Goal: Communication & Community: Answer question/provide support

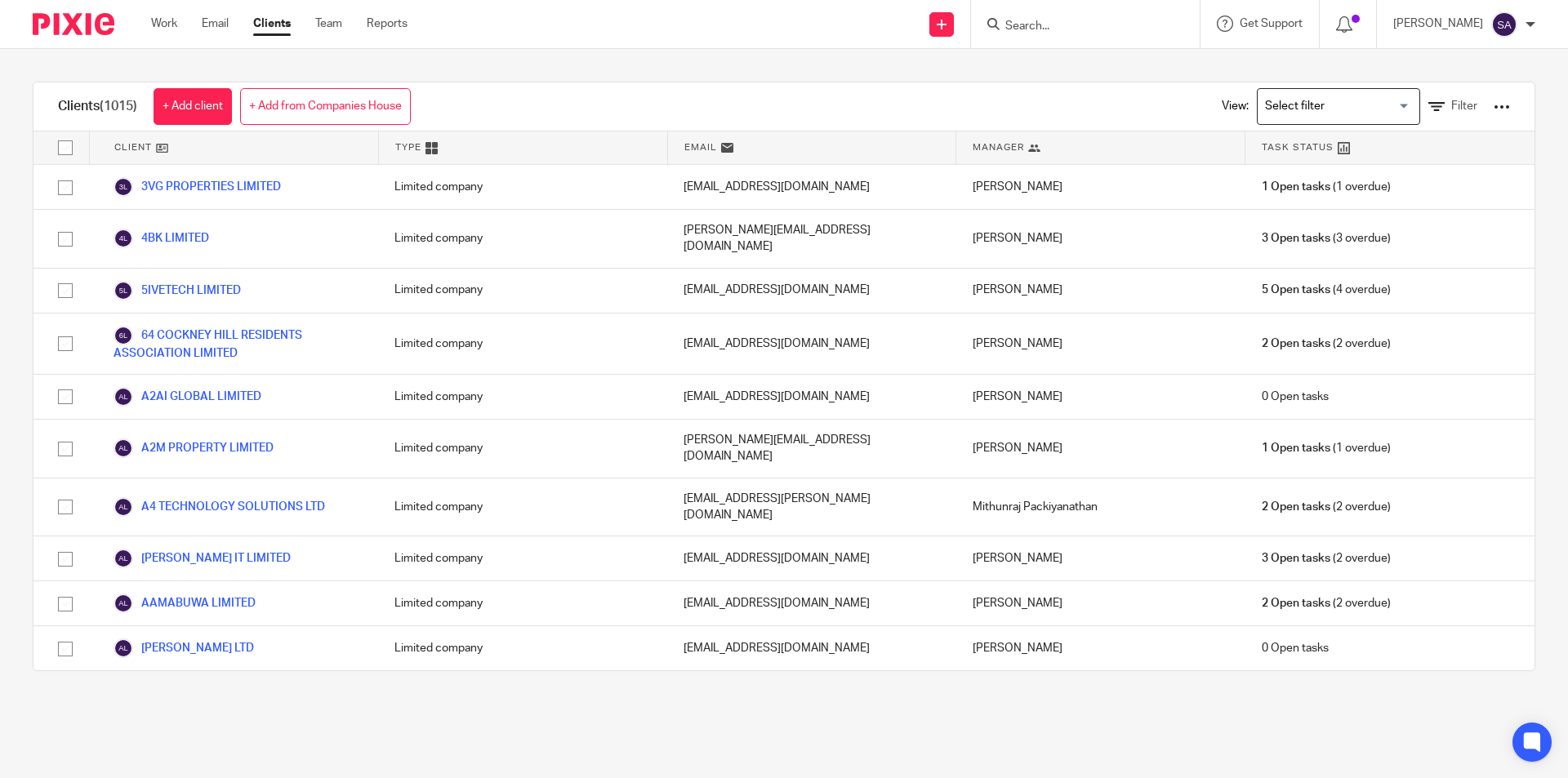
click at [1058, 22] on input "Search" at bounding box center [1076, 26] width 147 height 15
paste input "AB SOFTWARES LIMITED"
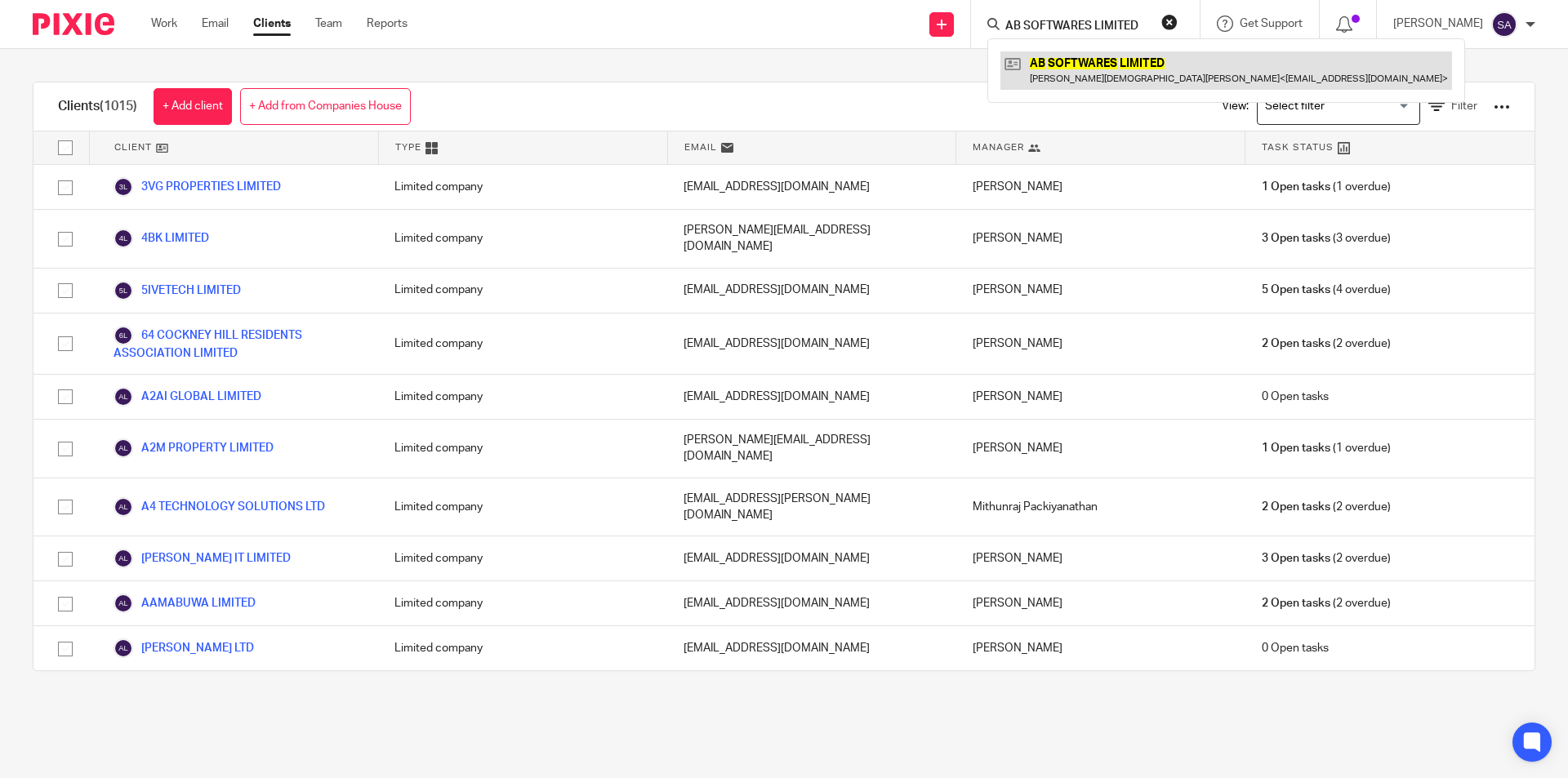
type input "AB SOFTWARES LIMITED"
click at [1076, 67] on link at bounding box center [1226, 70] width 452 height 38
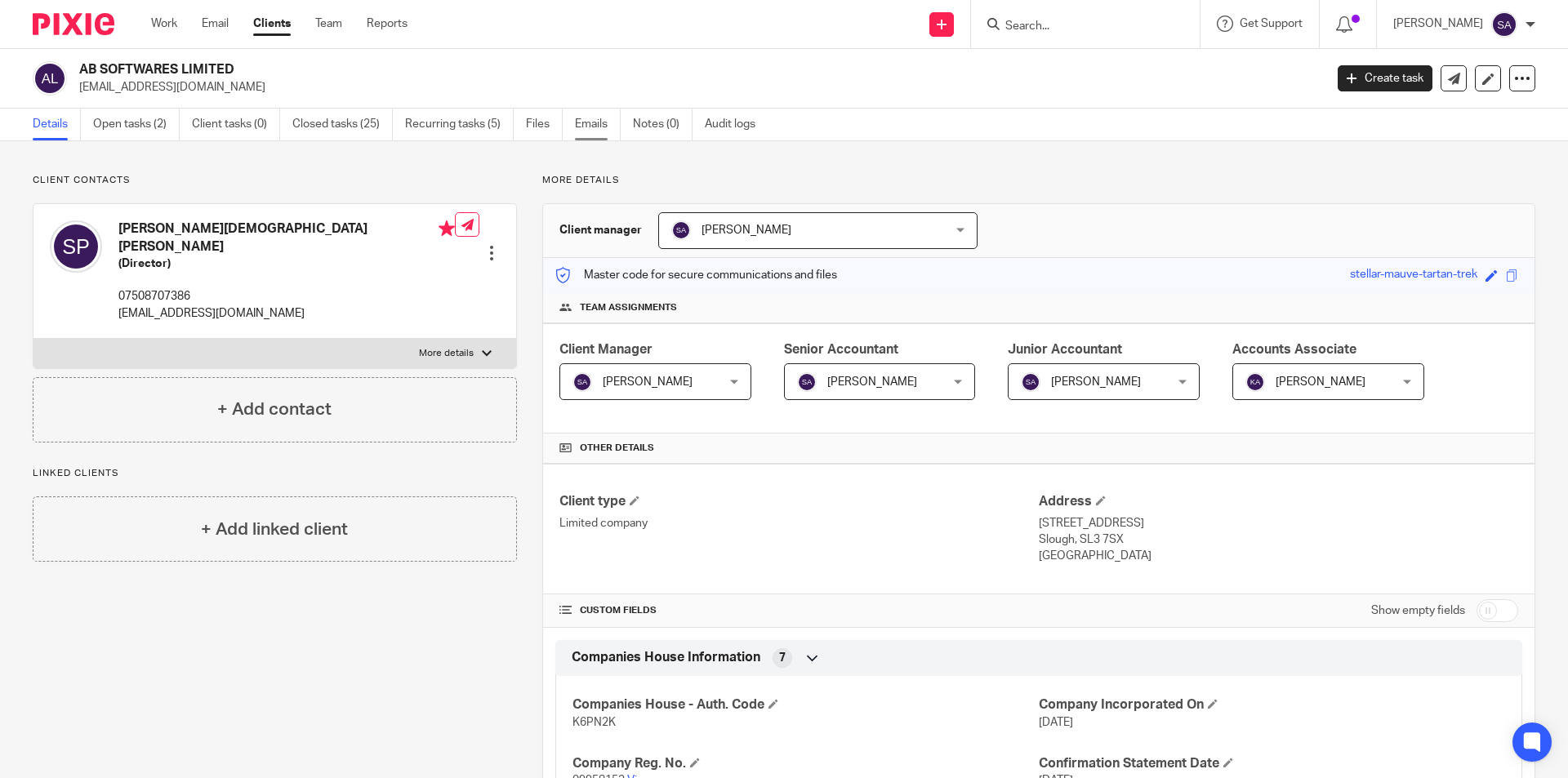
click at [595, 127] on link "Emails" at bounding box center [598, 125] width 46 height 32
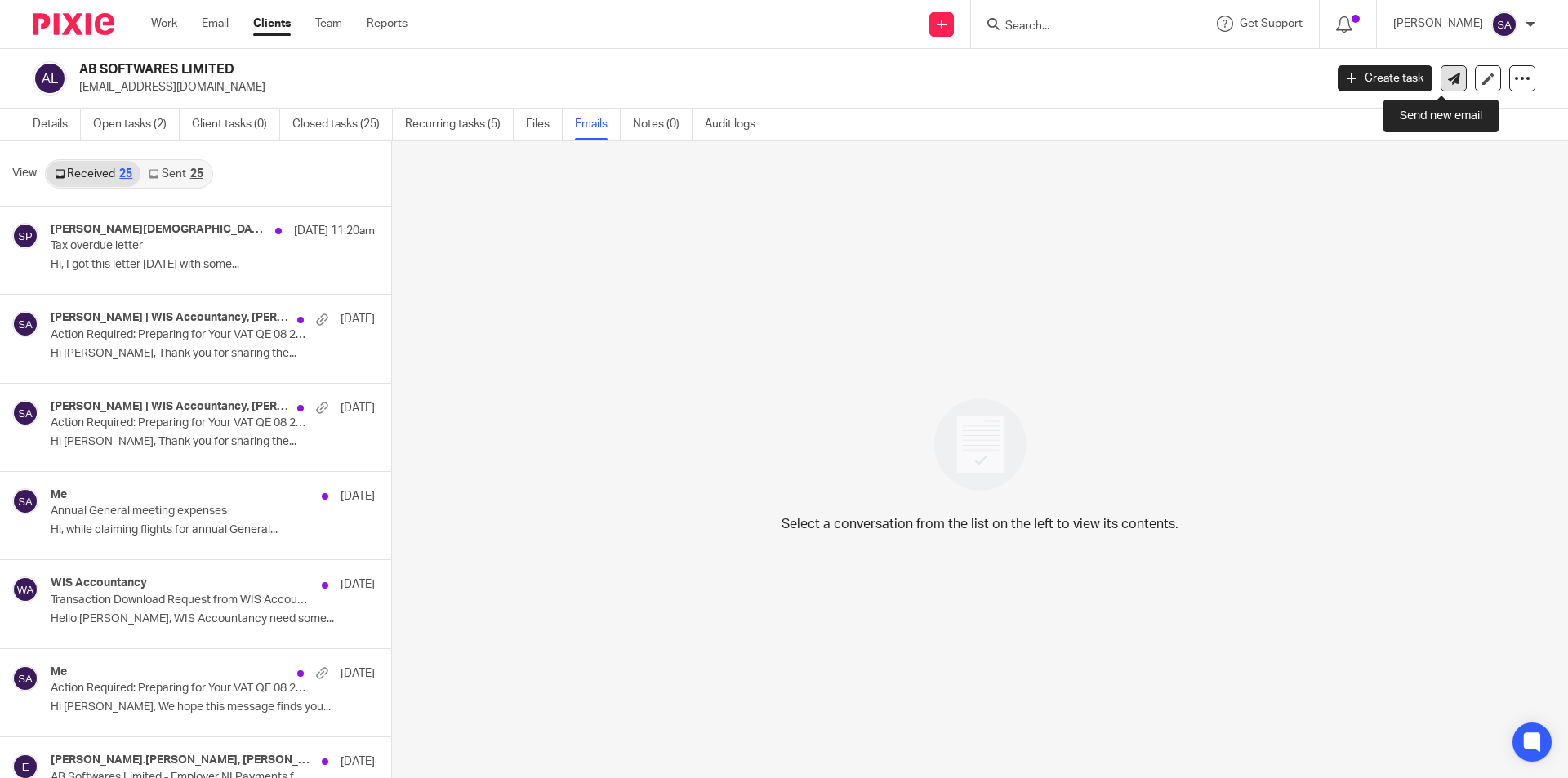
click at [1447, 73] on icon at bounding box center [1453, 79] width 13 height 13
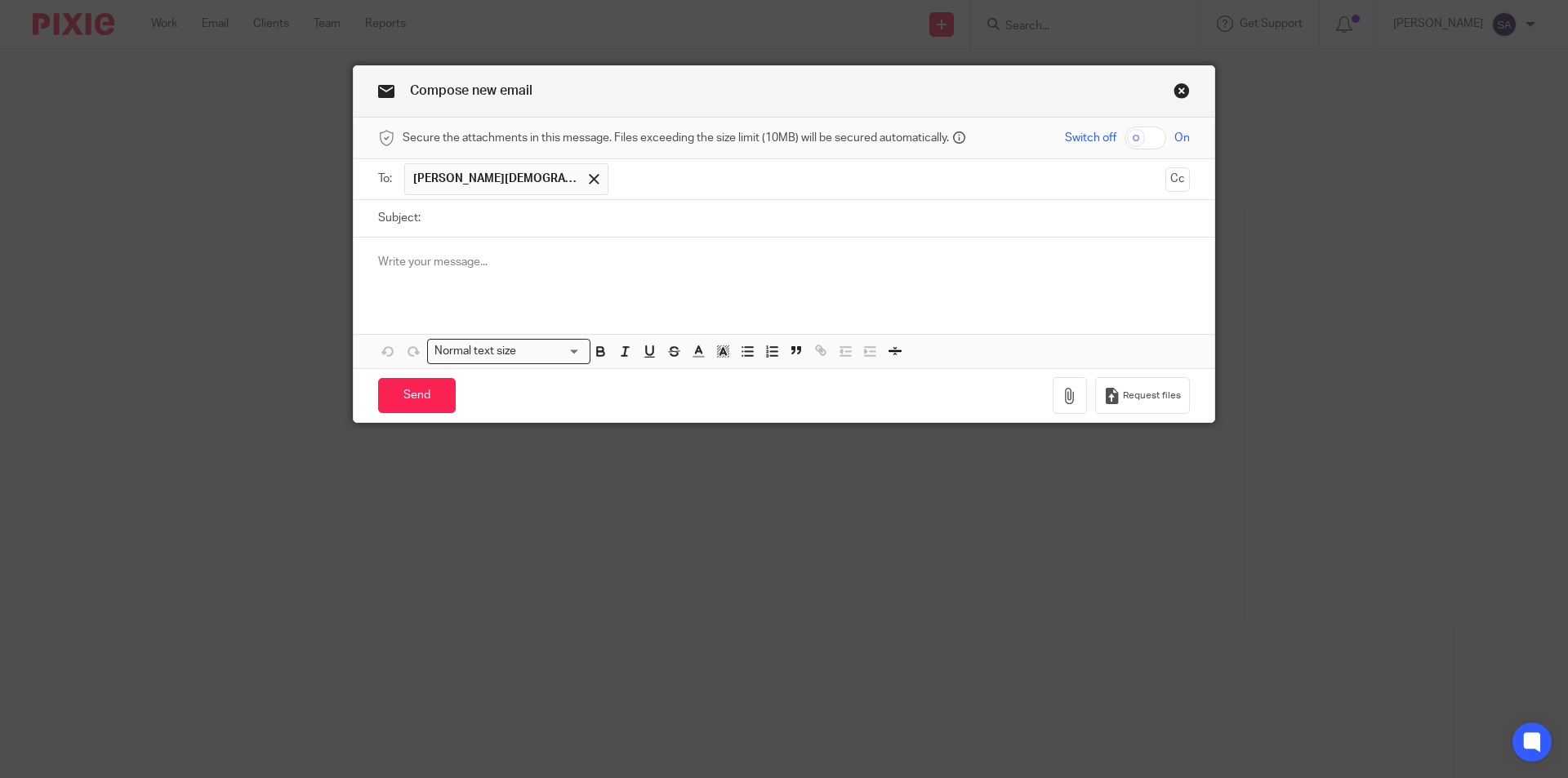
click at [529, 216] on input "Subject:" at bounding box center [809, 219] width 761 height 37
paste input "Approval for VAT QE 07 2025"
click at [539, 215] on input "Approval for VAT QE 07 2025" at bounding box center [809, 219] width 761 height 37
click at [622, 220] on input "Approval for VAT QE 08 2025" at bounding box center [809, 219] width 761 height 37
paste input "AB SOFTWARES LIMITED"
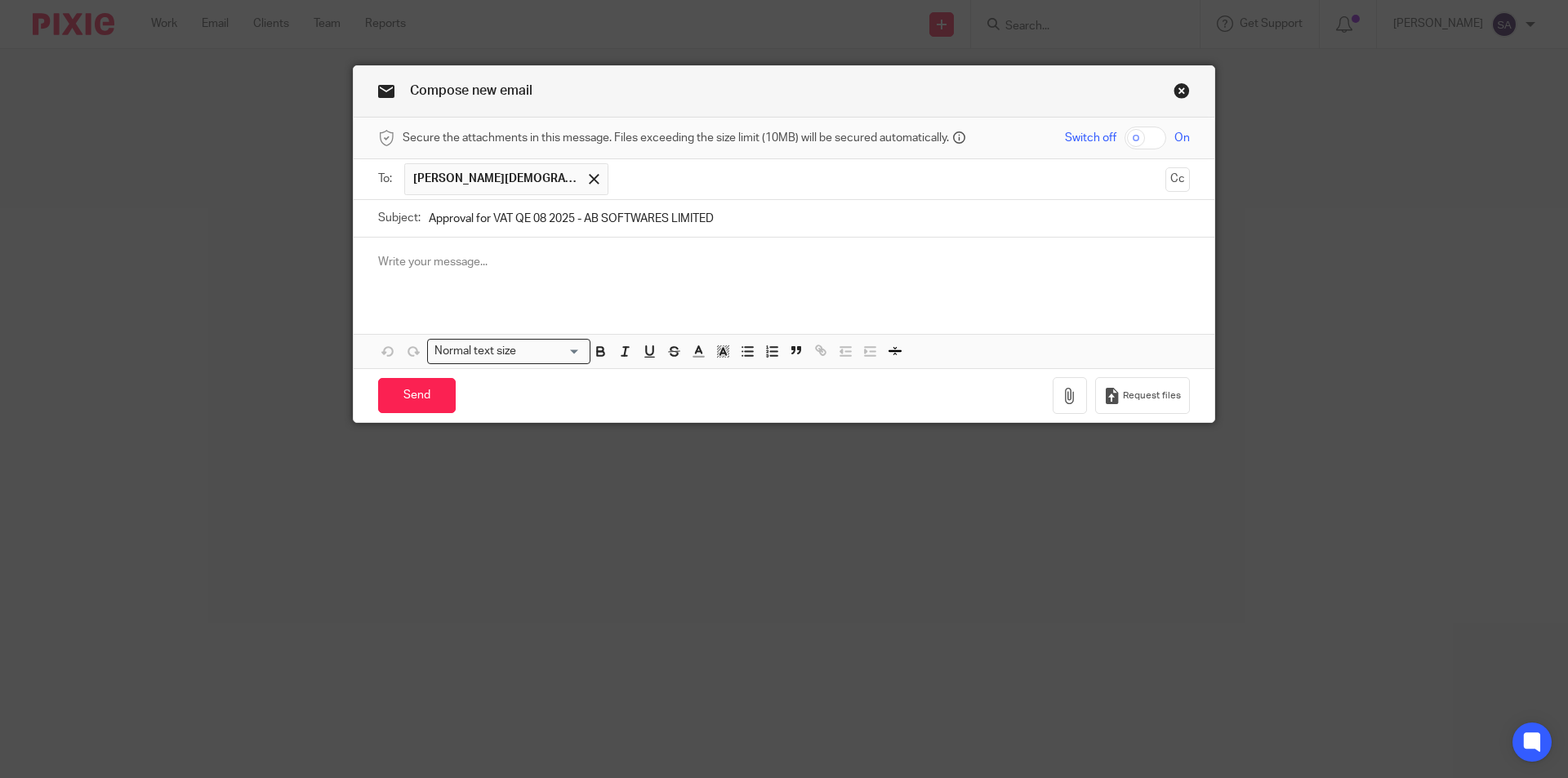
type input "Approval for VAT QE 08 2025 - AB SOFTWARES LIMITED"
click at [454, 250] on div at bounding box center [784, 269] width 860 height 63
click at [507, 262] on p at bounding box center [784, 262] width 812 height 17
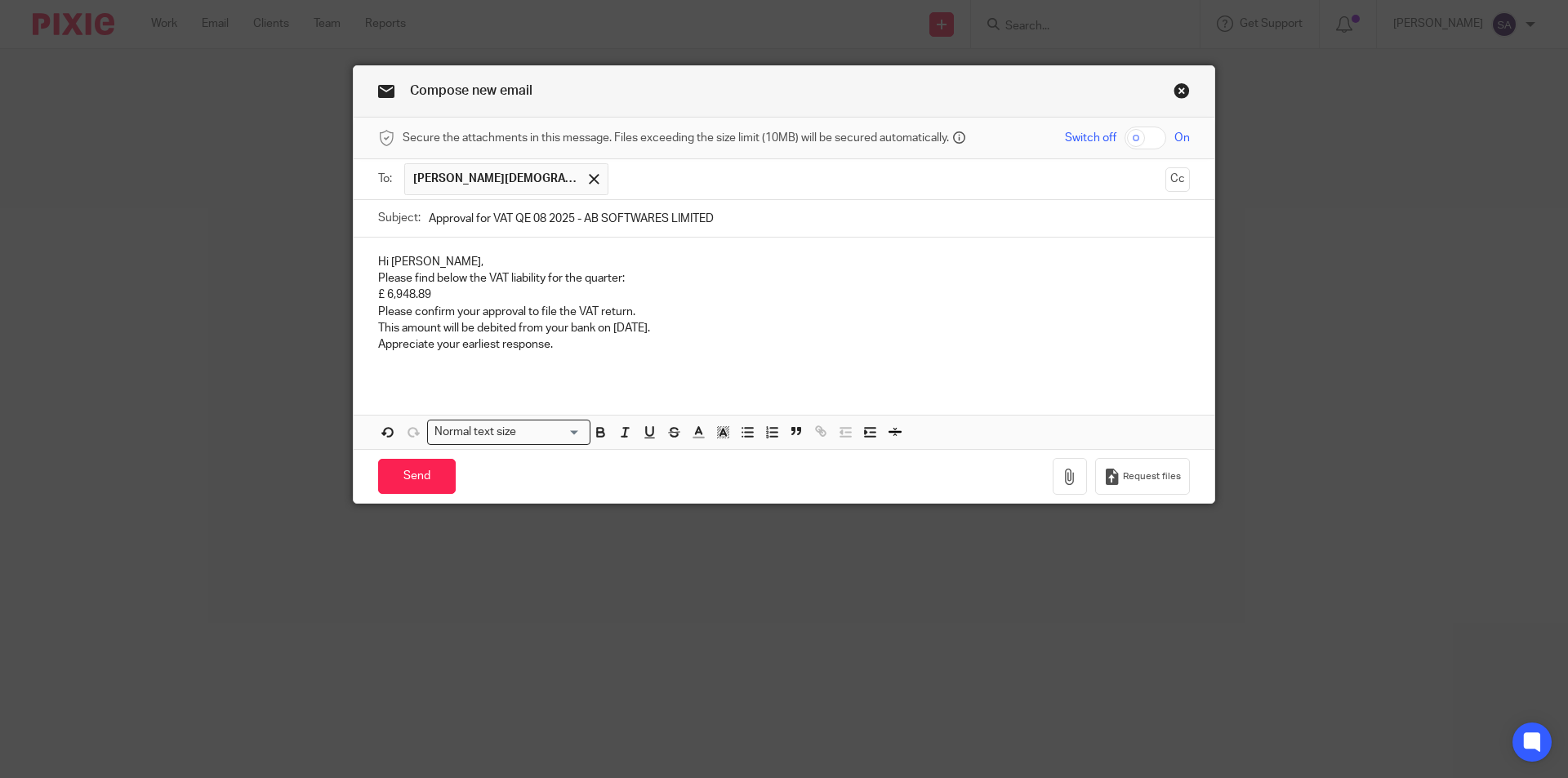
click at [396, 260] on p "Hi Vivek," at bounding box center [784, 262] width 812 height 17
click at [438, 260] on p "Hi Sathish," at bounding box center [784, 262] width 812 height 17
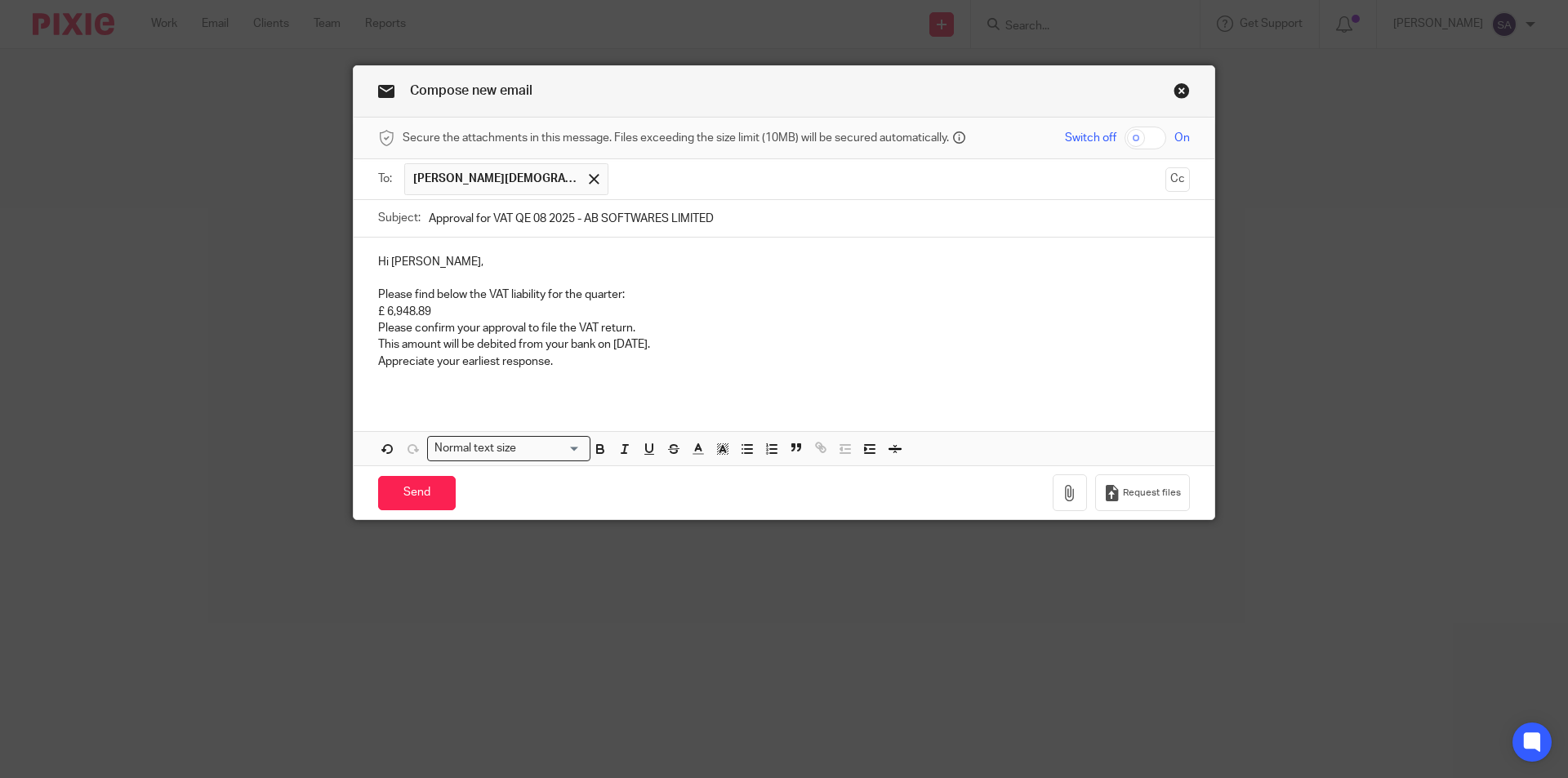
click at [378, 295] on p "Please find below the VAT liability for the quarter:" at bounding box center [784, 294] width 812 height 17
click at [654, 293] on p "Please find below the VAT liability for the quarter:" at bounding box center [784, 294] width 812 height 17
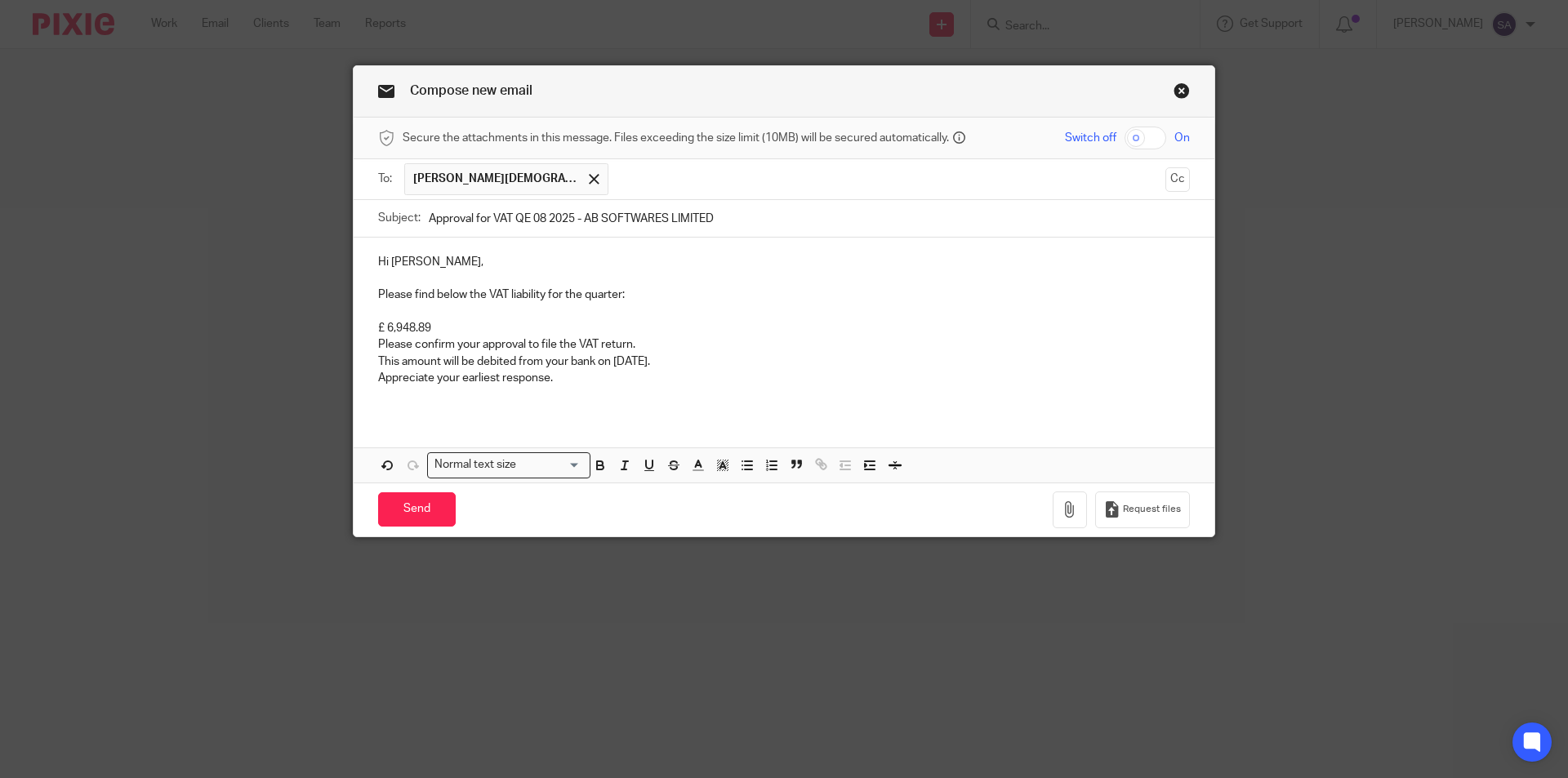
click at [429, 325] on p "£ 6,948.89" at bounding box center [784, 328] width 812 height 17
drag, startPoint x: 426, startPoint y: 325, endPoint x: 359, endPoint y: 327, distance: 67.0
click at [359, 327] on div "Hi Sathish, Please find below the VAT liability for the quarter: £ 6,948.89 Ple…" at bounding box center [784, 326] width 860 height 177
click at [400, 327] on p "£ 5,923.37" at bounding box center [784, 328] width 812 height 17
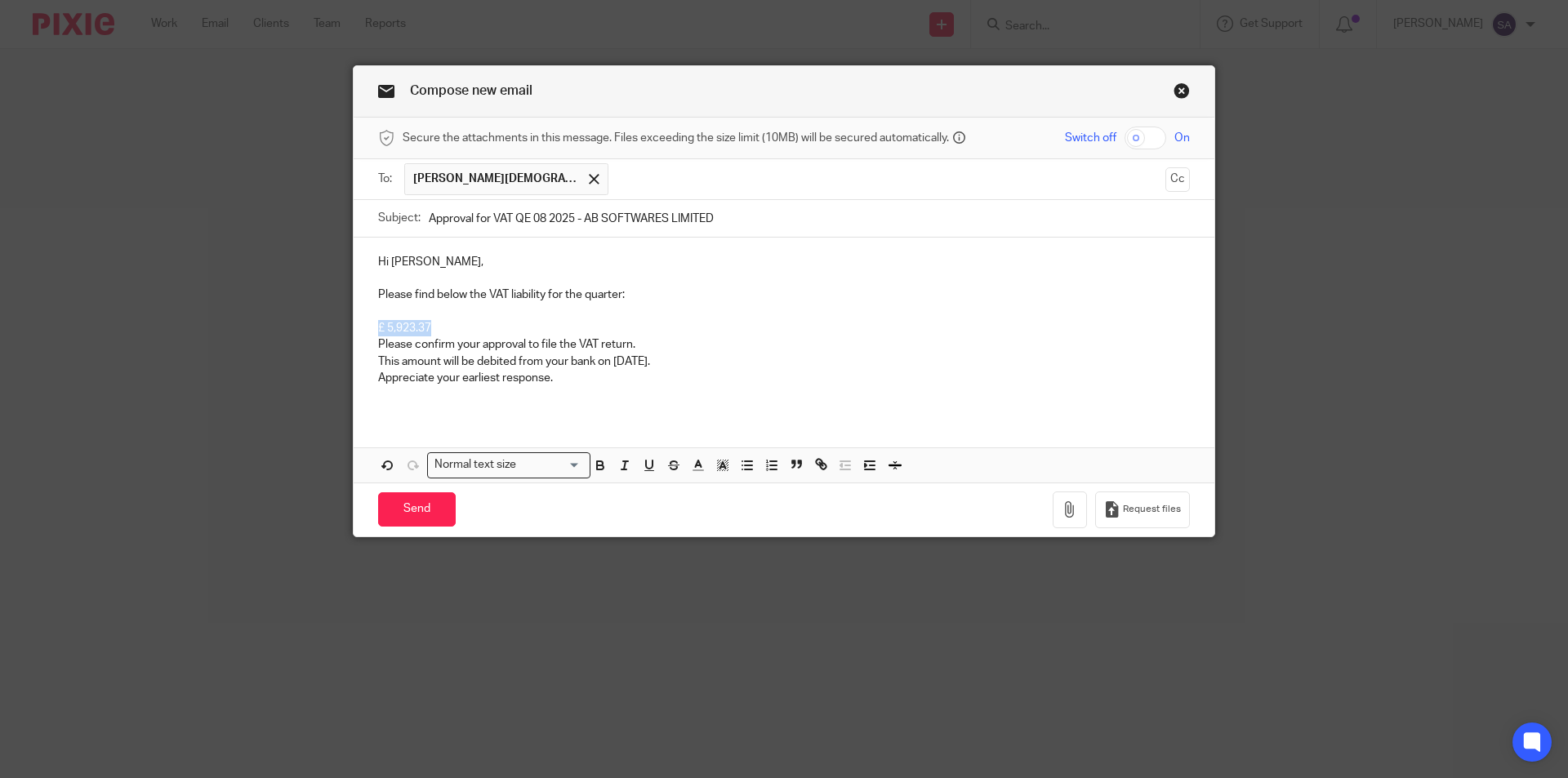
click at [400, 327] on p "£ 5,923.37" at bounding box center [784, 328] width 812 height 17
click at [597, 464] on icon "button" at bounding box center [600, 463] width 6 height 4
click at [449, 330] on p "£ 5,923.37" at bounding box center [784, 328] width 812 height 17
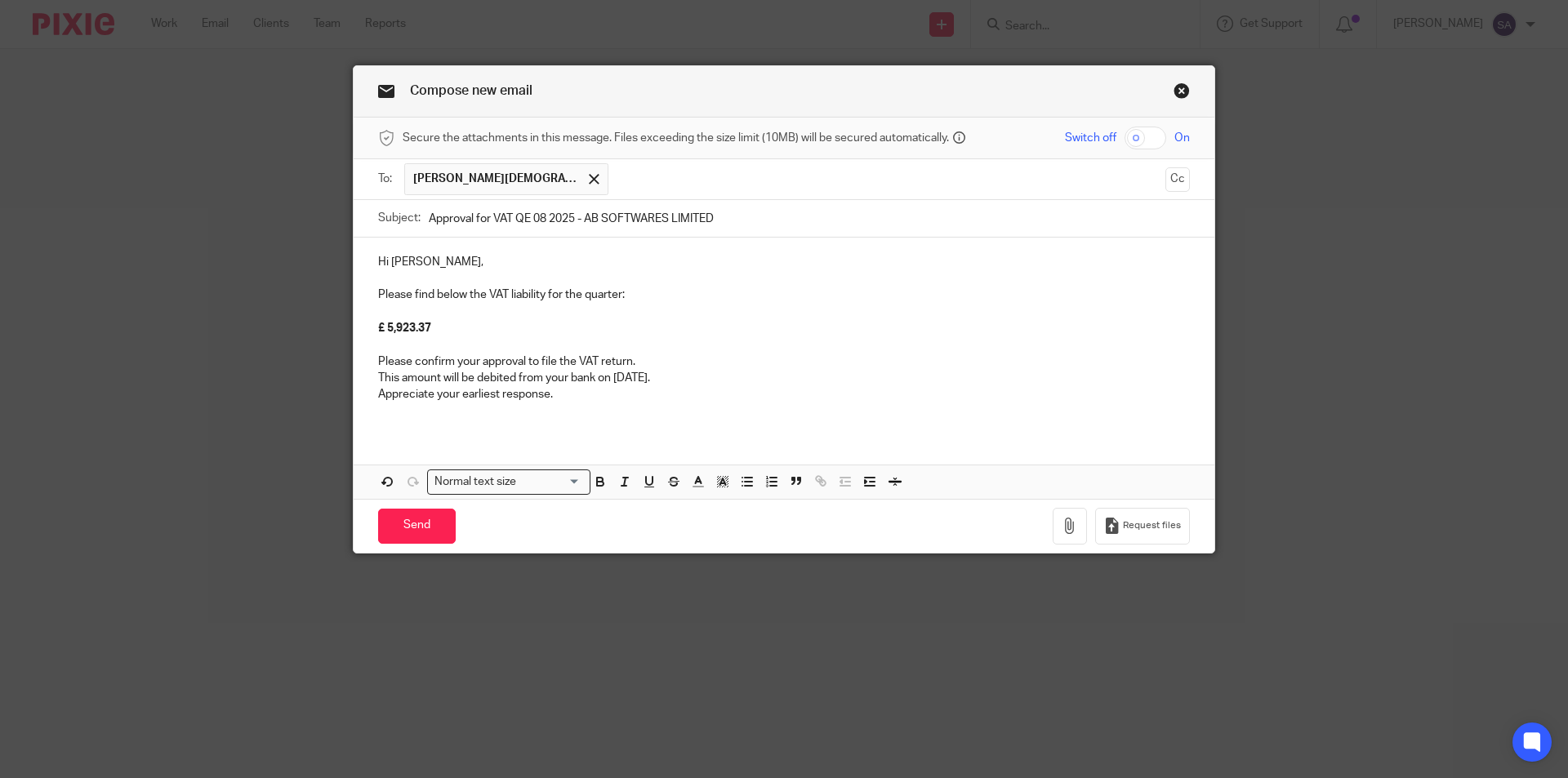
click at [649, 361] on p "Please confirm your approval to file the VAT return." at bounding box center [784, 361] width 812 height 17
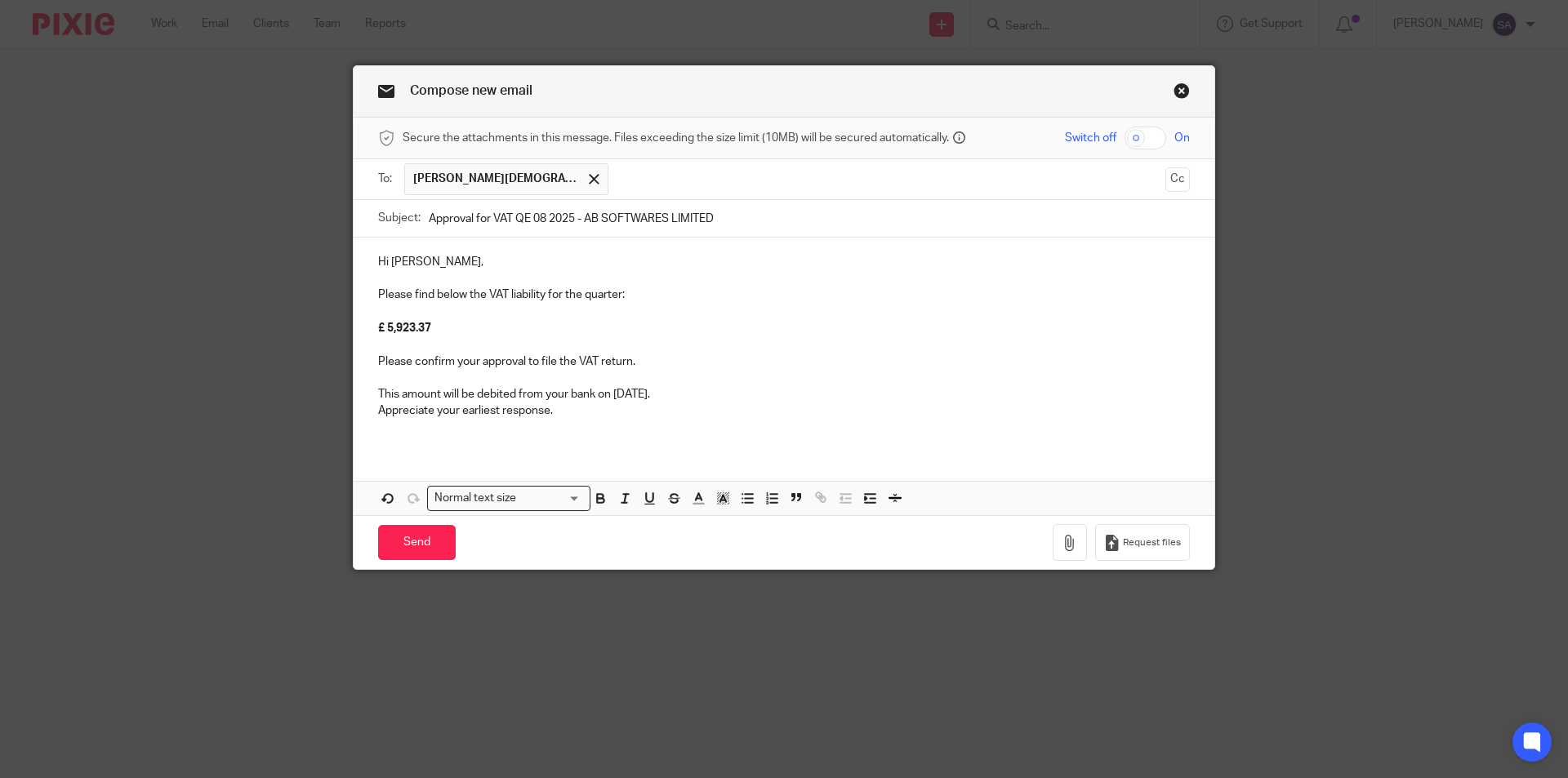
click at [378, 360] on p "Please confirm your approval to file the VAT return." at bounding box center [784, 361] width 812 height 17
click at [378, 395] on p "This amount will be debited from your bank on 10 September 2025." at bounding box center [784, 394] width 812 height 17
click at [378, 408] on p "Appreciate your earliest response." at bounding box center [784, 411] width 812 height 17
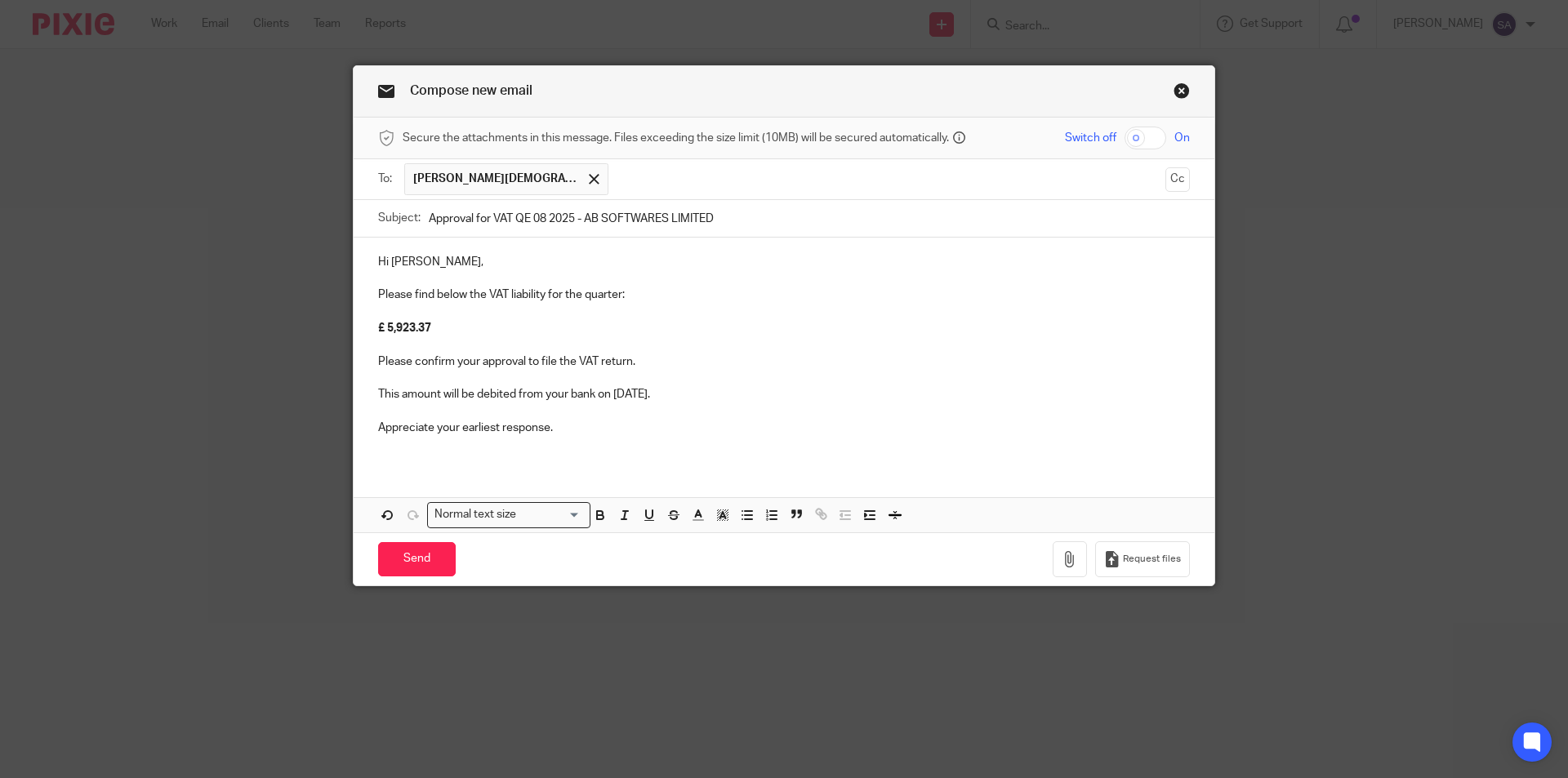
click at [728, 393] on p "This amount will be debited from your bank on 10 September 2025." at bounding box center [784, 394] width 812 height 17
click at [651, 395] on p "This amount will be debited from your bank on 10 September 2025." at bounding box center [784, 394] width 812 height 17
click at [600, 428] on p "Appreciate your earliest response." at bounding box center [784, 427] width 812 height 17
drag, startPoint x: 666, startPoint y: 399, endPoint x: 706, endPoint y: 403, distance: 40.2
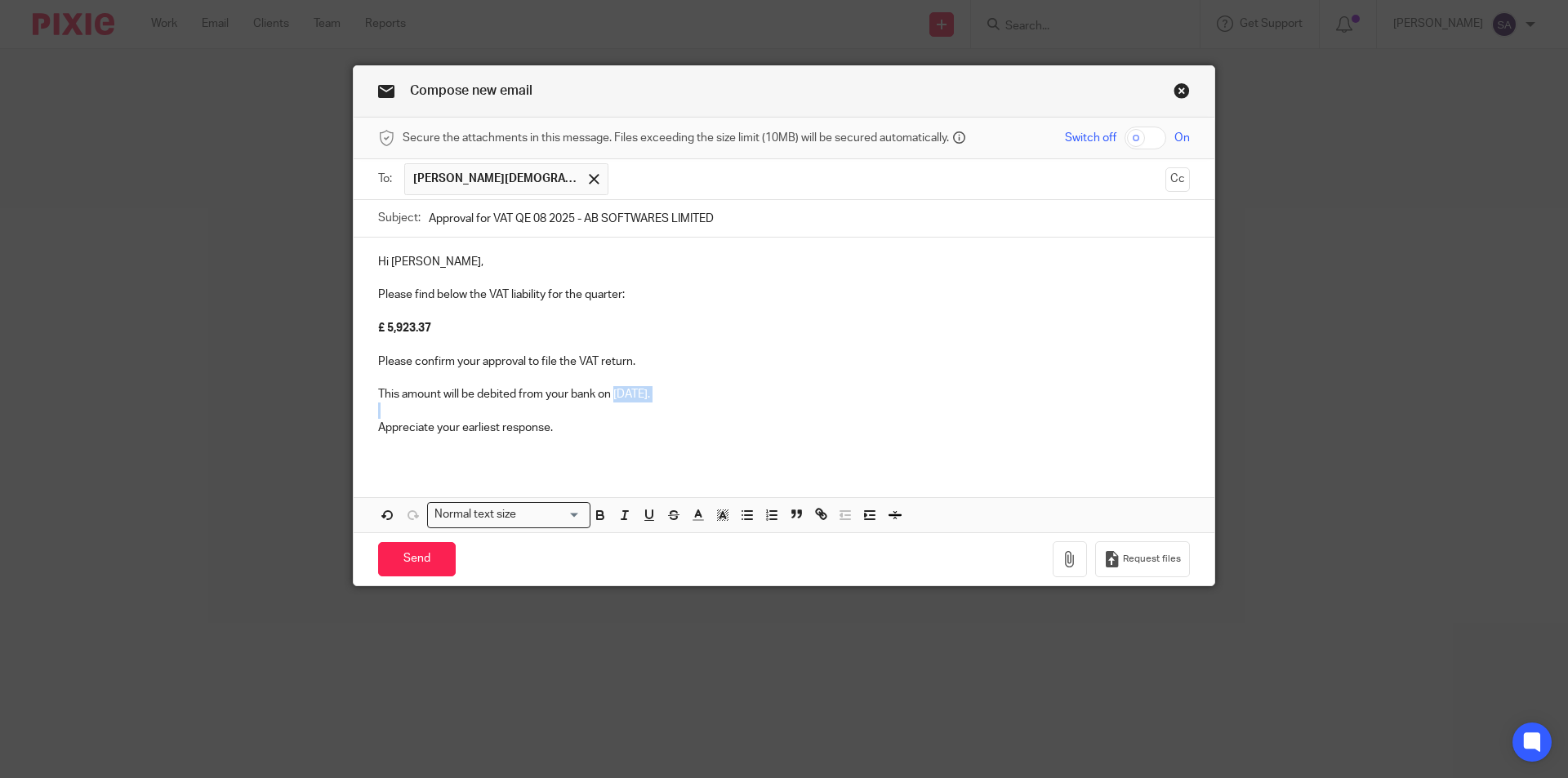
click at [706, 403] on div "Hi Sathish, Please find below the VAT liability for the quarter: £ 5,923.37 Ple…" at bounding box center [784, 351] width 860 height 227
click at [593, 516] on icon "button" at bounding box center [600, 515] width 15 height 15
click at [556, 426] on p "Appreciate your earliest response." at bounding box center [784, 427] width 812 height 17
click at [378, 292] on p "Please find below the VAT liability for the quarter:" at bounding box center [784, 294] width 812 height 17
click at [561, 432] on p "Appreciate your earliest response." at bounding box center [784, 427] width 812 height 17
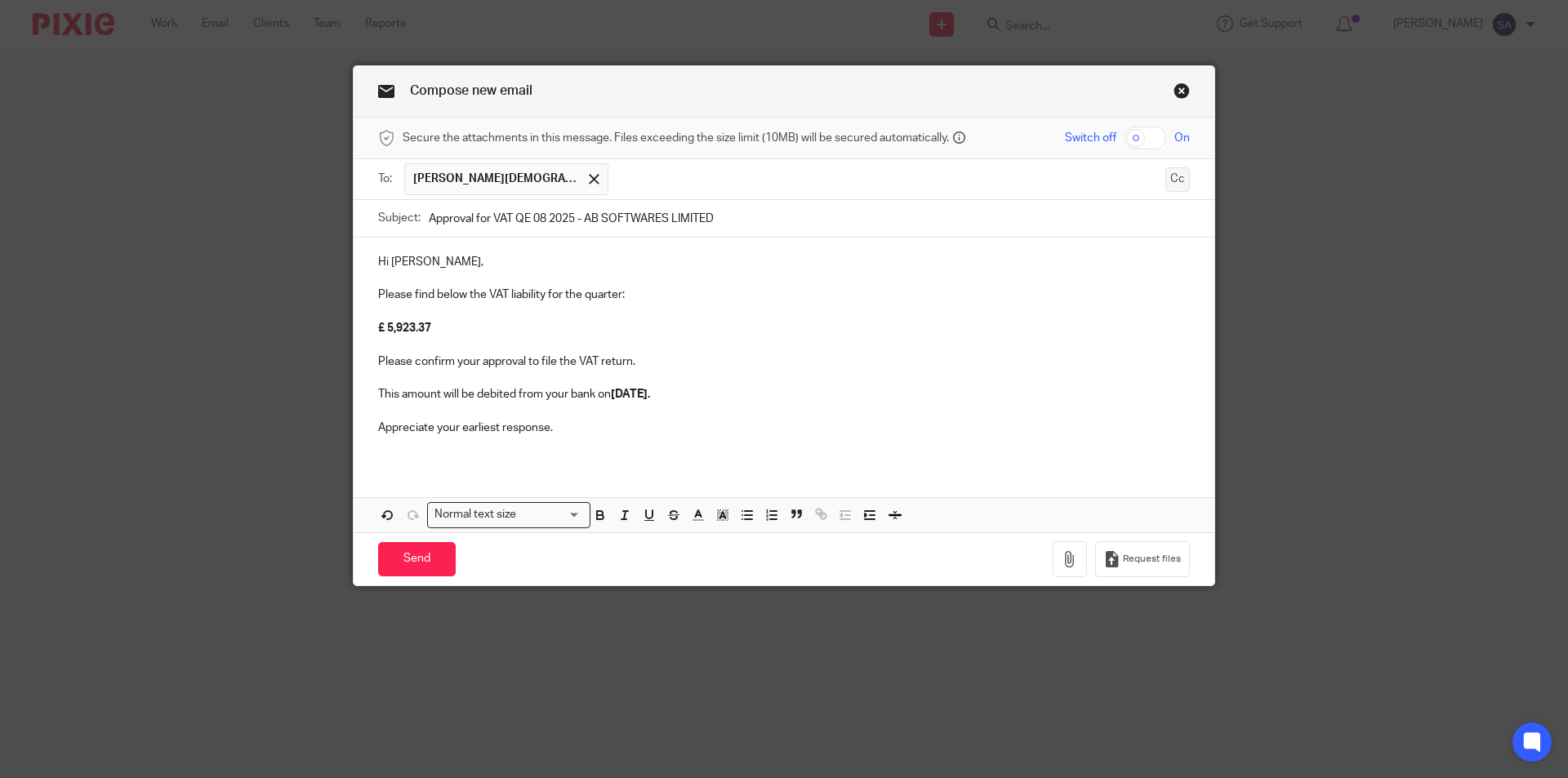
click at [1171, 181] on button "Cc" at bounding box center [1177, 179] width 24 height 24
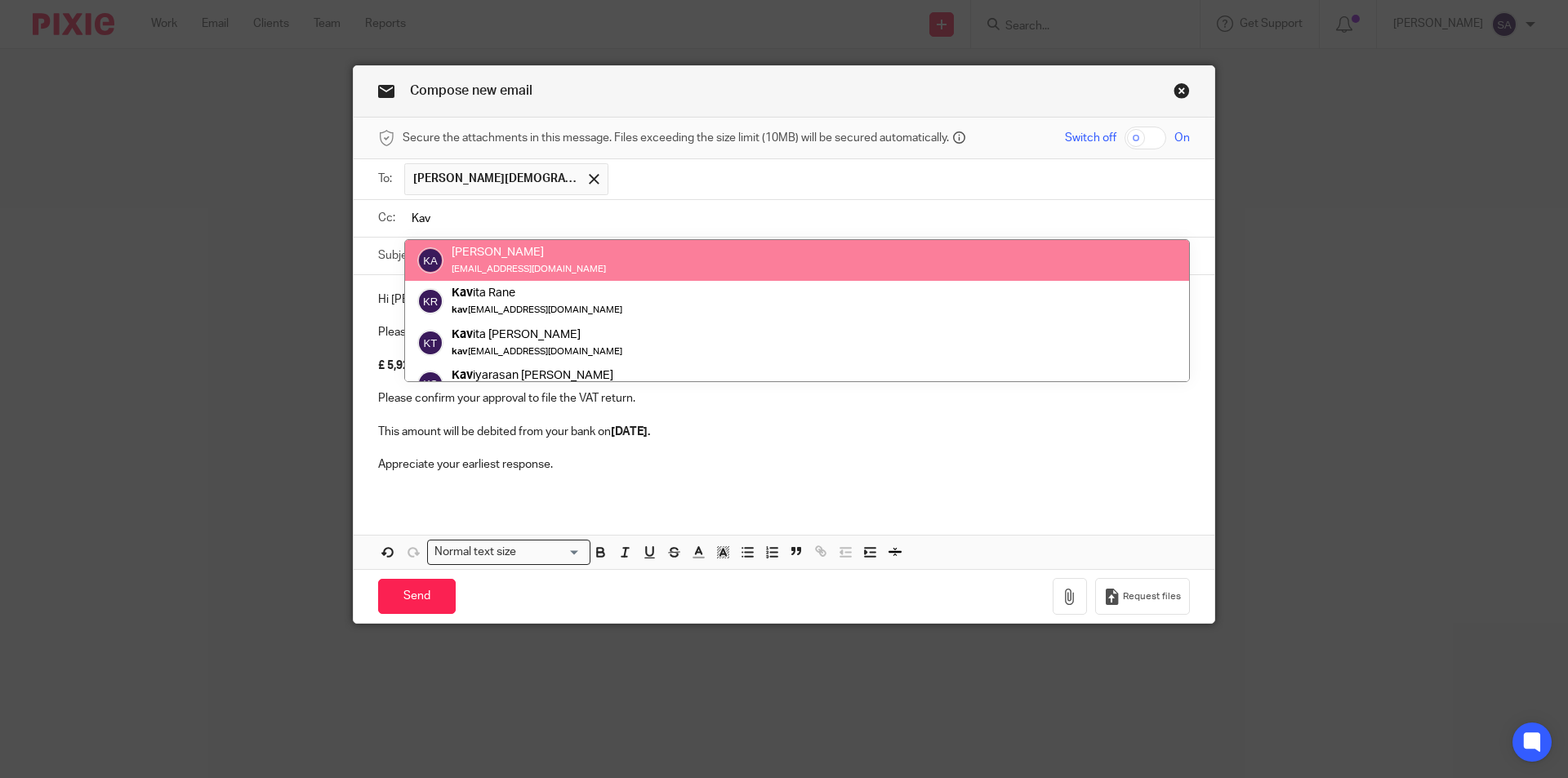
type input "Kav"
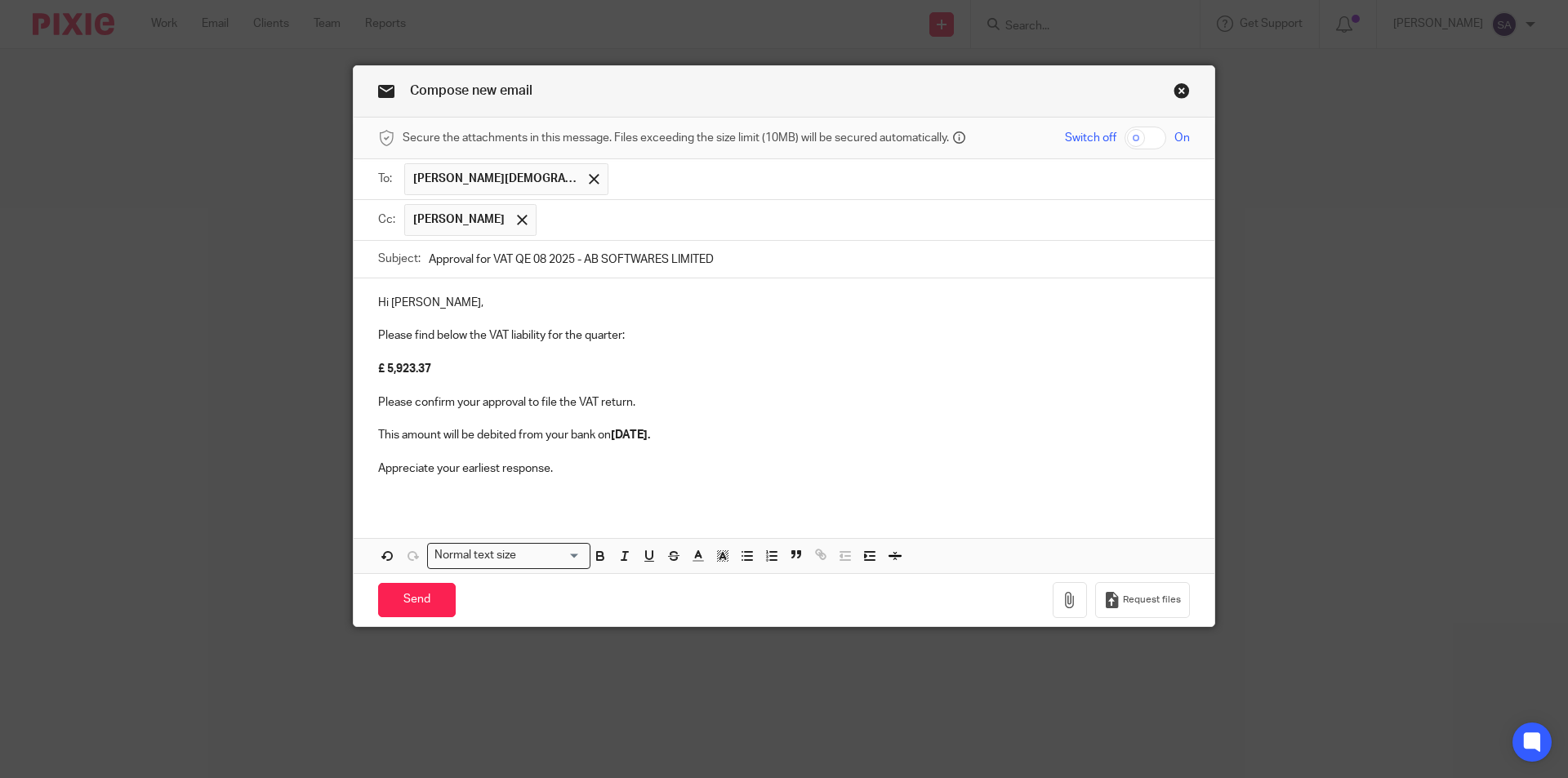
click at [601, 215] on input "text" at bounding box center [863, 220] width 638 height 32
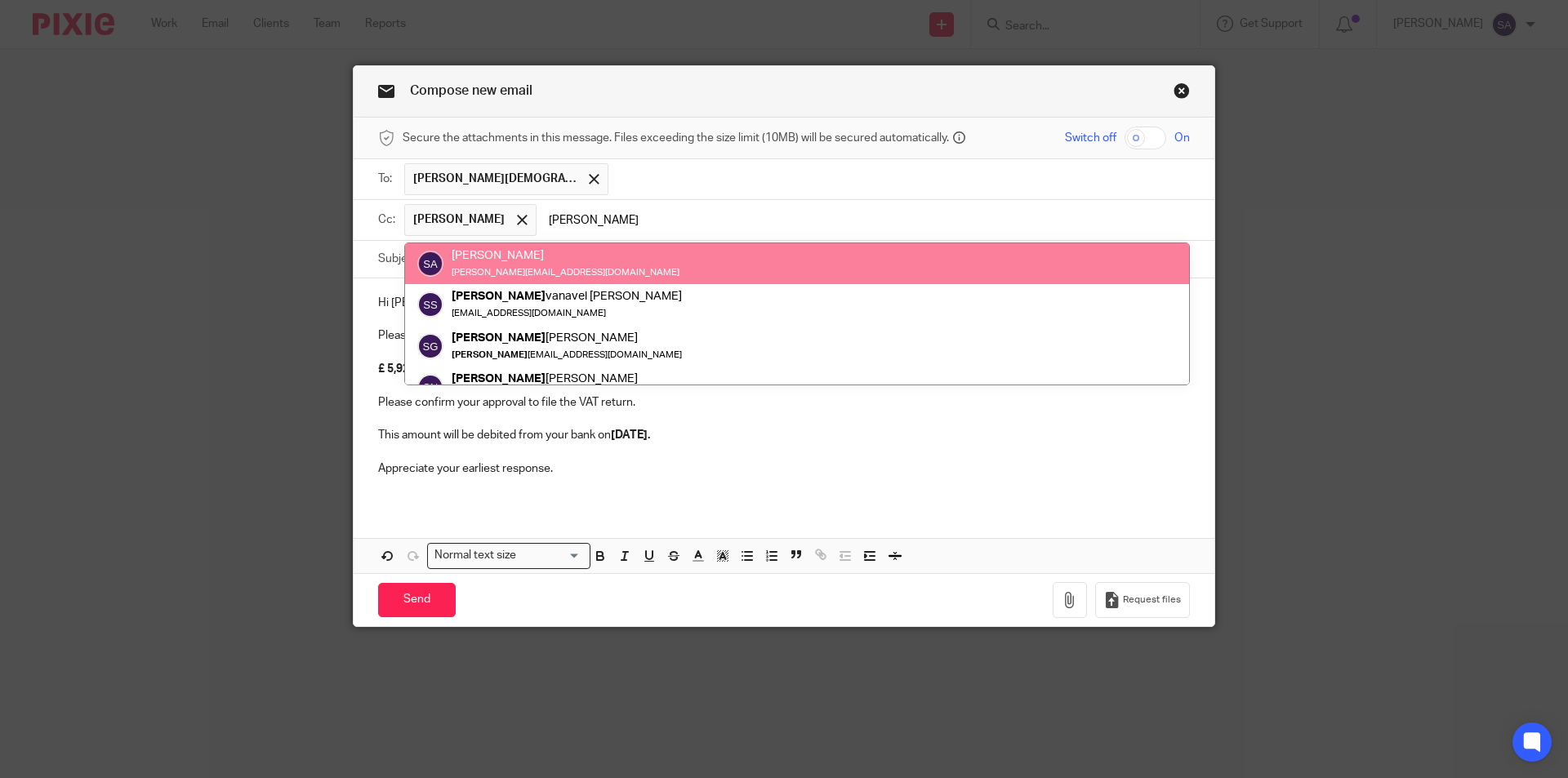
type input "sara"
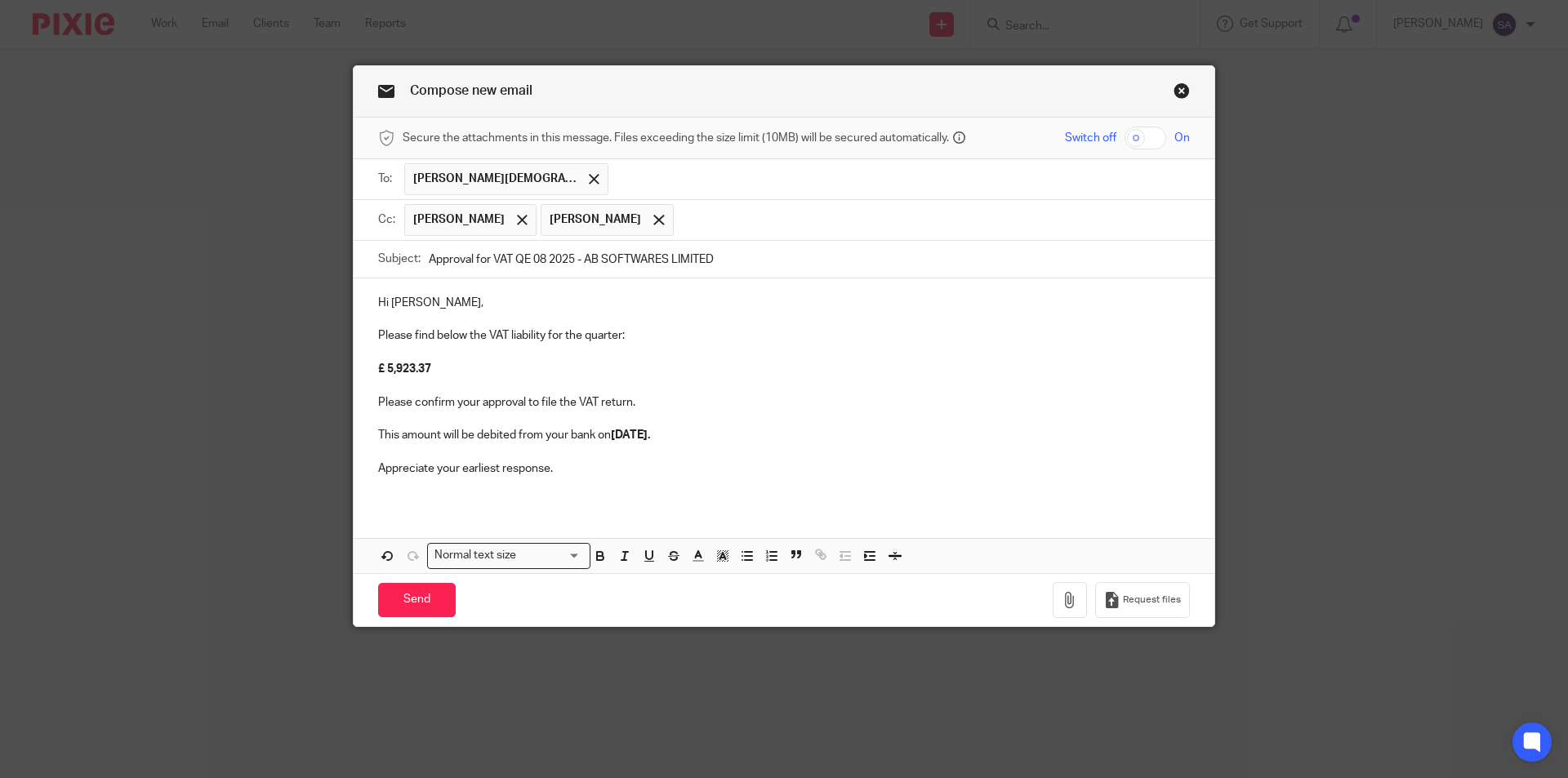
click at [725, 220] on input "text" at bounding box center [931, 220] width 501 height 32
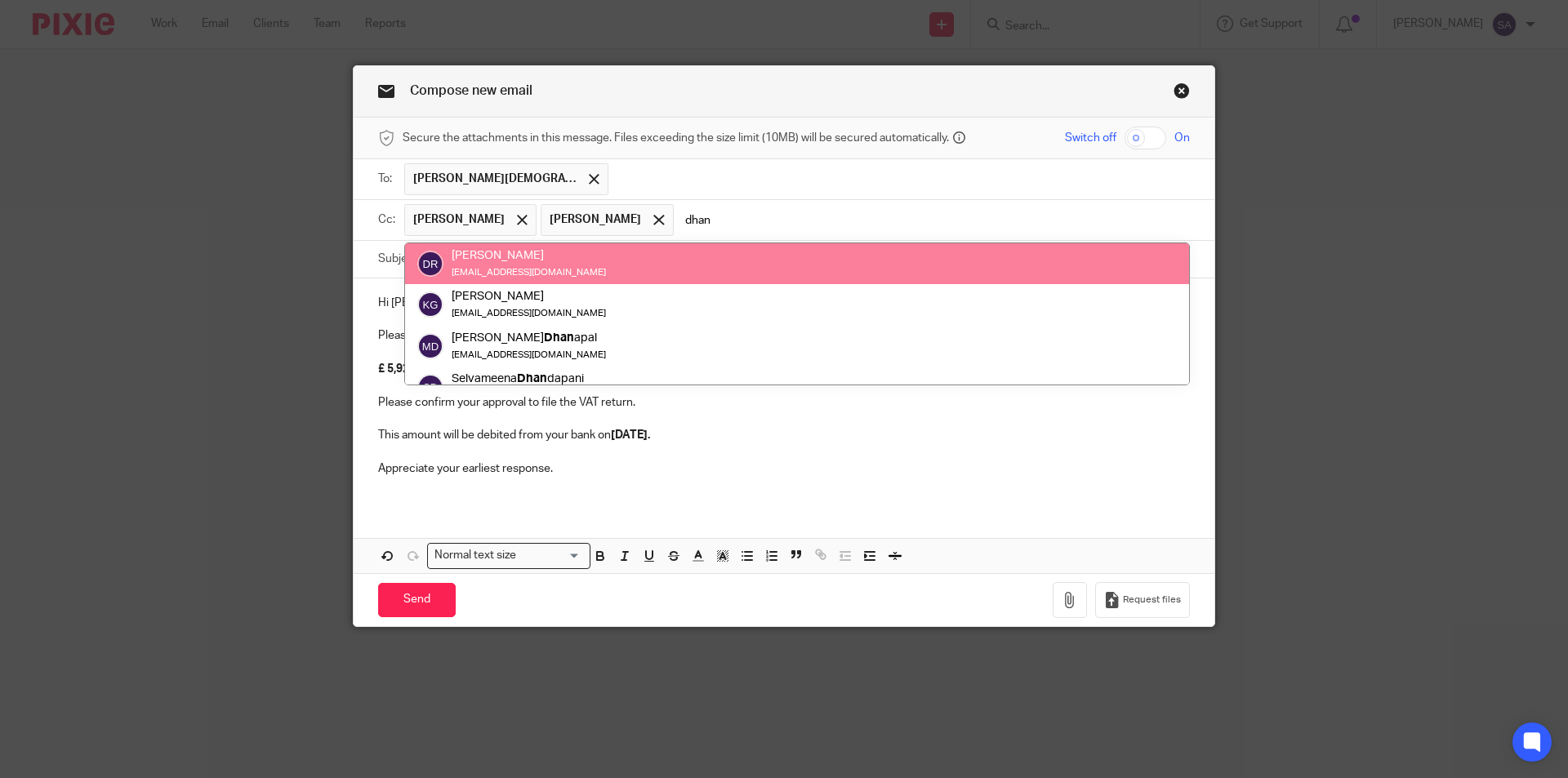
type input "dhan"
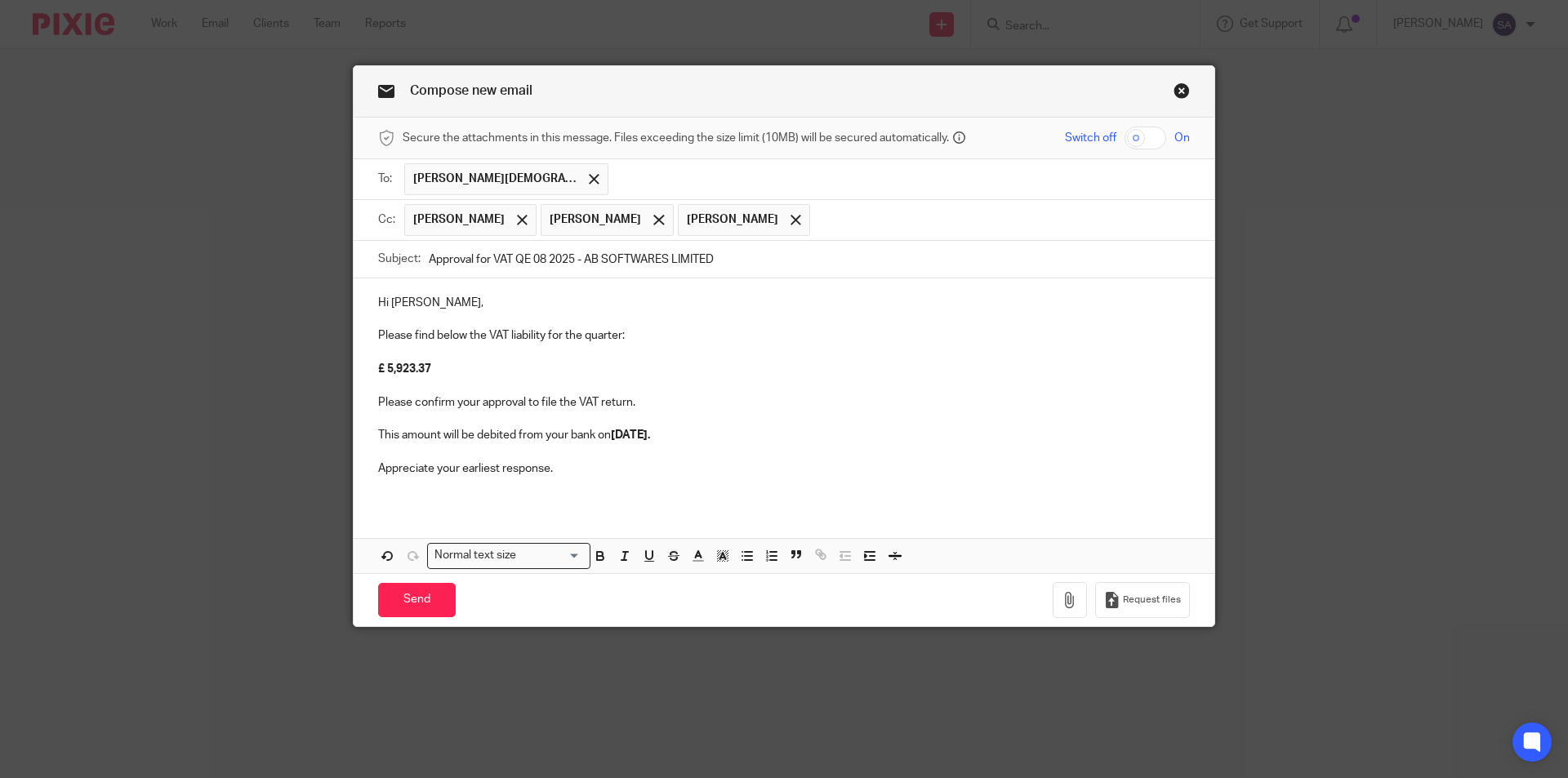
click at [569, 469] on p "Appreciate your earliest response." at bounding box center [784, 468] width 812 height 17
click at [413, 599] on input "Send" at bounding box center [417, 601] width 78 height 35
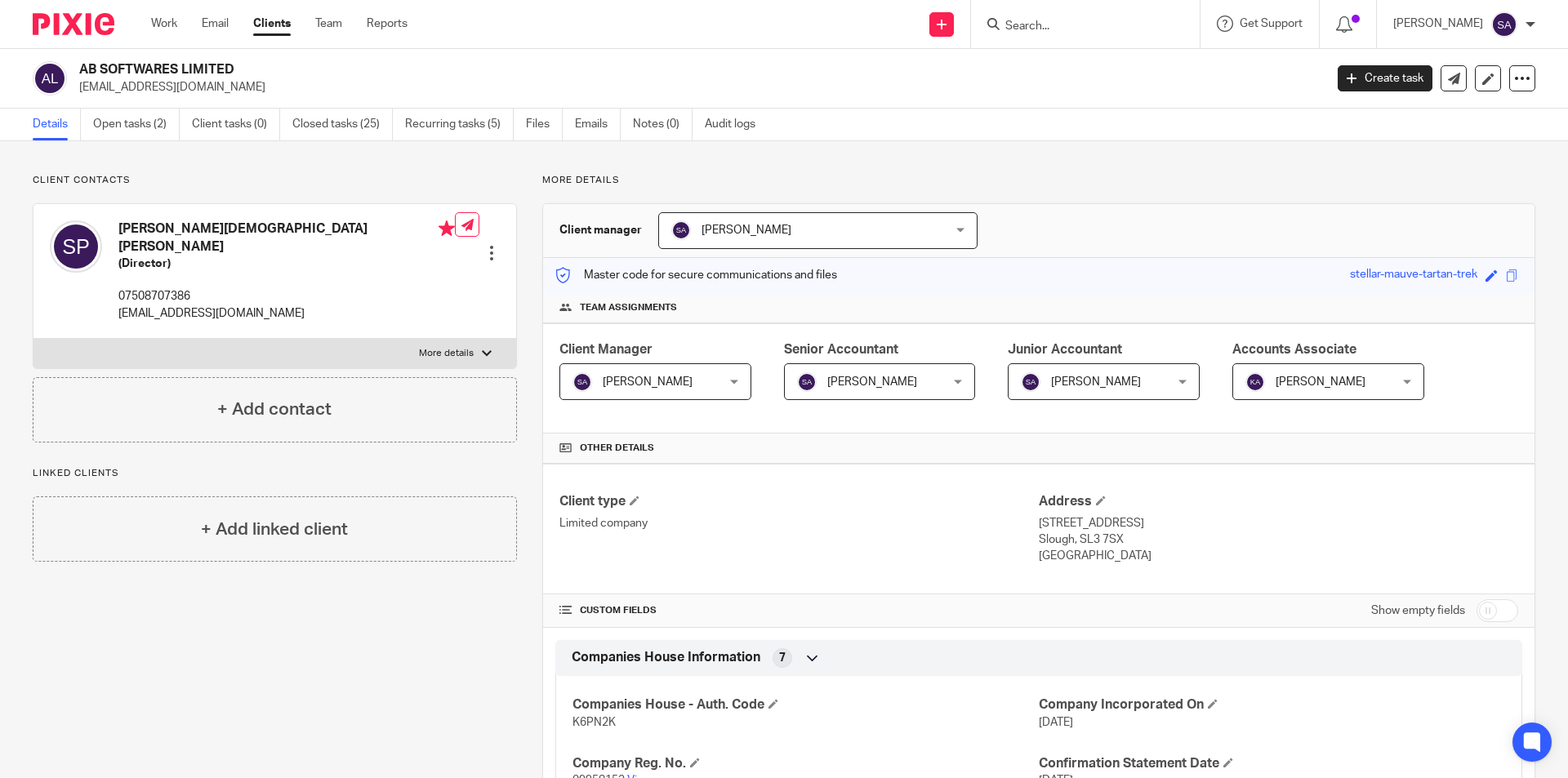
click at [1040, 23] on input "Search" at bounding box center [1076, 26] width 147 height 15
paste input "SHOOLIN IT LTD"
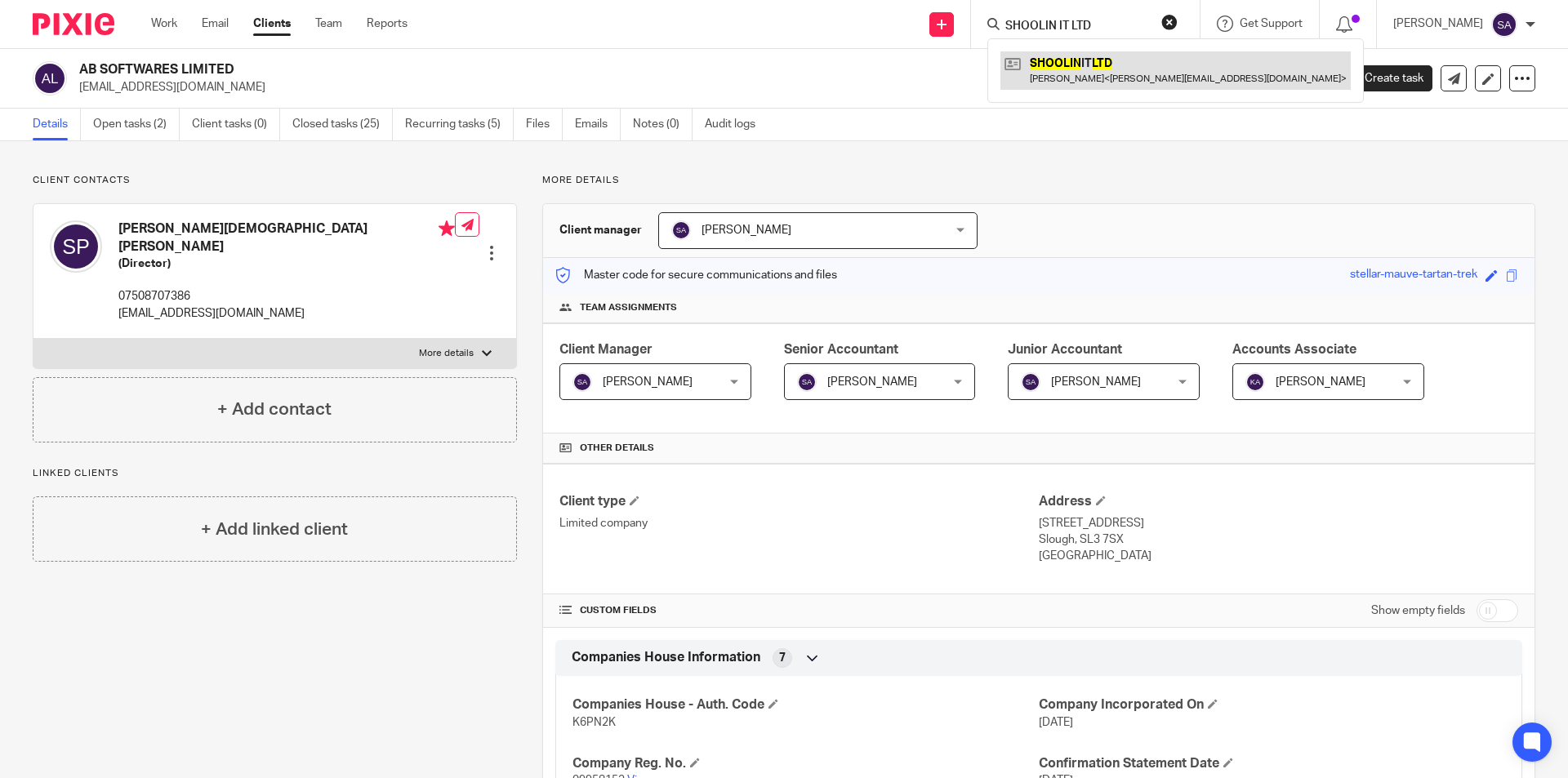
type input "SHOOLIN IT LTD"
click at [1087, 73] on link at bounding box center [1176, 70] width 350 height 38
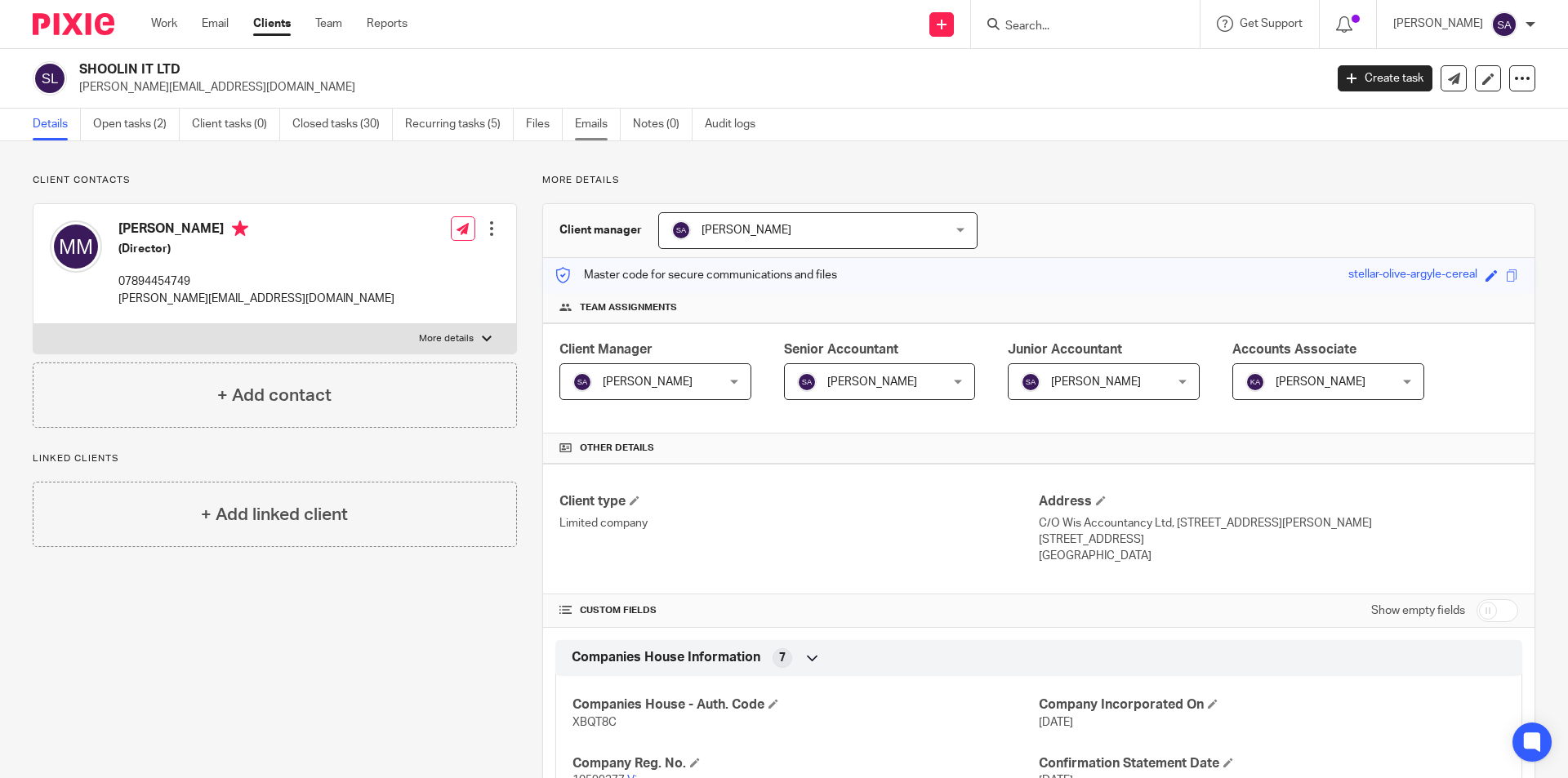
click at [601, 125] on link "Emails" at bounding box center [598, 125] width 46 height 32
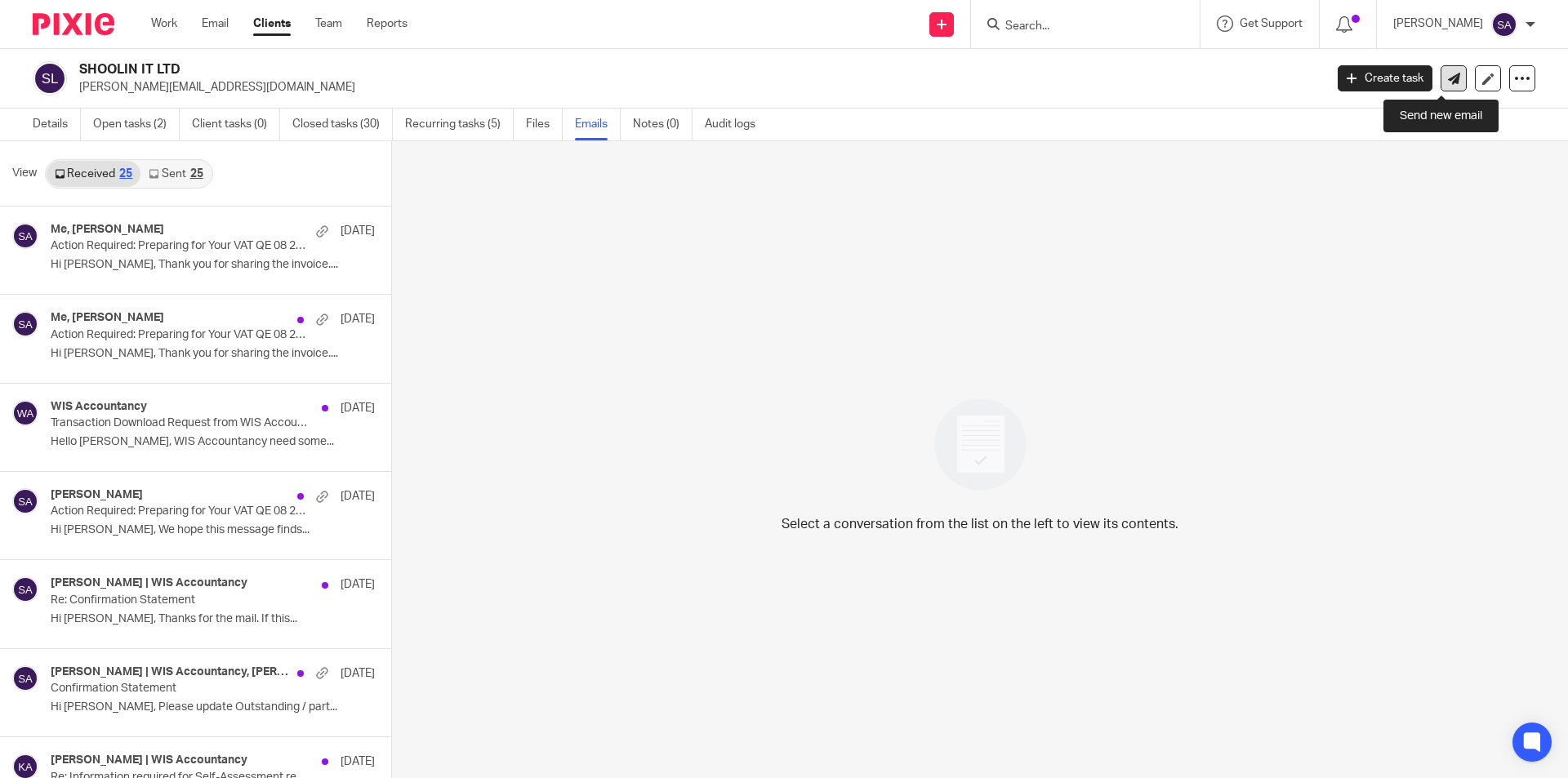
click at [1447, 82] on icon at bounding box center [1453, 79] width 13 height 13
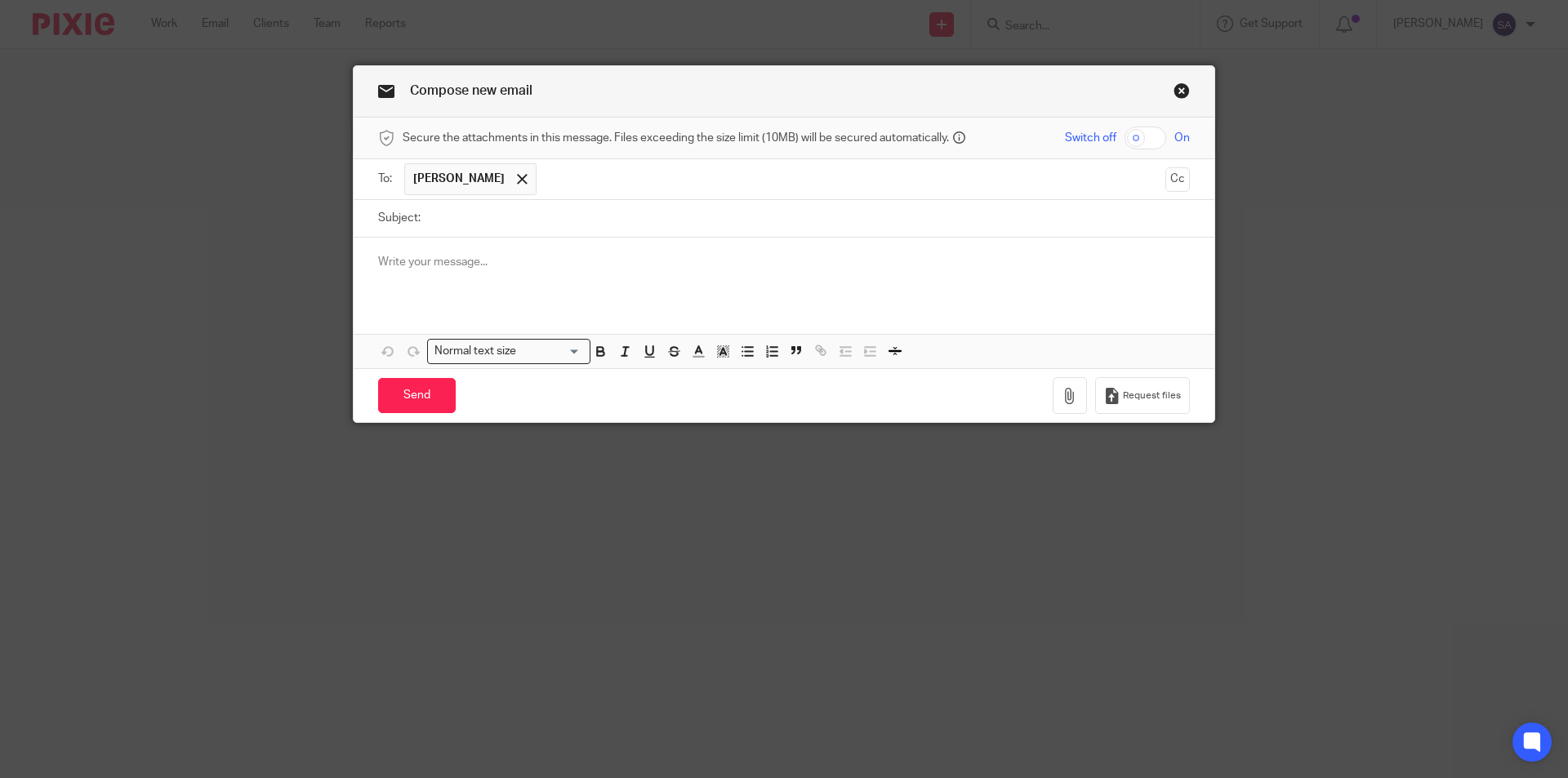
click at [500, 215] on input "Subject:" at bounding box center [809, 219] width 761 height 37
paste input "Approval for VAT QE 08 2025"
paste input "SHOOLIN IT LTD"
type input "Approval for VAT QE 08 2025 - SHOOLIN IT LTD"
click at [501, 260] on p at bounding box center [784, 262] width 812 height 17
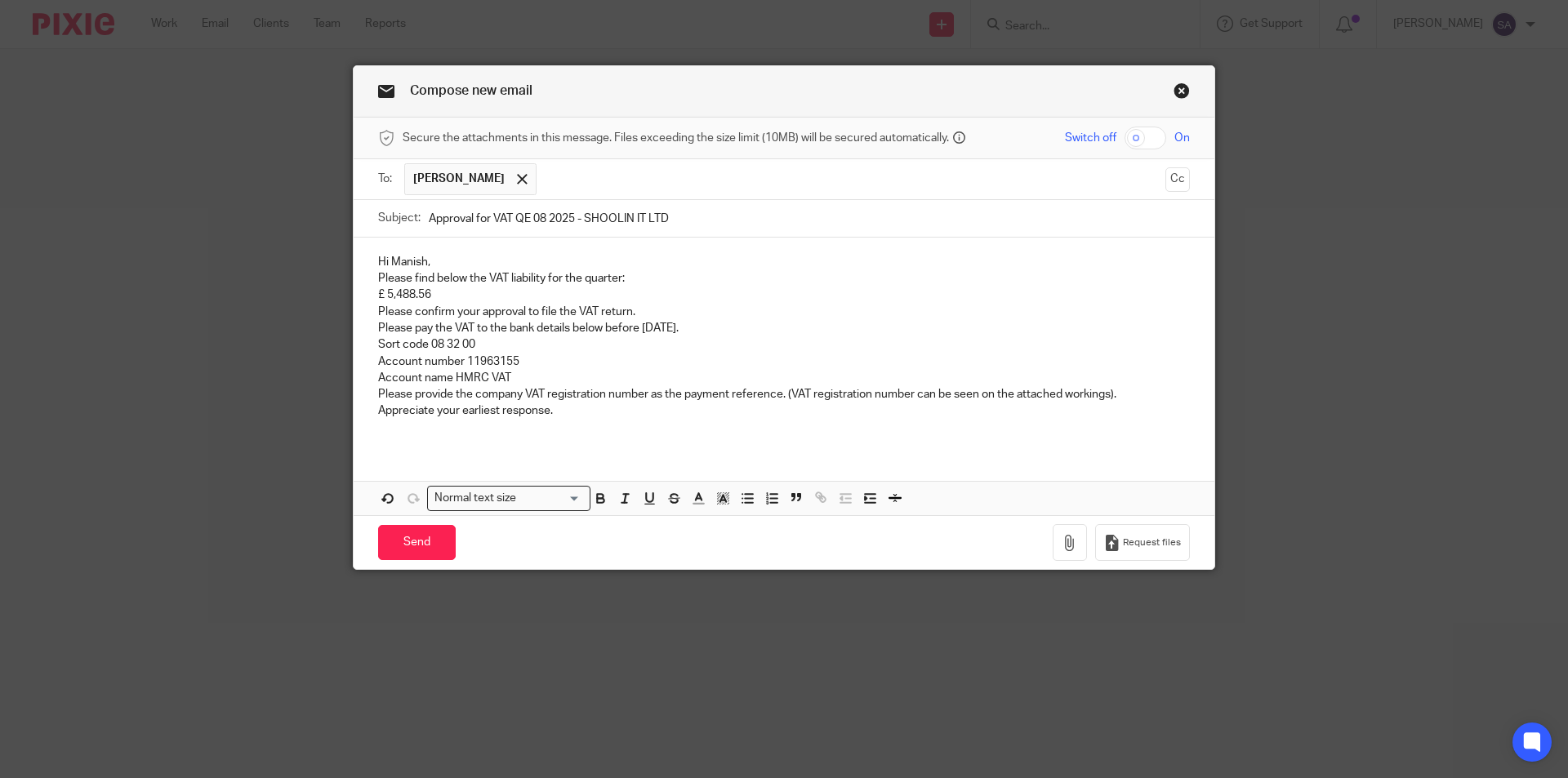
click at [405, 261] on p "Hi Manish," at bounding box center [784, 262] width 812 height 17
click at [454, 261] on p "Hi Madhu," at bounding box center [784, 262] width 812 height 17
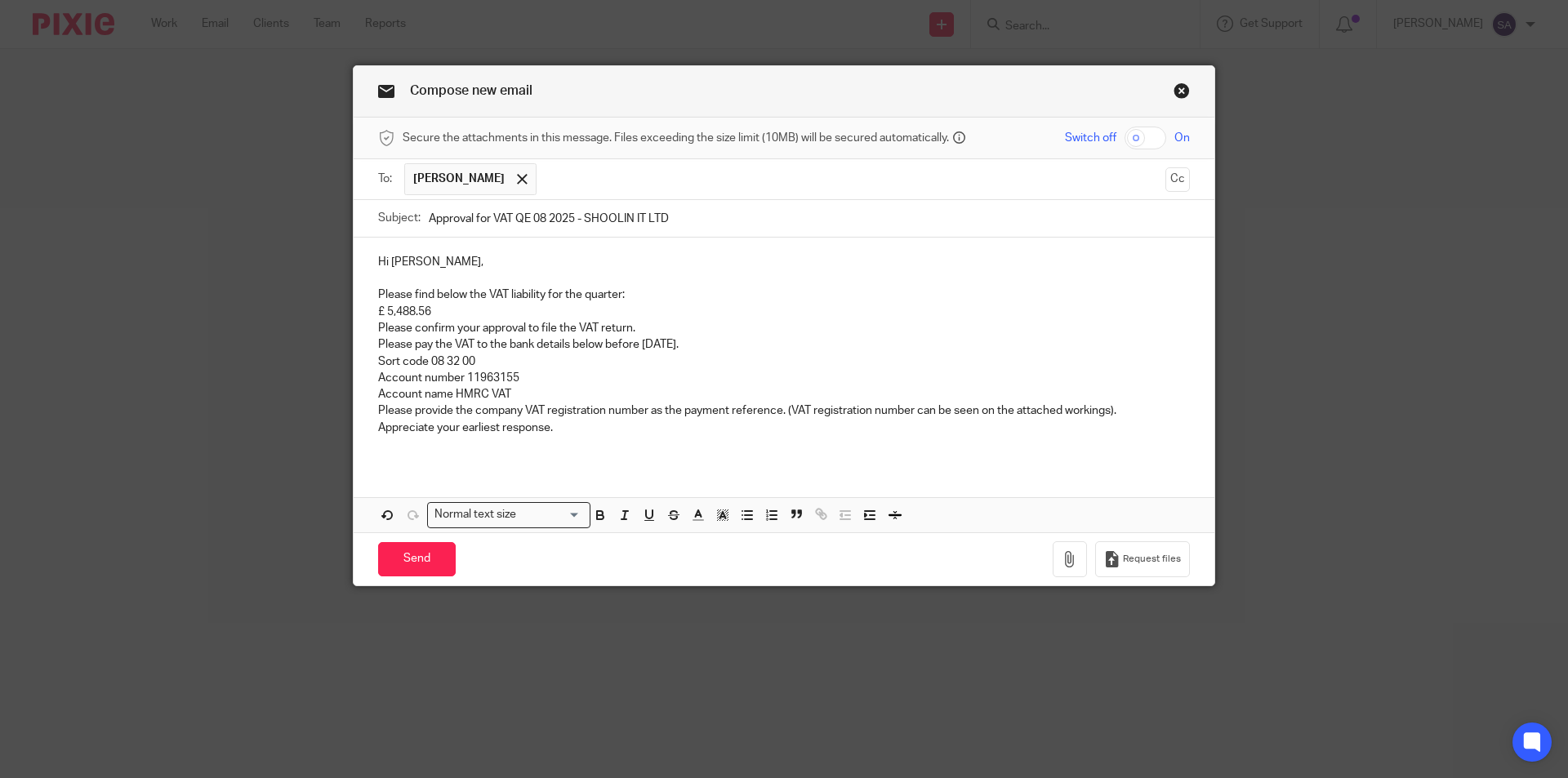
click at [370, 311] on div "Hi Madhu, Please find below the VAT liability for the quarter: £ 5,488.56 Pleas…" at bounding box center [784, 351] width 860 height 227
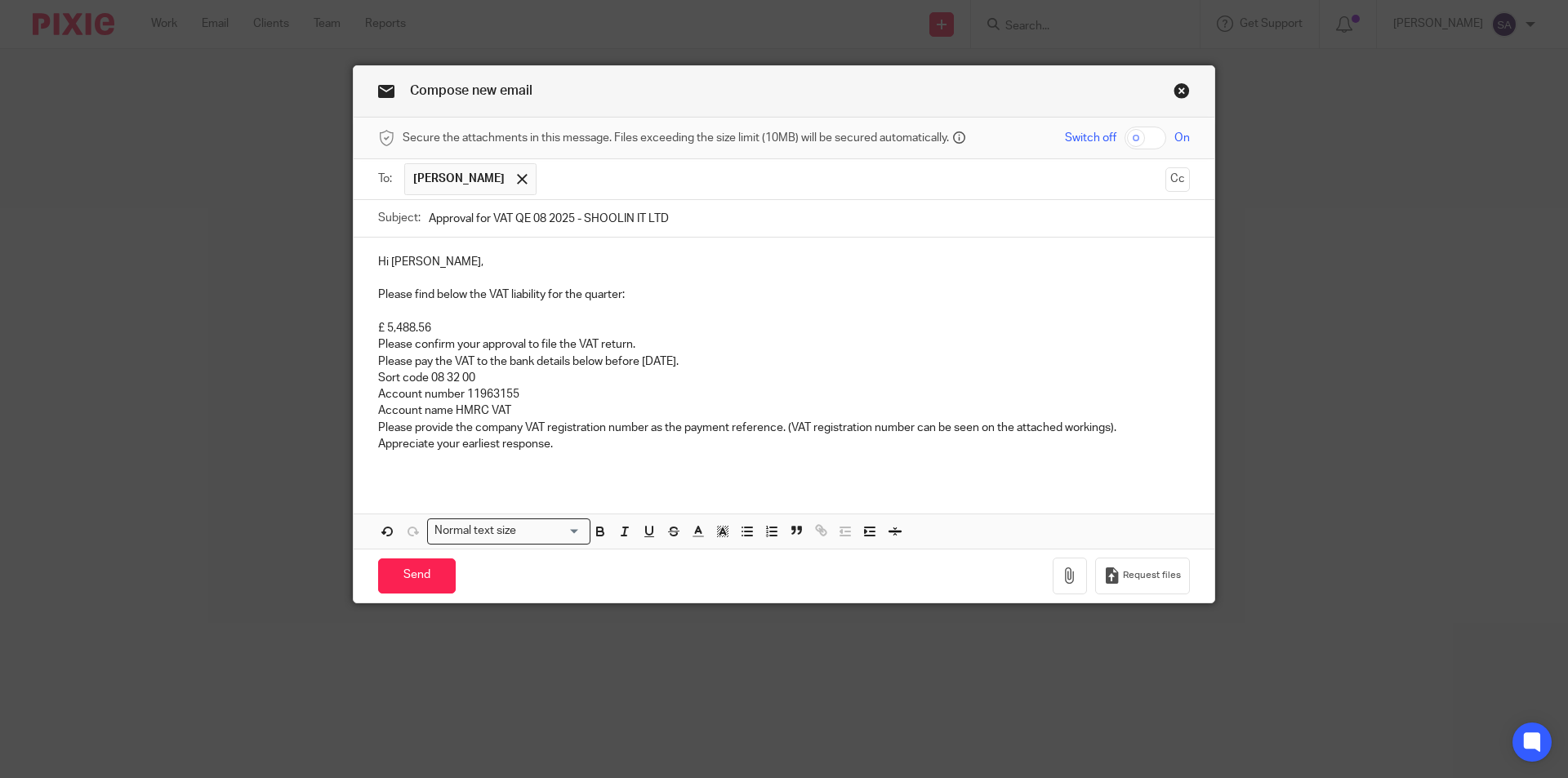
click at [378, 342] on p "Please confirm your approval to file the VAT return." at bounding box center [784, 345] width 812 height 17
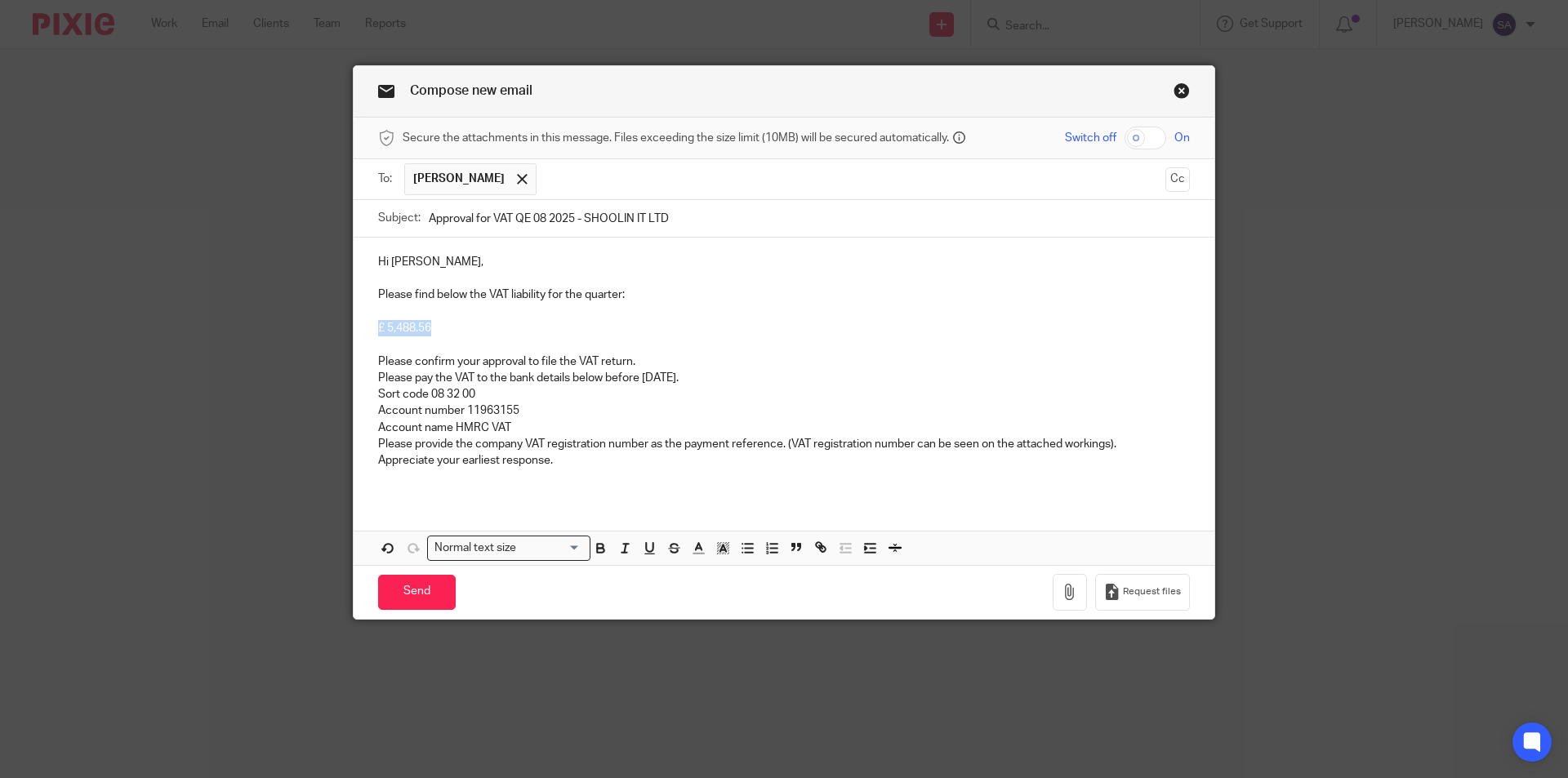
drag, startPoint x: 370, startPoint y: 327, endPoint x: 457, endPoint y: 331, distance: 87.1
click at [457, 331] on div "Hi Madhu, Please find below the VAT liability for the quarter: £ 5,488.56 Pleas…" at bounding box center [784, 368] width 860 height 261
drag, startPoint x: 427, startPoint y: 328, endPoint x: 369, endPoint y: 322, distance: 58.3
click at [369, 322] on div "Hi Madhu, Please find below the VAT liability for the quarter: £ 3,678.00 Pleas…" at bounding box center [784, 368] width 860 height 261
click at [597, 548] on icon "button" at bounding box center [600, 550] width 7 height 4
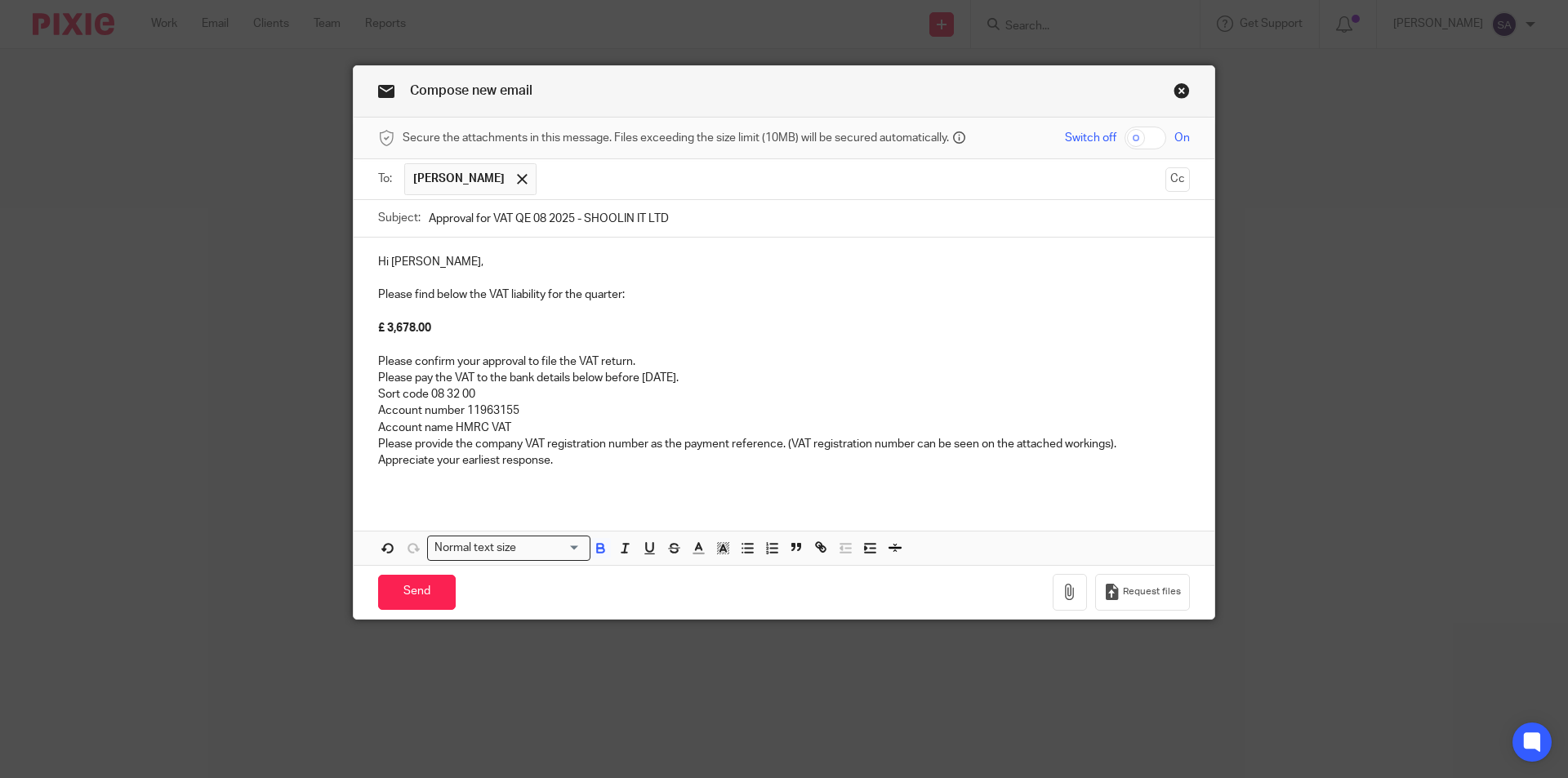
click at [646, 359] on p "Please confirm your approval to file the VAT return." at bounding box center [784, 361] width 812 height 17
click at [378, 376] on p "Please pay the VAT to the bank details below before 7 June 2025." at bounding box center [784, 378] width 812 height 17
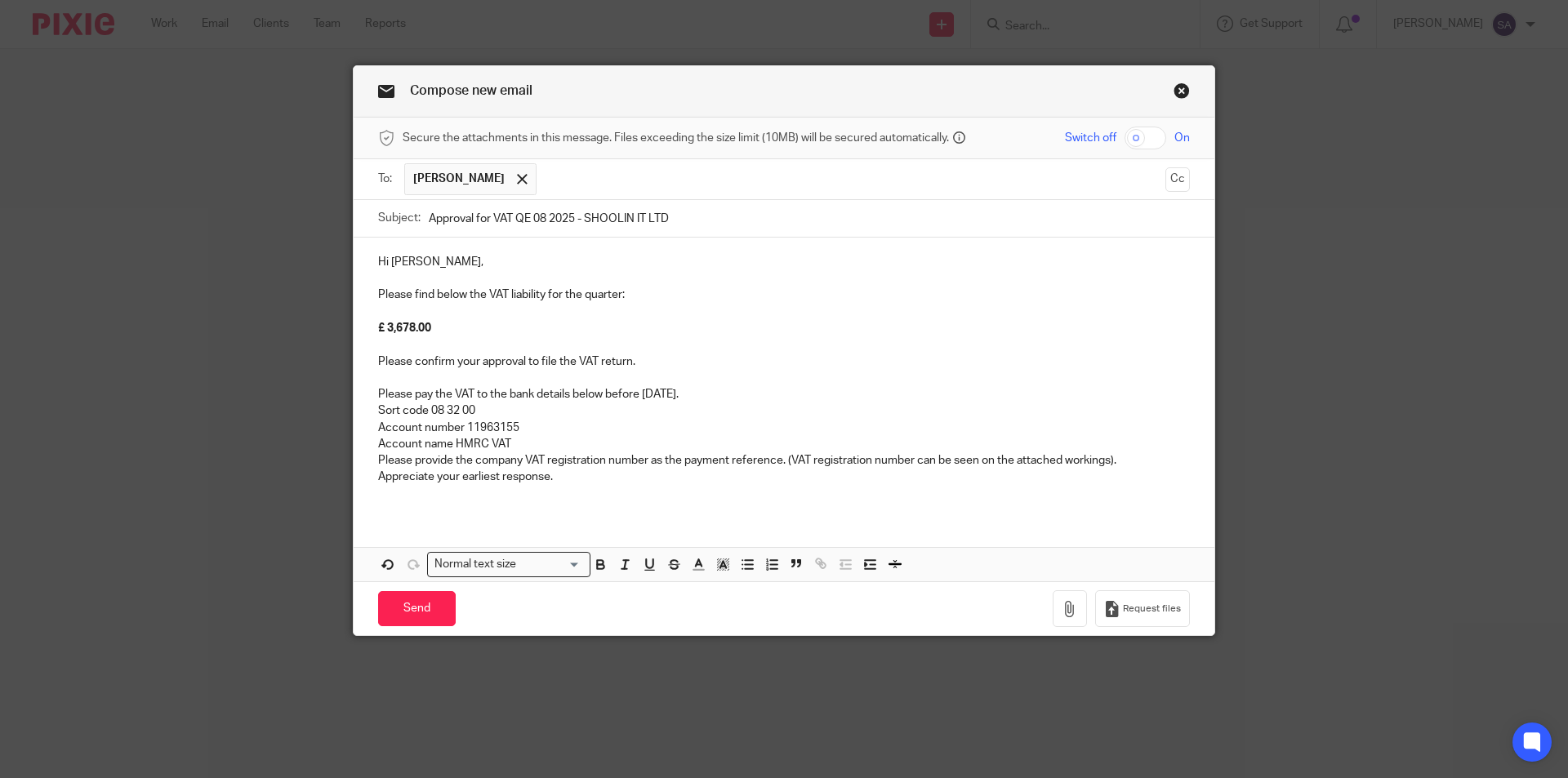
click at [378, 408] on p "Sort code 08 32 00" at bounding box center [784, 411] width 812 height 17
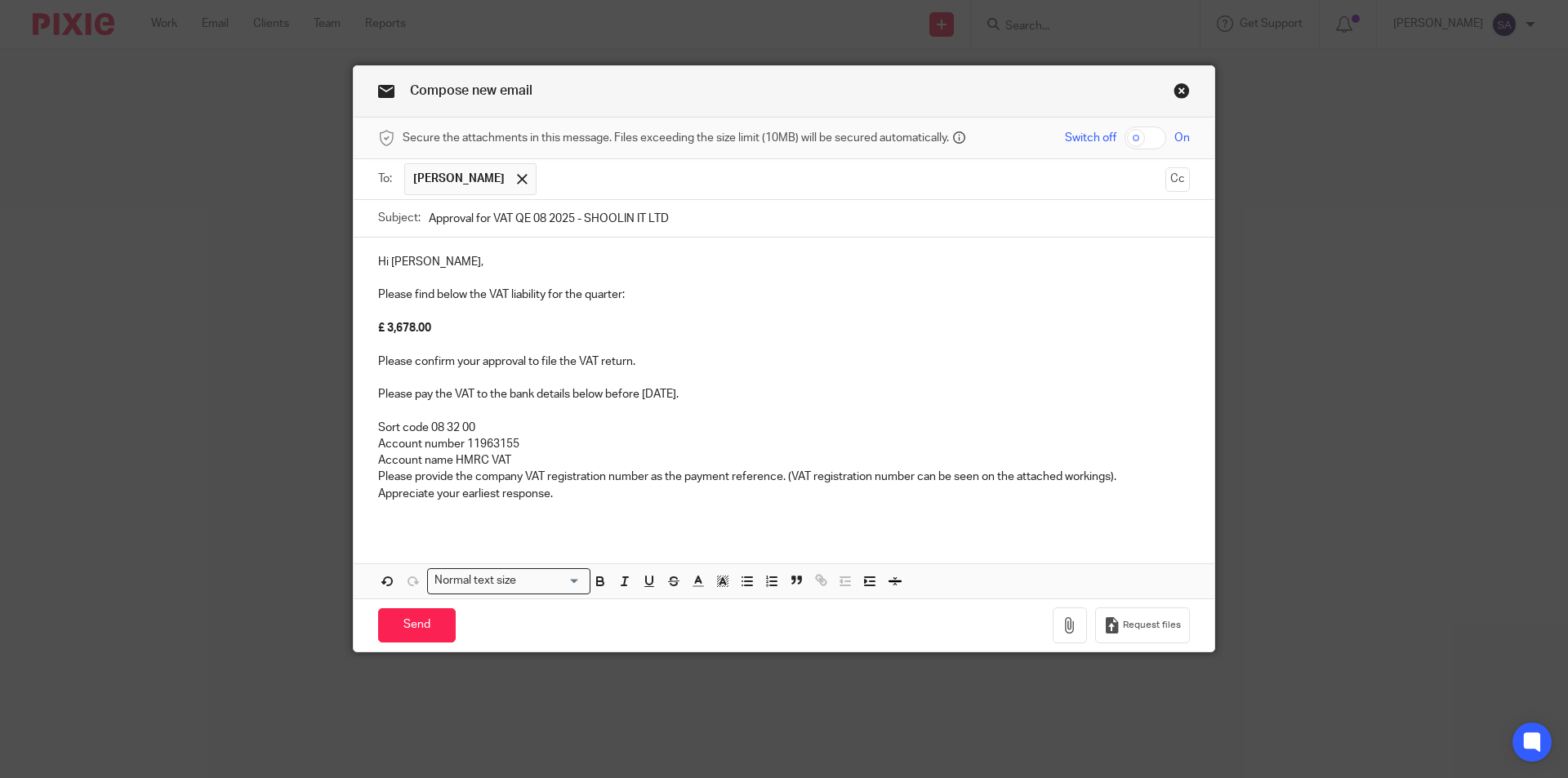
click at [661, 392] on p "Please pay the VAT to the bank details below before 7 June 2025." at bounding box center [784, 394] width 812 height 17
click at [406, 417] on p at bounding box center [784, 411] width 812 height 17
click at [1174, 89] on link "Close this dialog window" at bounding box center [1181, 93] width 17 height 22
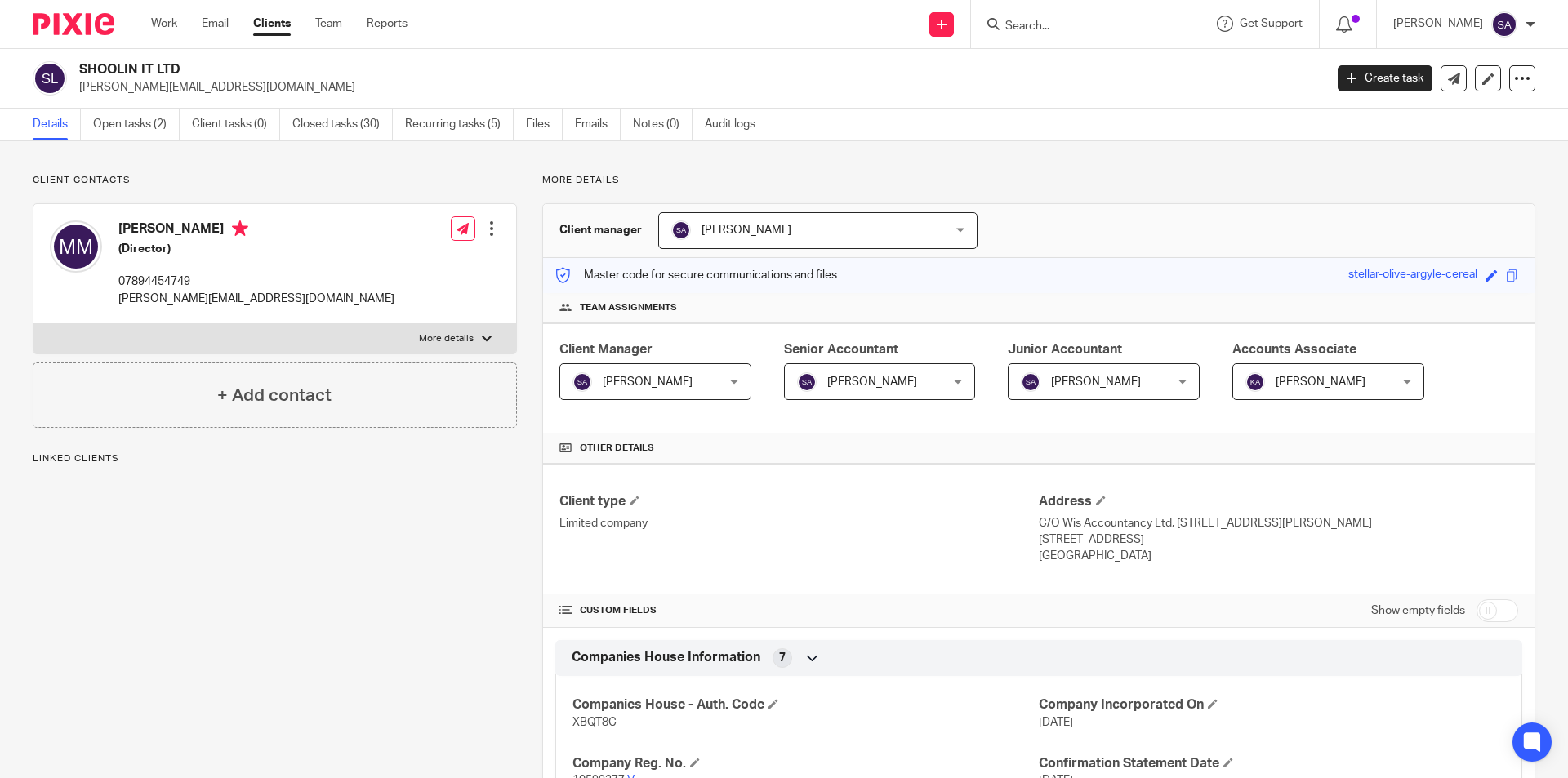
click at [601, 124] on link "Emails" at bounding box center [598, 125] width 46 height 32
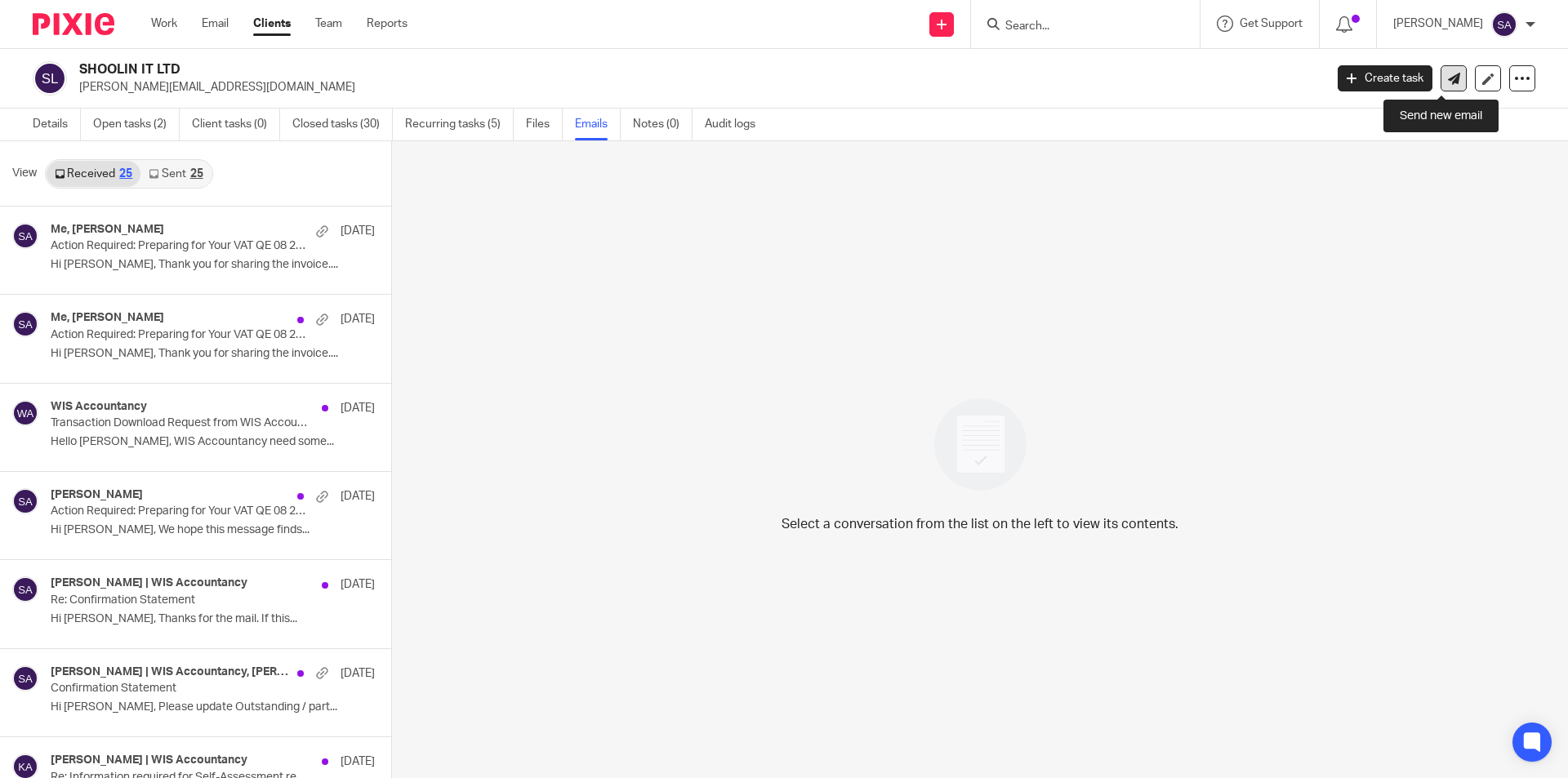
click at [1447, 81] on icon at bounding box center [1453, 79] width 13 height 13
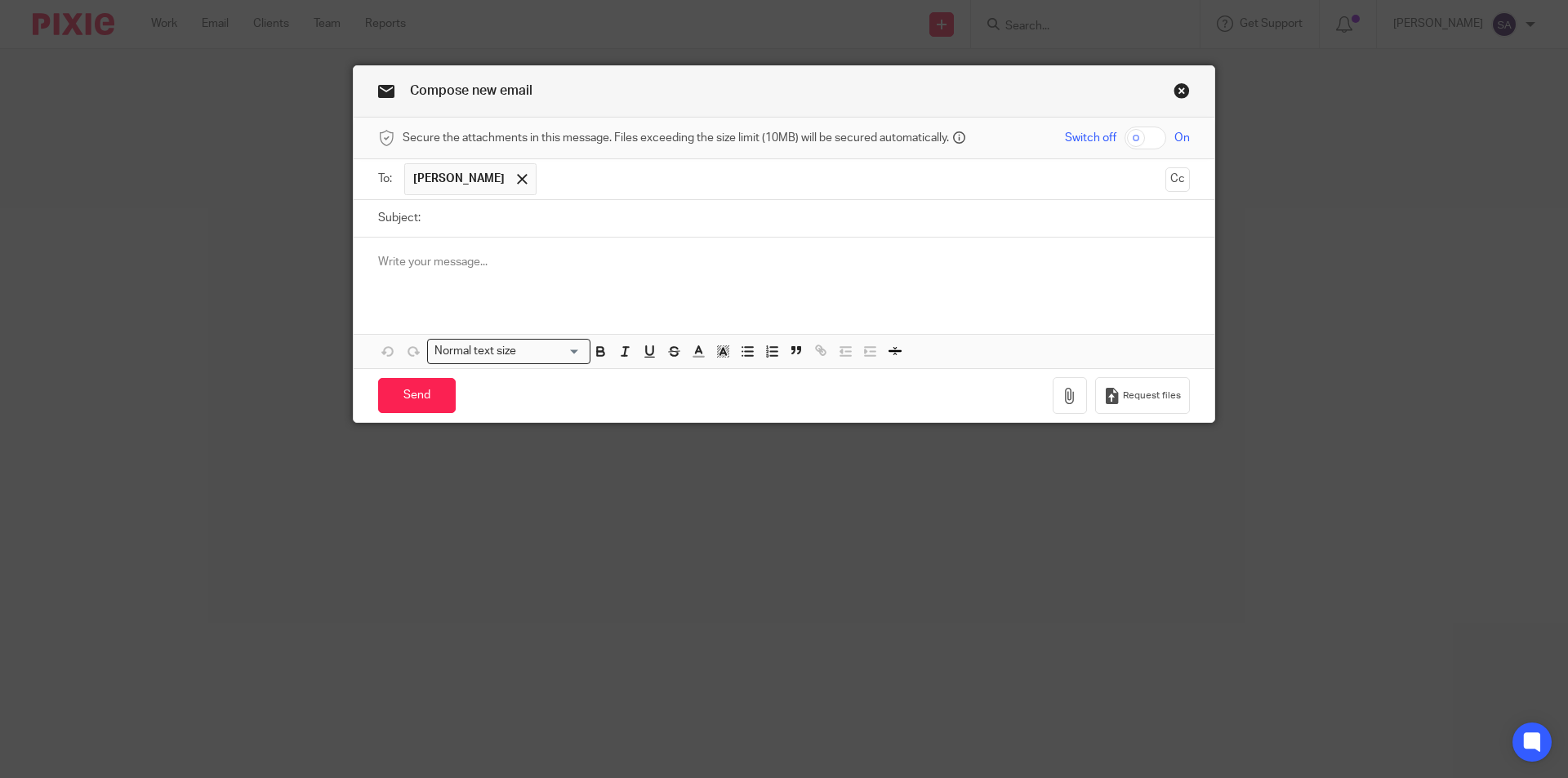
click at [467, 255] on p at bounding box center [784, 262] width 812 height 17
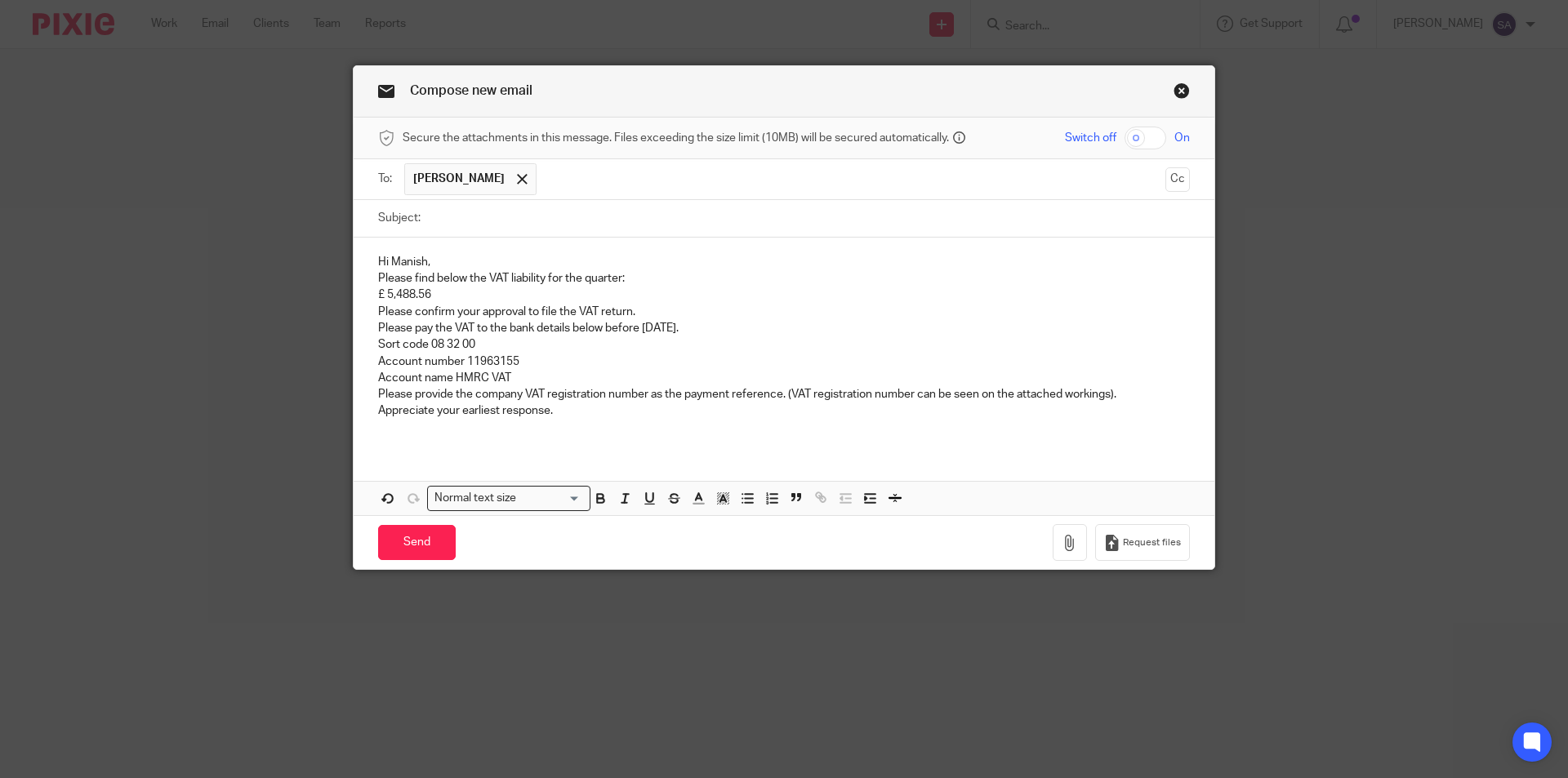
click at [482, 217] on input "Subject:" at bounding box center [809, 219] width 761 height 37
drag, startPoint x: 373, startPoint y: 259, endPoint x: 444, endPoint y: 262, distance: 71.1
click at [444, 262] on p "Hi Manish," at bounding box center [784, 262] width 812 height 17
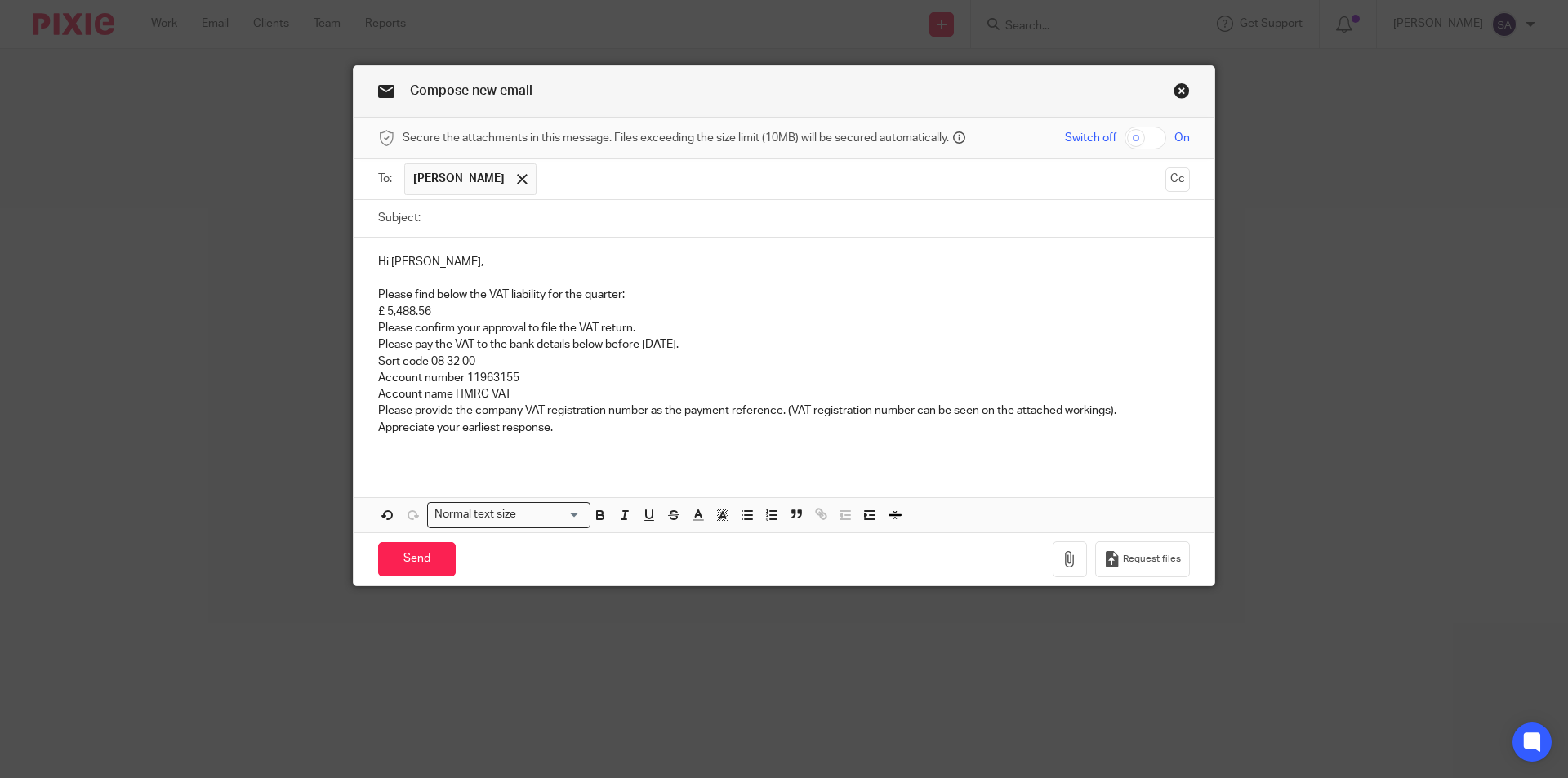
click at [378, 297] on p "Please find below the VAT liability for the quarter:" at bounding box center [784, 294] width 812 height 17
click at [378, 290] on p "Please find below the VAT liability for the quarter:" at bounding box center [784, 294] width 812 height 17
click at [370, 313] on div "Hi [PERSON_NAME], Please find below the VAT liability for the quarter: £ 5,488.…" at bounding box center [784, 351] width 860 height 227
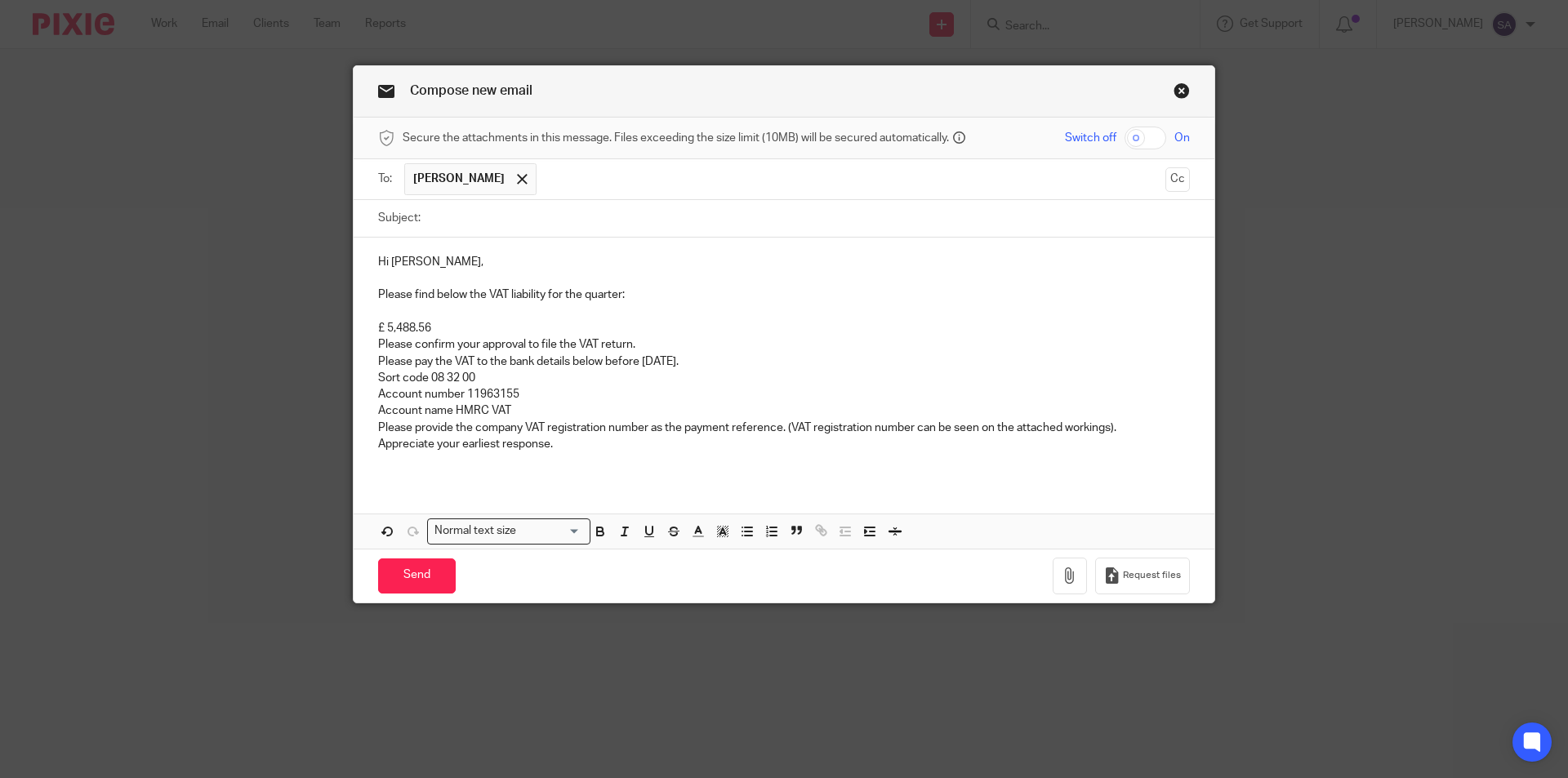
click at [378, 345] on p "Please confirm your approval to file the VAT return." at bounding box center [784, 345] width 812 height 17
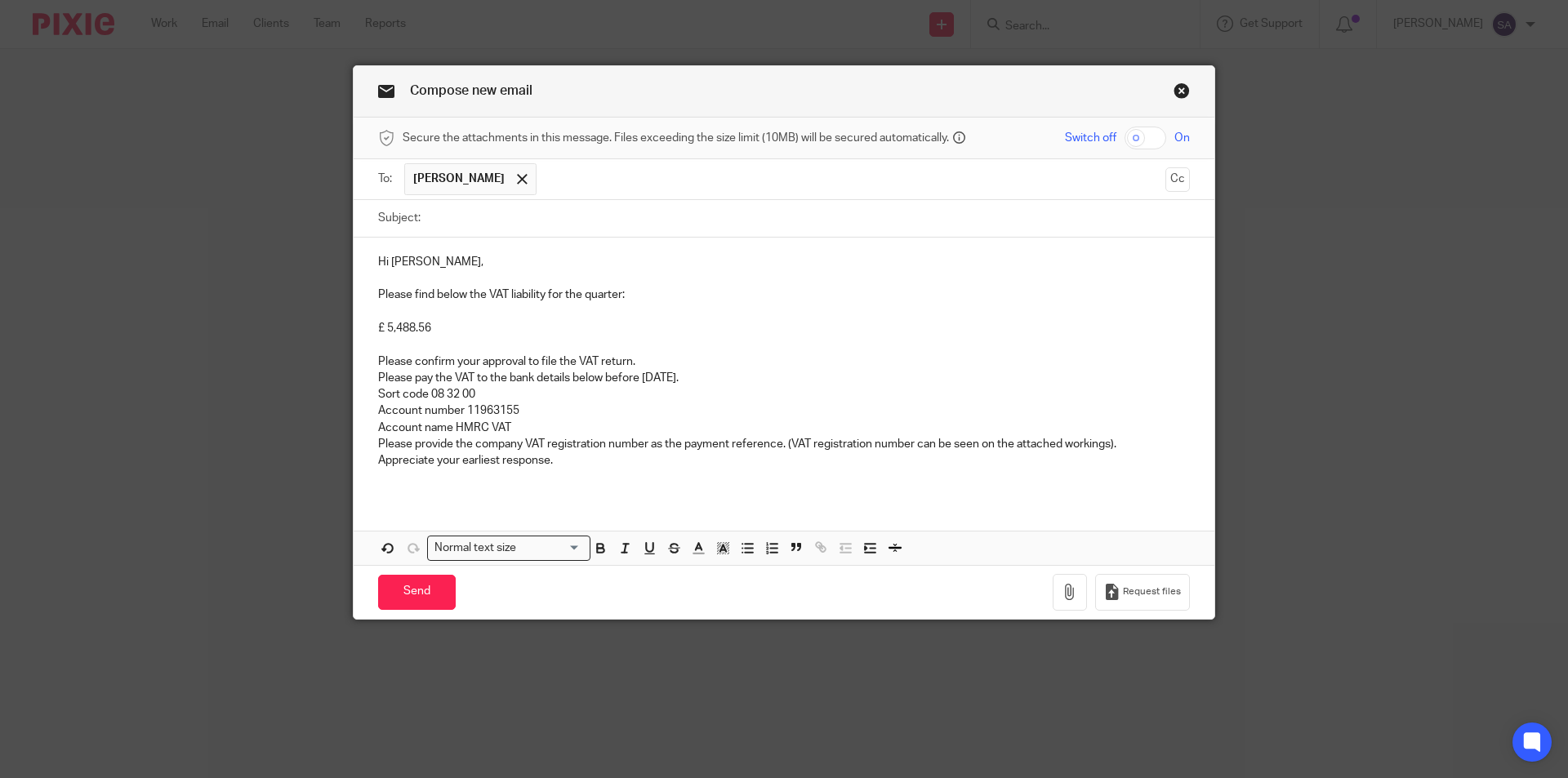
click at [378, 375] on p "Please pay the VAT to the bank details below before [DATE]." at bounding box center [784, 378] width 812 height 17
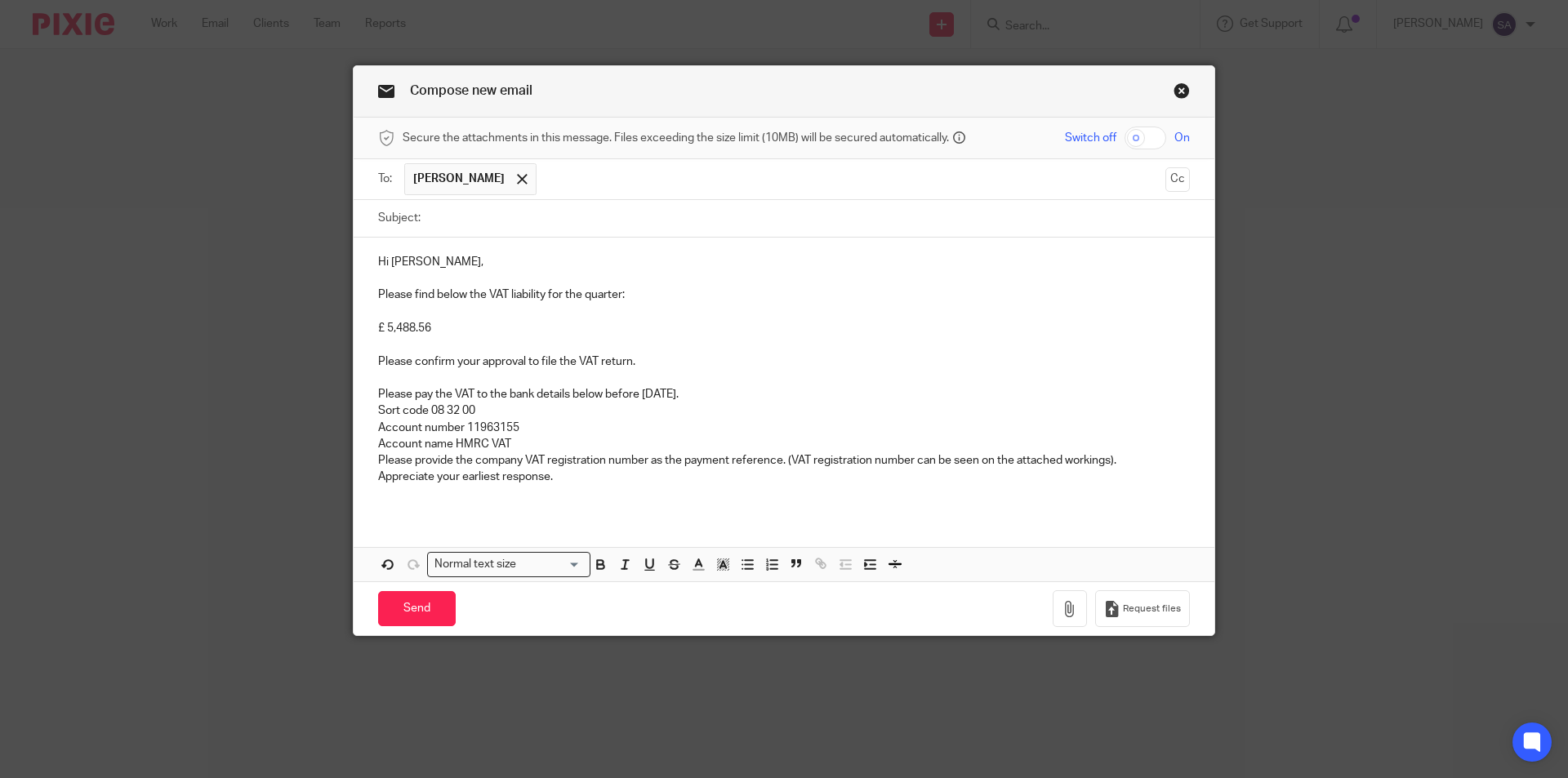
click at [378, 408] on p "Sort code 08 32 00" at bounding box center [784, 411] width 812 height 17
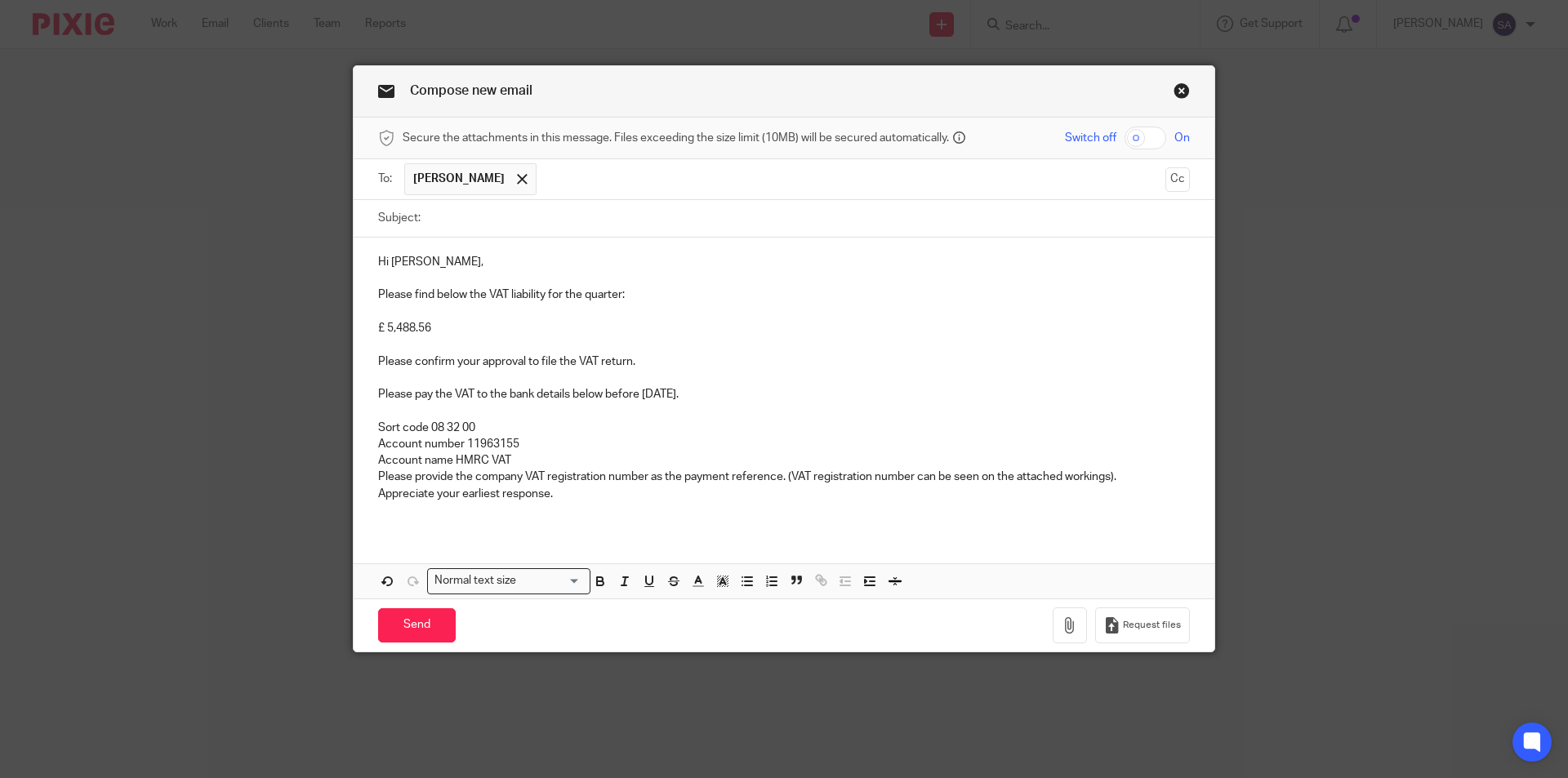
click at [378, 475] on p "Please provide the company VAT registration number as the payment reference. (V…" at bounding box center [784, 477] width 812 height 17
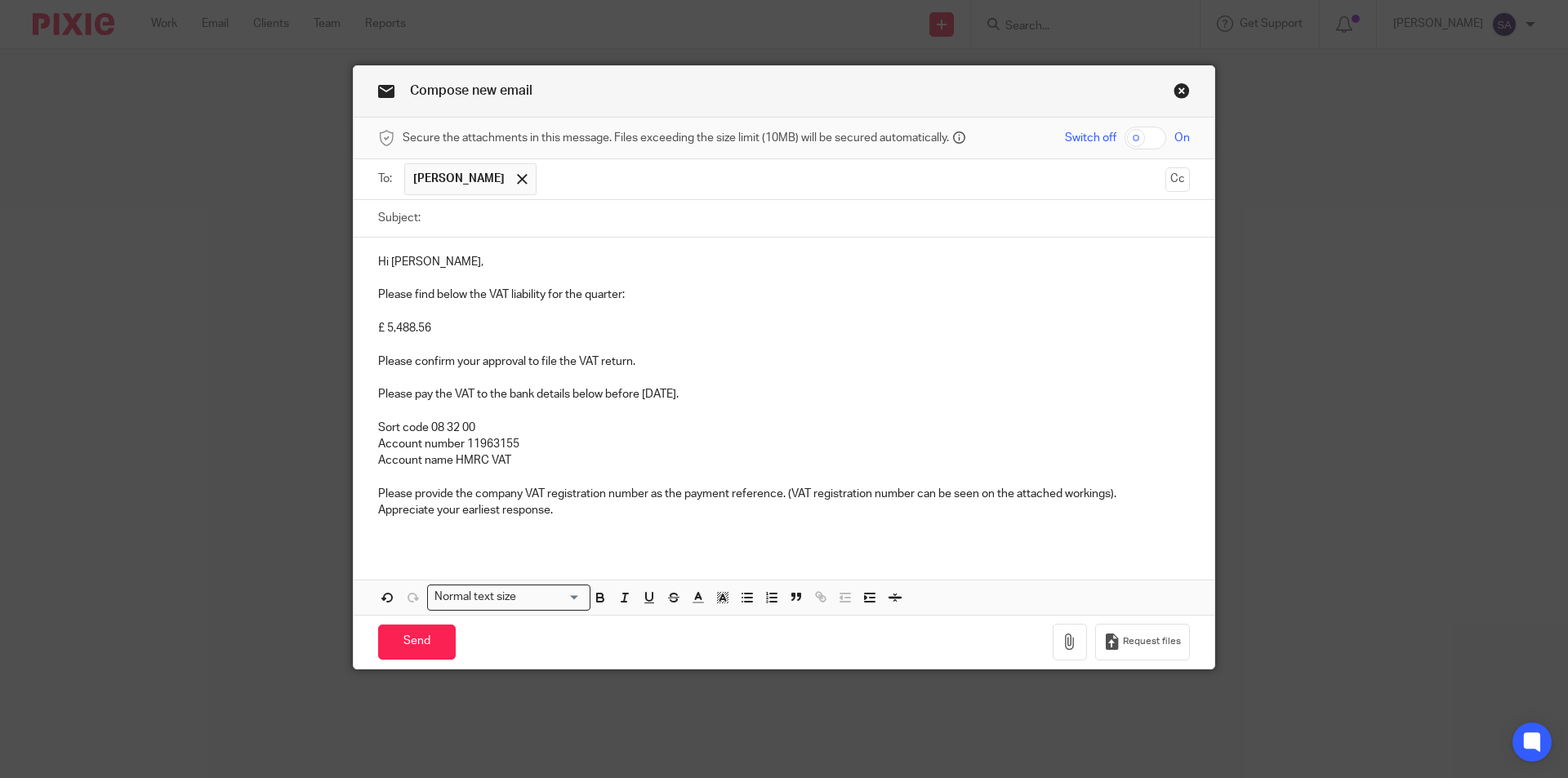
click at [369, 512] on div "Hi [PERSON_NAME], Please find below the VAT liability for the quarter: £ 5,488.…" at bounding box center [784, 392] width 860 height 311
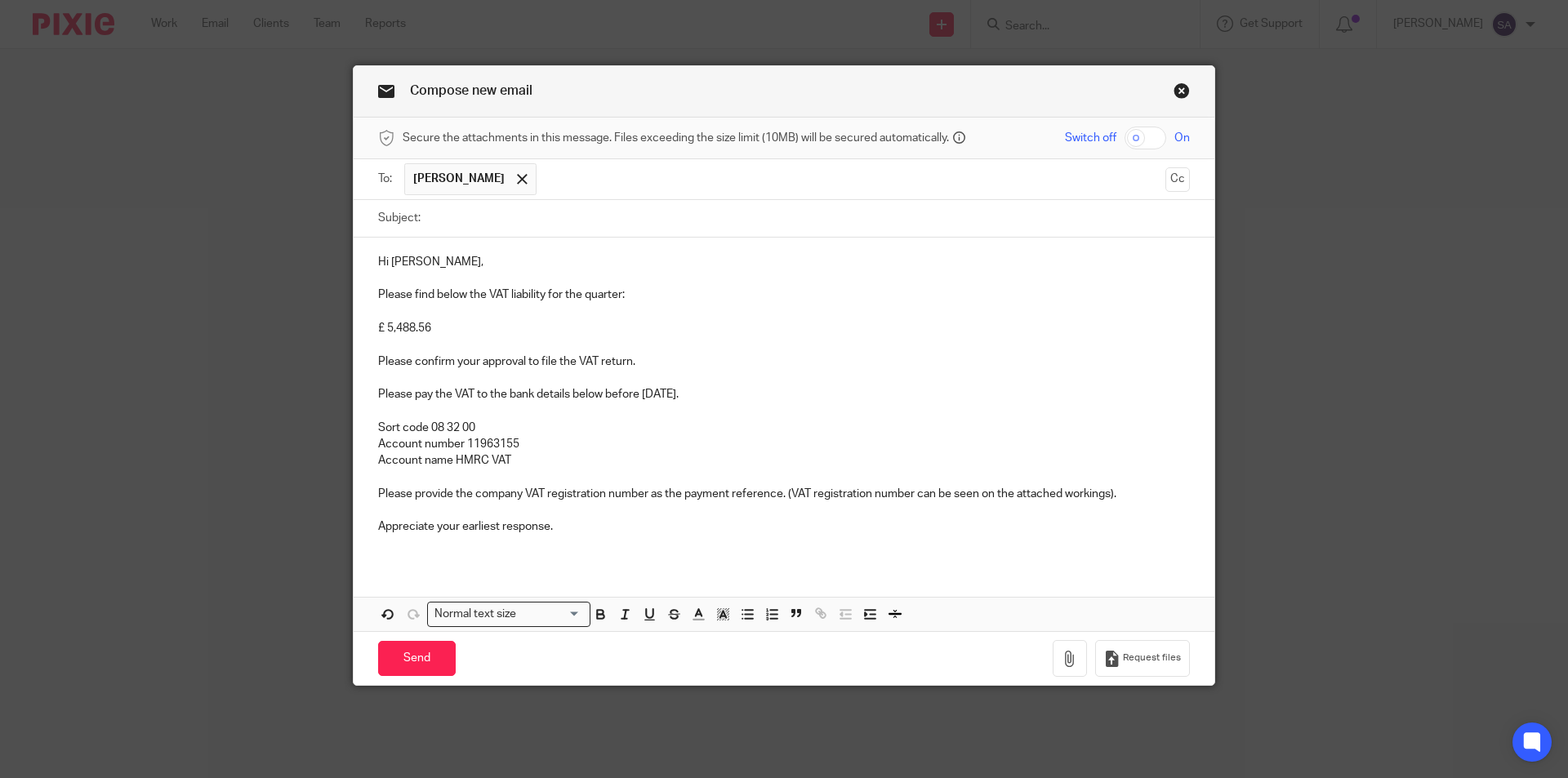
click at [661, 392] on p "Please pay the VAT to the bank details below before [DATE]." at bounding box center [784, 394] width 812 height 17
drag, startPoint x: 638, startPoint y: 390, endPoint x: 761, endPoint y: 396, distance: 123.1
click at [761, 396] on p "Please pay the VAT to the bank details below before [DATE]." at bounding box center [784, 394] width 812 height 17
click at [594, 611] on icon "button" at bounding box center [600, 613] width 15 height 15
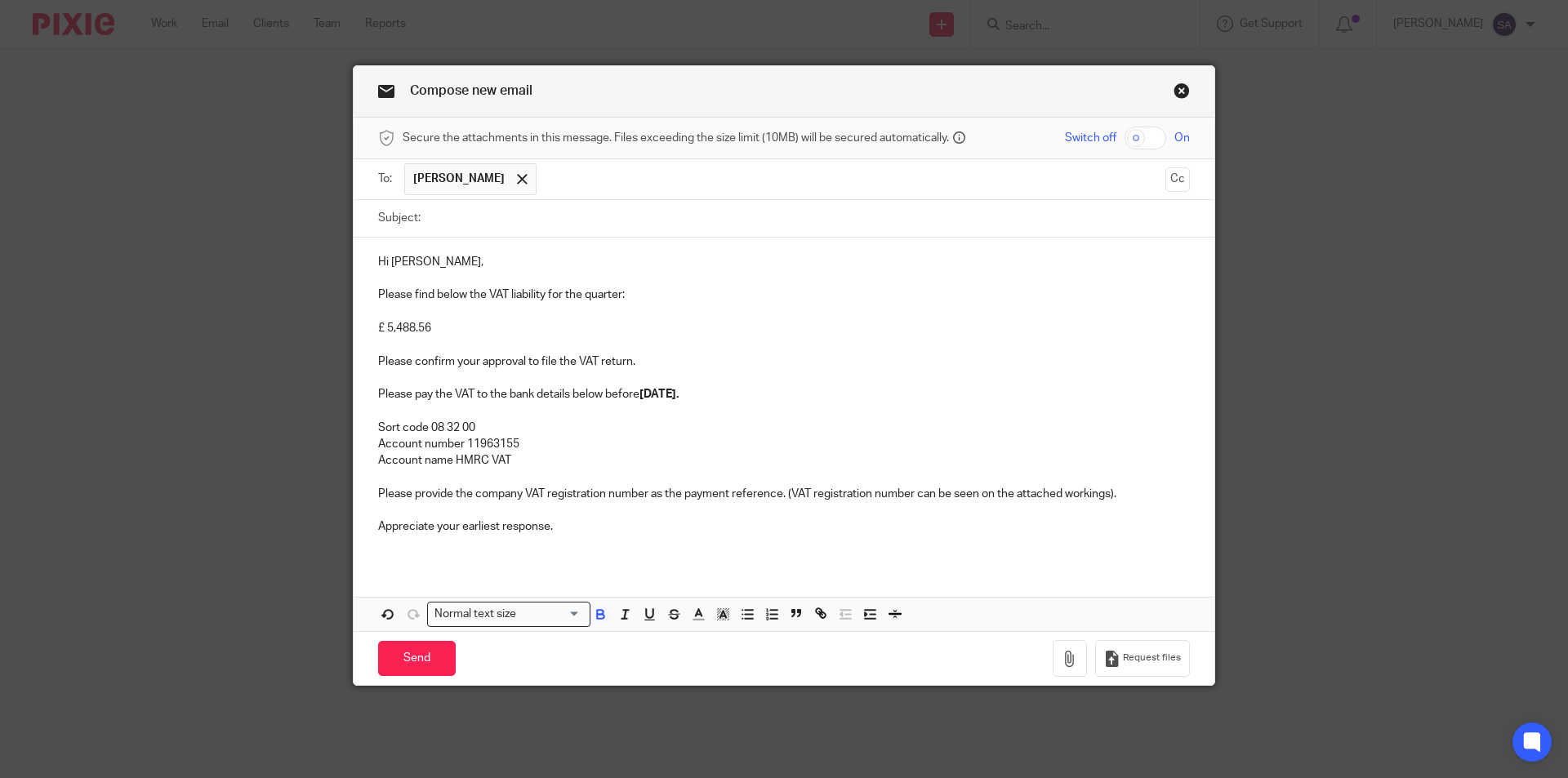
click at [668, 439] on p "Account number 11963155" at bounding box center [784, 444] width 812 height 17
drag, startPoint x: 373, startPoint y: 326, endPoint x: 465, endPoint y: 330, distance: 92.1
click at [465, 330] on p "£ 5,488.56" at bounding box center [784, 328] width 812 height 17
drag, startPoint x: 425, startPoint y: 327, endPoint x: 362, endPoint y: 324, distance: 63.1
click at [362, 324] on div "Hi [PERSON_NAME], Please find below the VAT liability for the quarter: £ 3,678.…" at bounding box center [784, 401] width 860 height 327
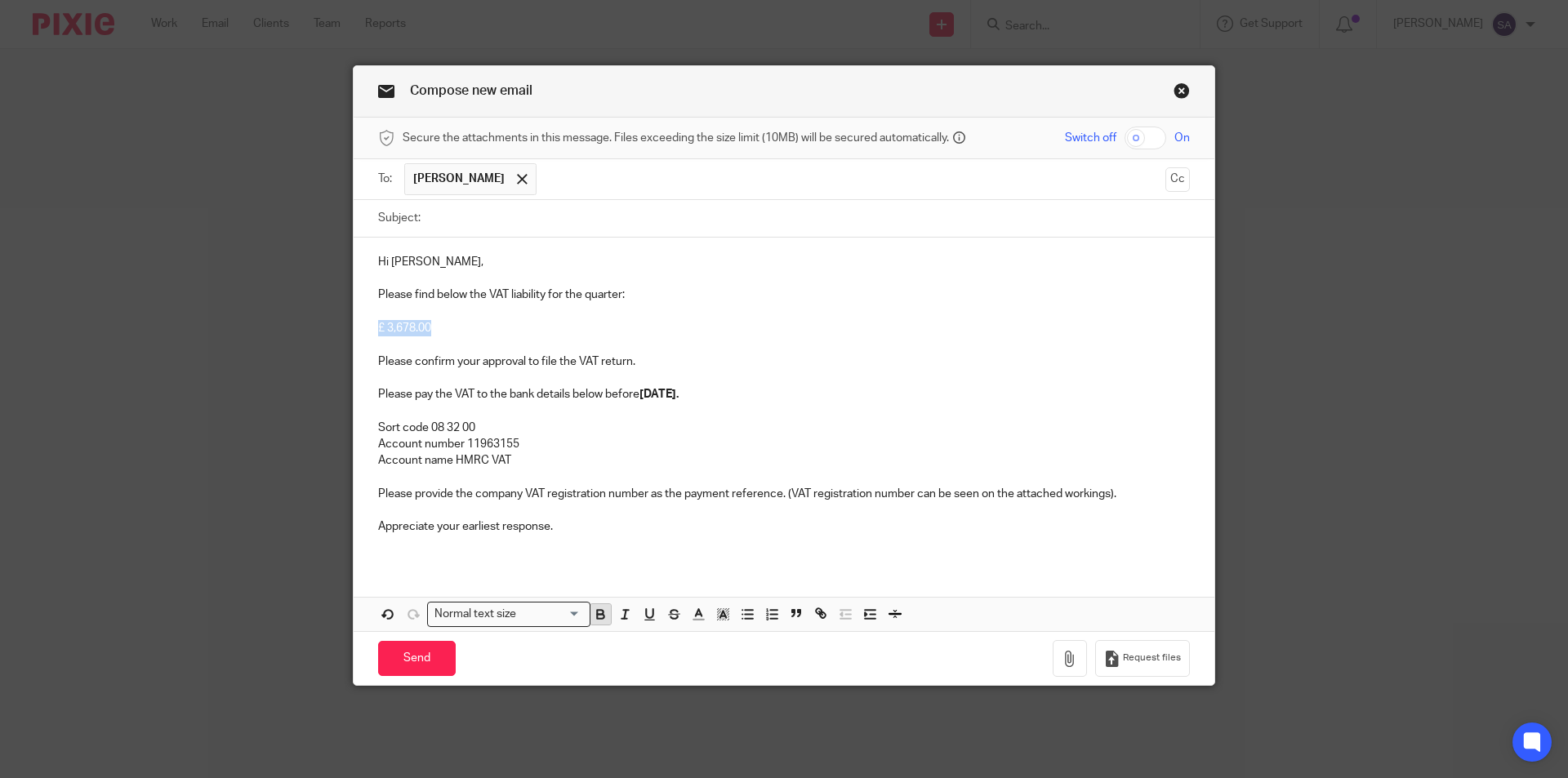
click at [597, 611] on icon "button" at bounding box center [600, 612] width 6 height 4
click at [567, 526] on p "Appreciate your earliest response." at bounding box center [784, 527] width 812 height 17
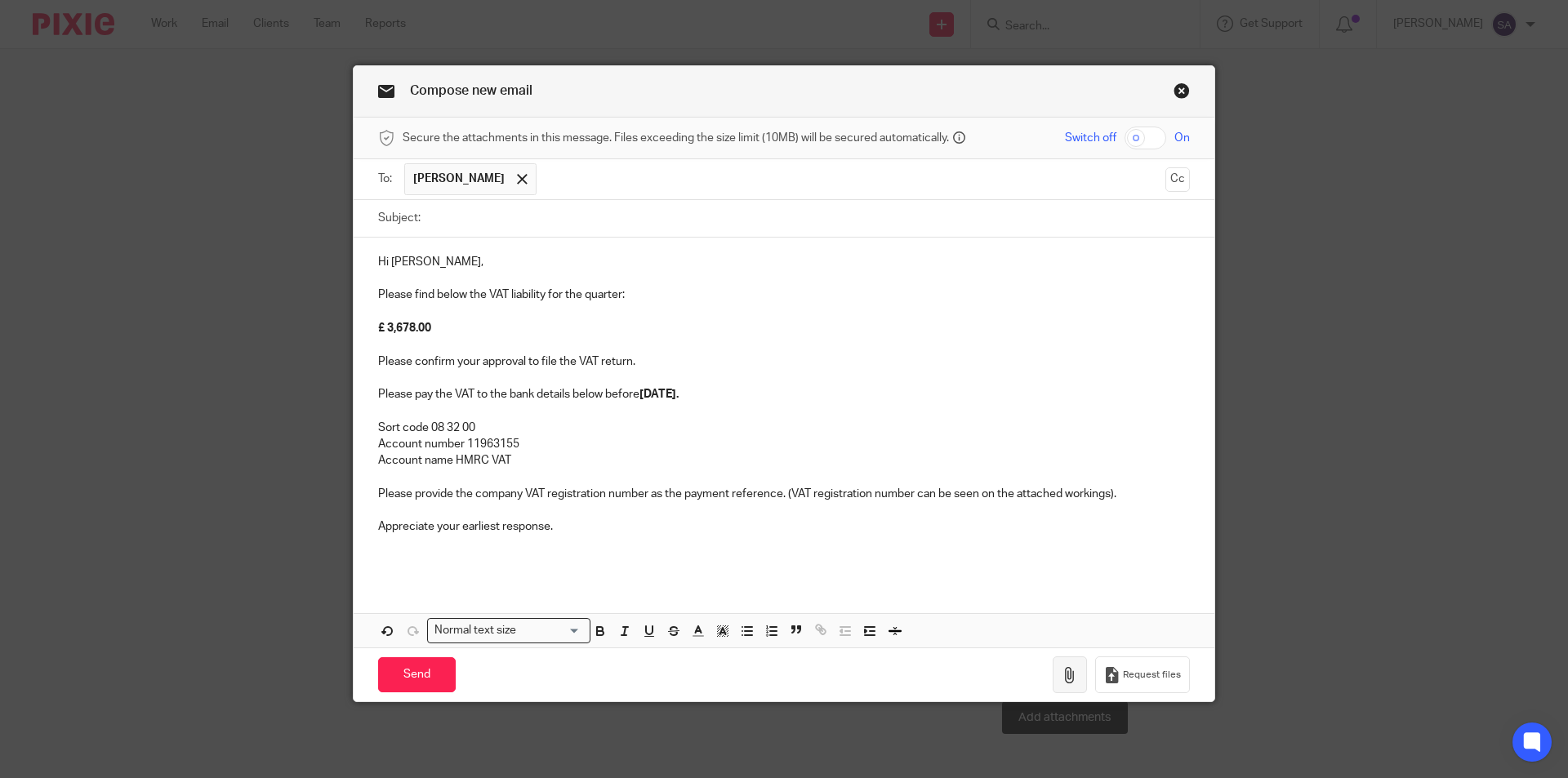
click at [1067, 678] on icon "button" at bounding box center [1070, 675] width 17 height 17
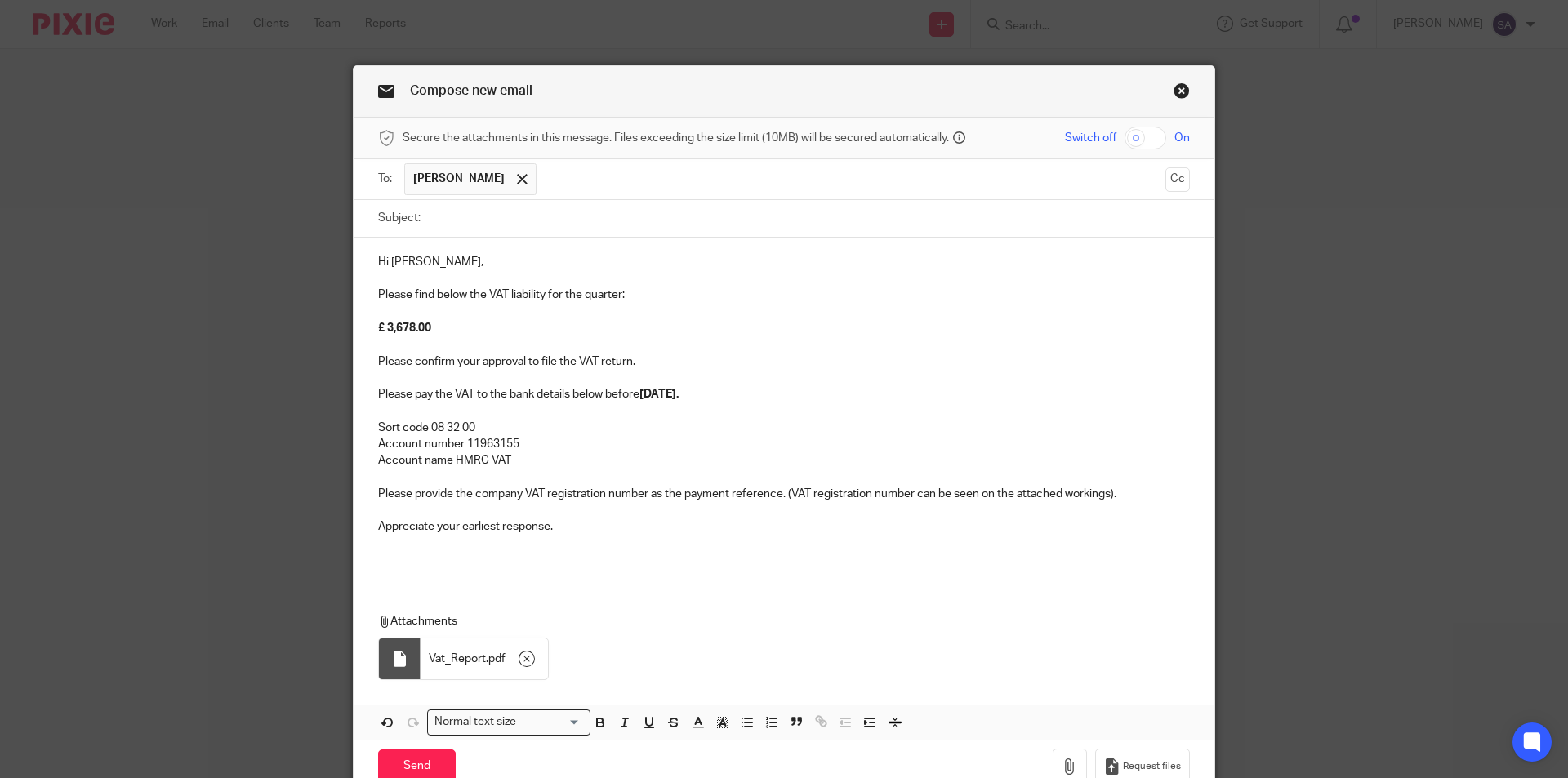
click at [404, 652] on div at bounding box center [399, 659] width 42 height 41
click at [396, 574] on div "Hi [PERSON_NAME], Please find below the VAT liability for the quarter: £ 3,678.…" at bounding box center [784, 409] width 860 height 343
click at [558, 221] on input "Subject:" at bounding box center [809, 219] width 761 height 37
paste input "Approval for VAT QE 07 2025"
click at [538, 218] on input "Approval for VAT QE 07 2025" at bounding box center [809, 219] width 761 height 37
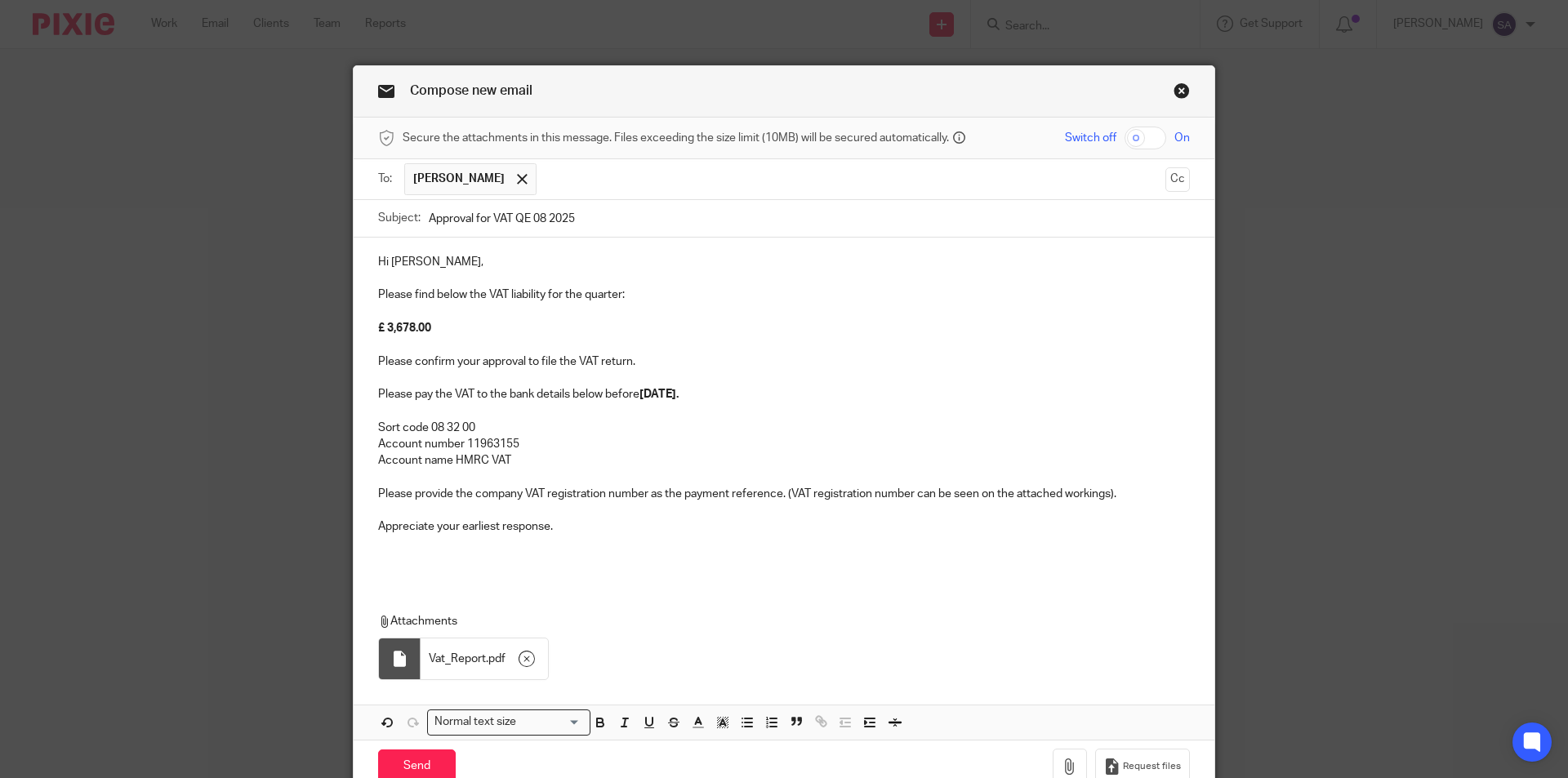
click at [632, 211] on input "Approval for VAT QE 08 2025" at bounding box center [809, 219] width 761 height 37
paste input "SHOOLIN IT LTD"
type input "Approval for VAT QE 08 2025 - SHOOLIN IT LTD"
click at [1170, 177] on button "Cc" at bounding box center [1177, 179] width 24 height 24
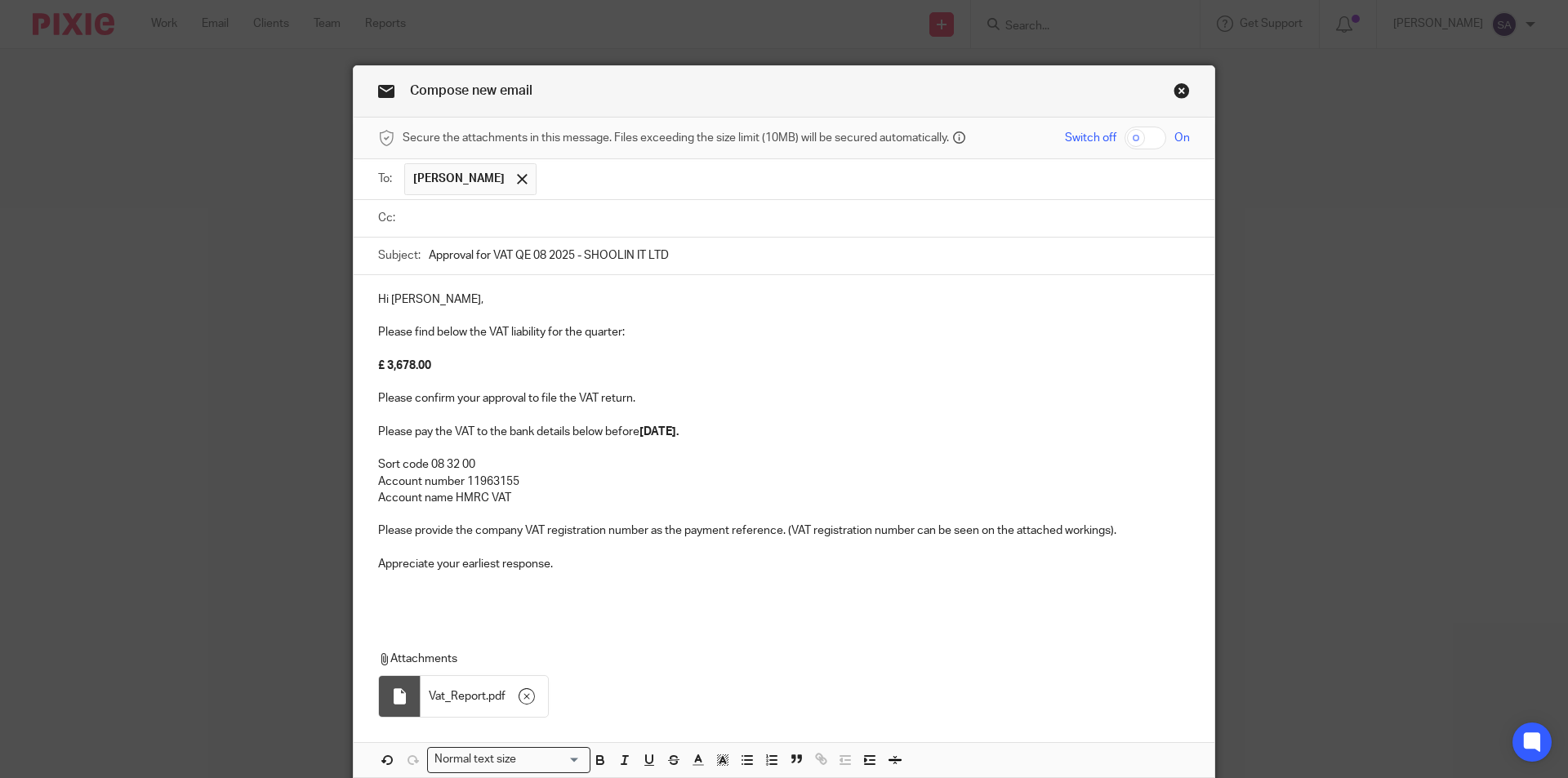
click at [458, 220] on input "text" at bounding box center [795, 218] width 775 height 19
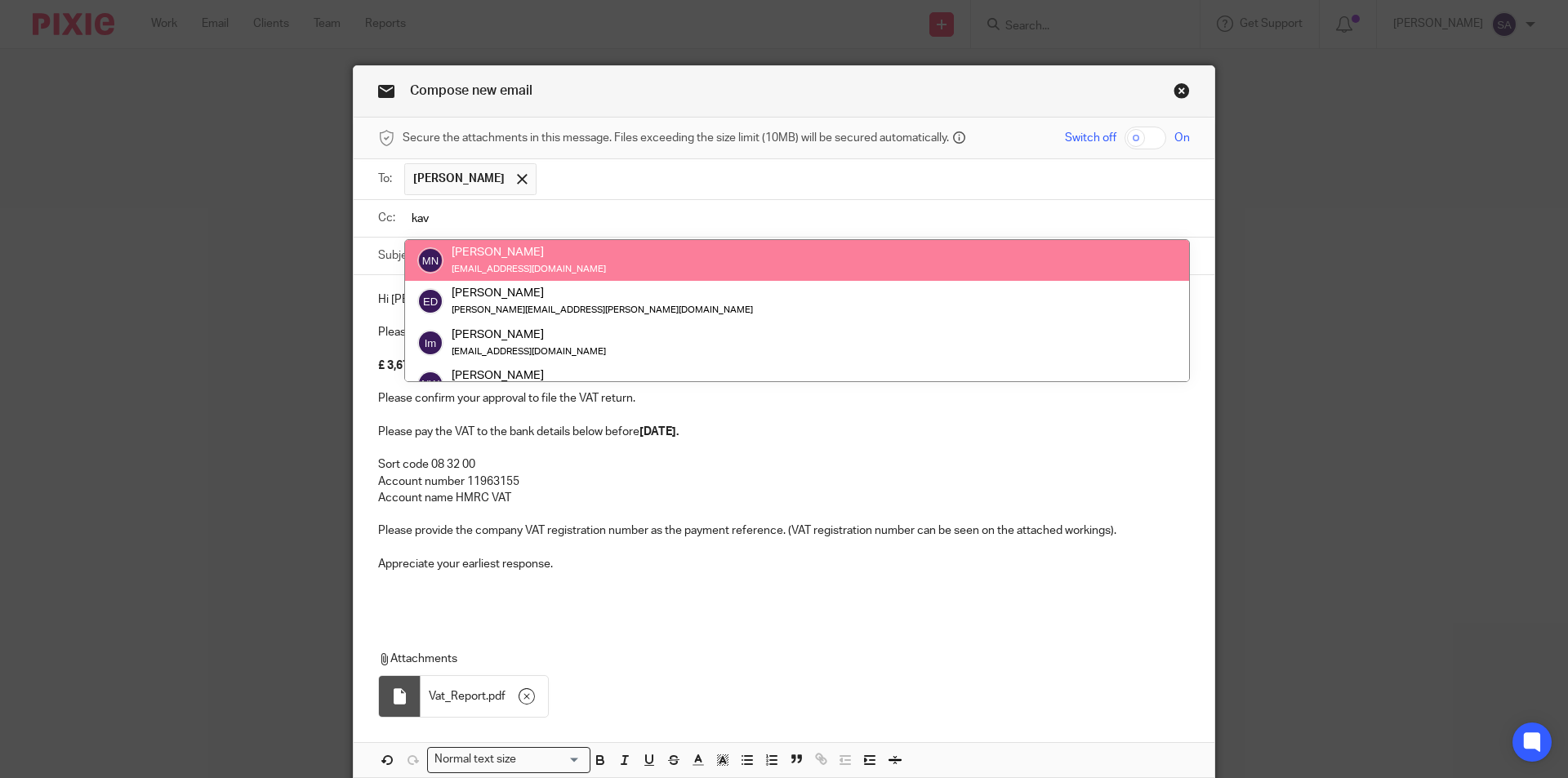
type input "kav"
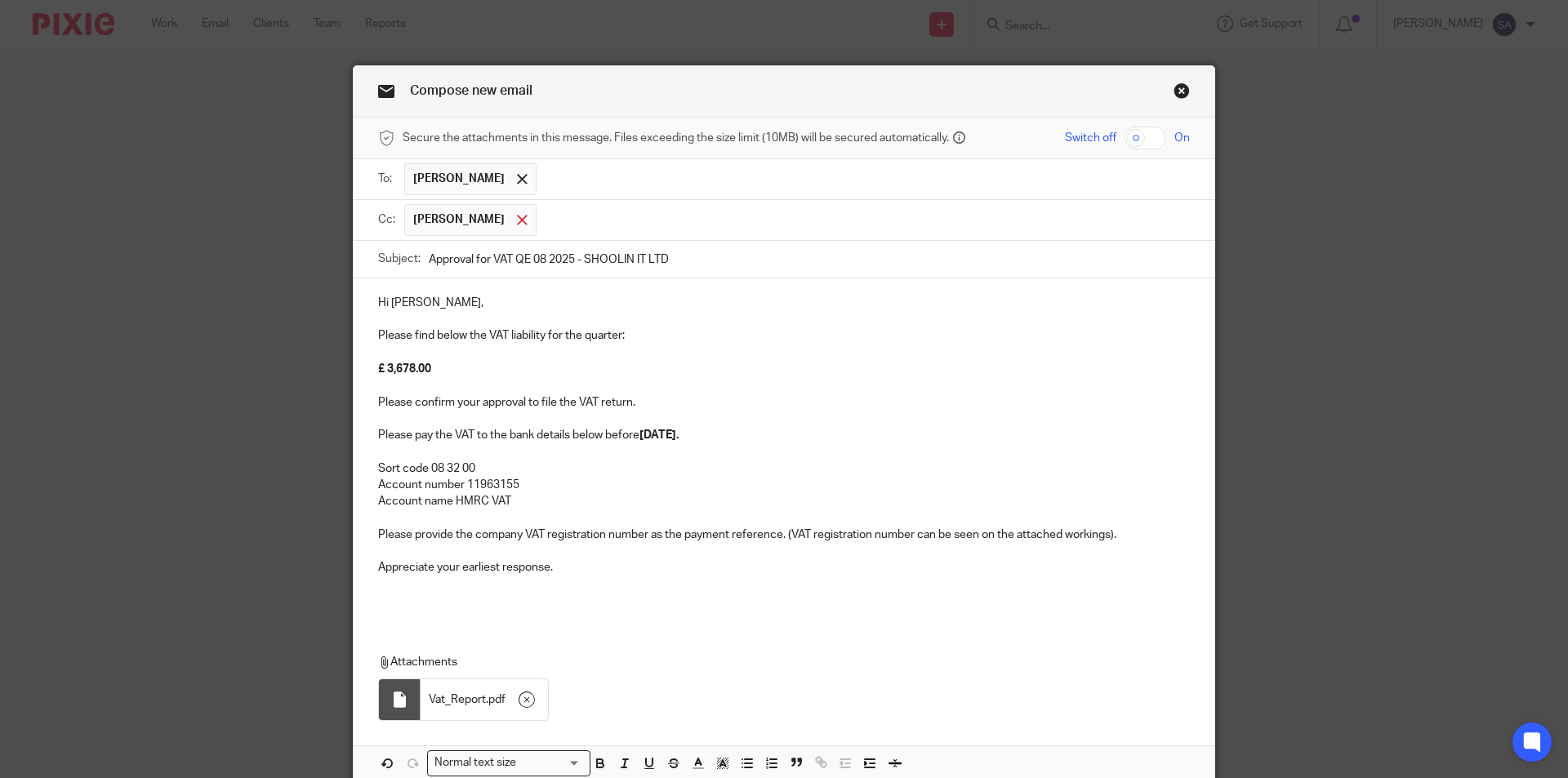
click at [528, 215] on span at bounding box center [522, 220] width 11 height 11
click at [568, 215] on input "text" at bounding box center [795, 218] width 775 height 19
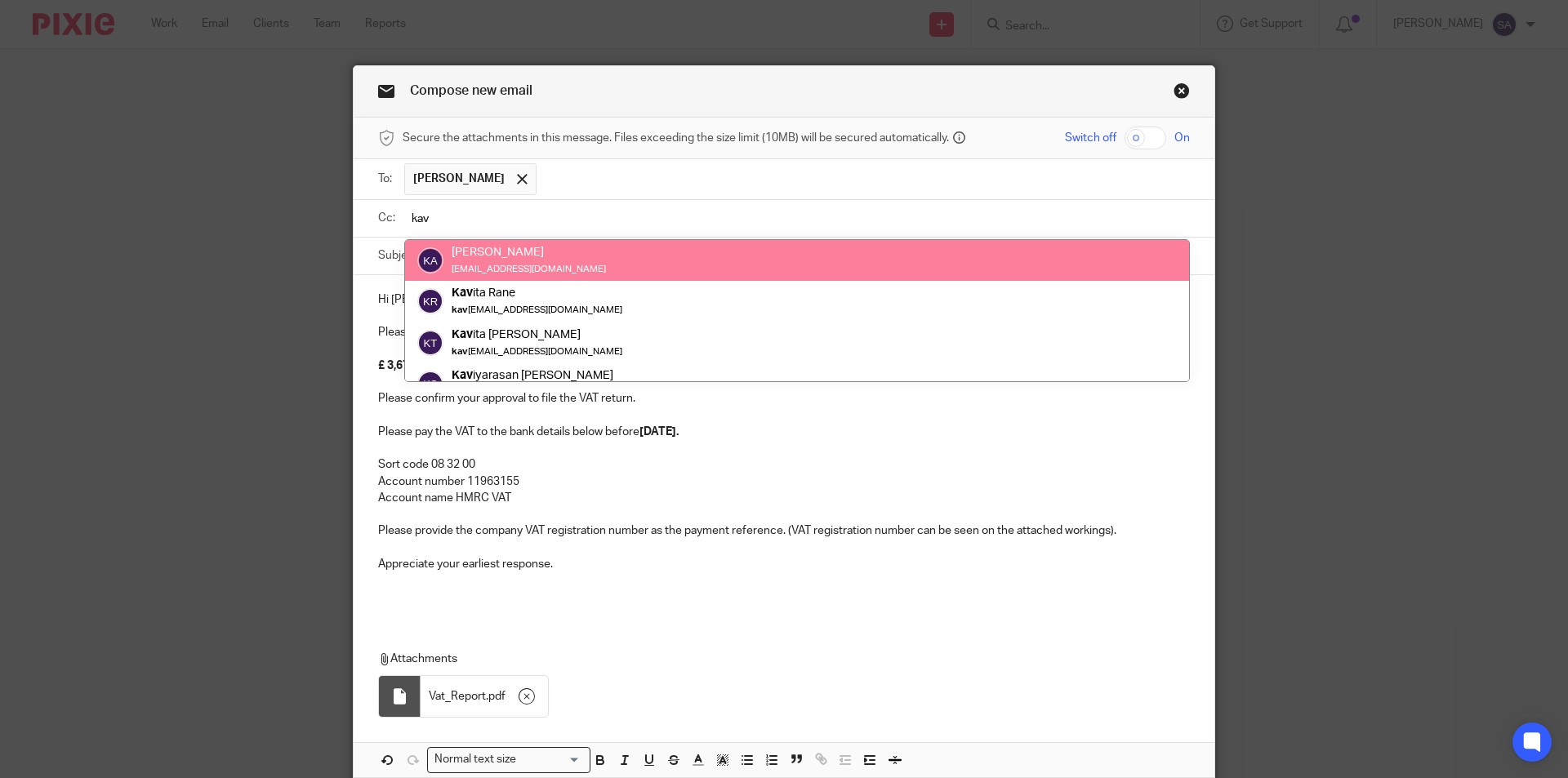
type input "kav"
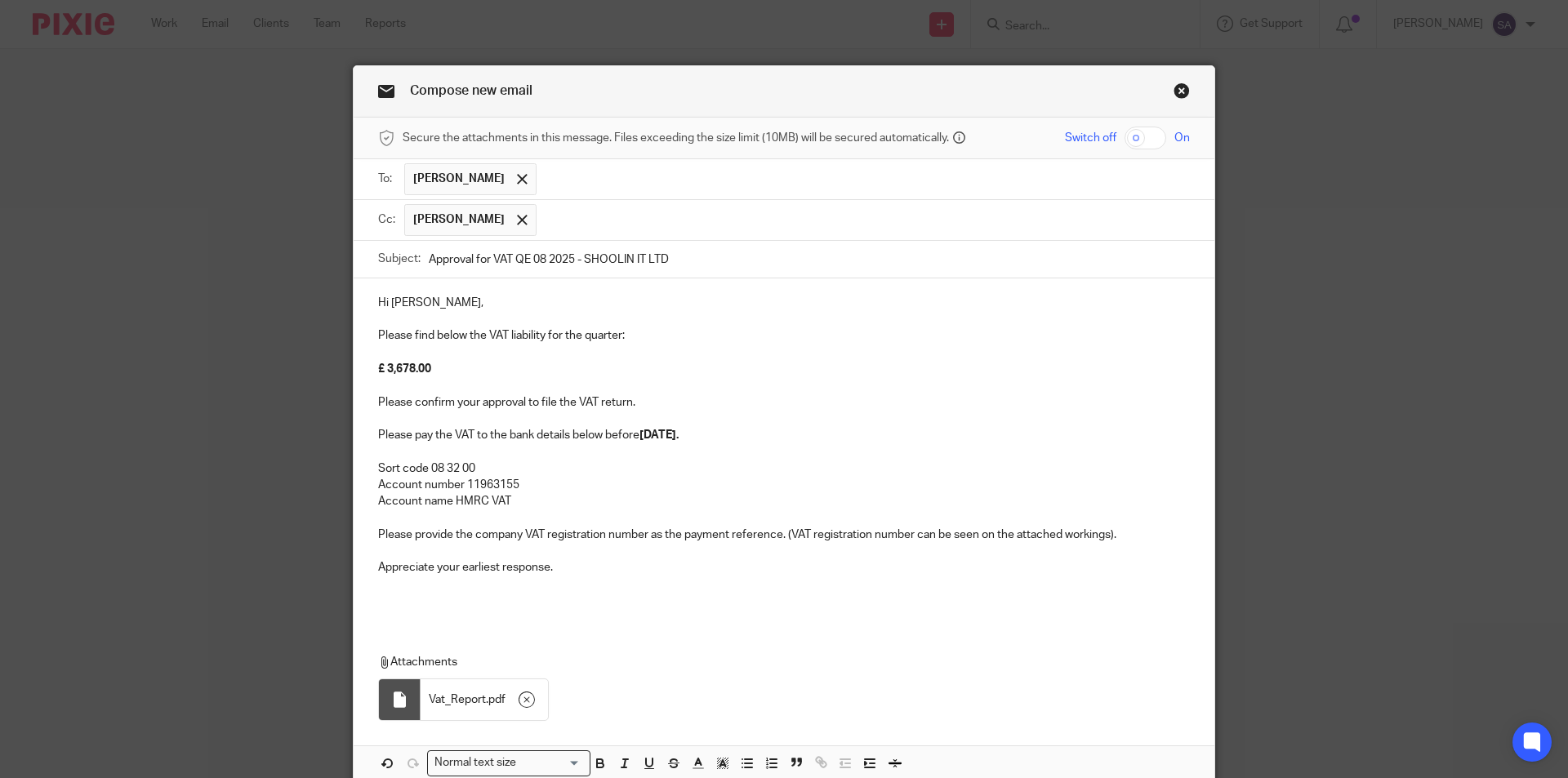
click at [601, 215] on input "text" at bounding box center [863, 220] width 638 height 32
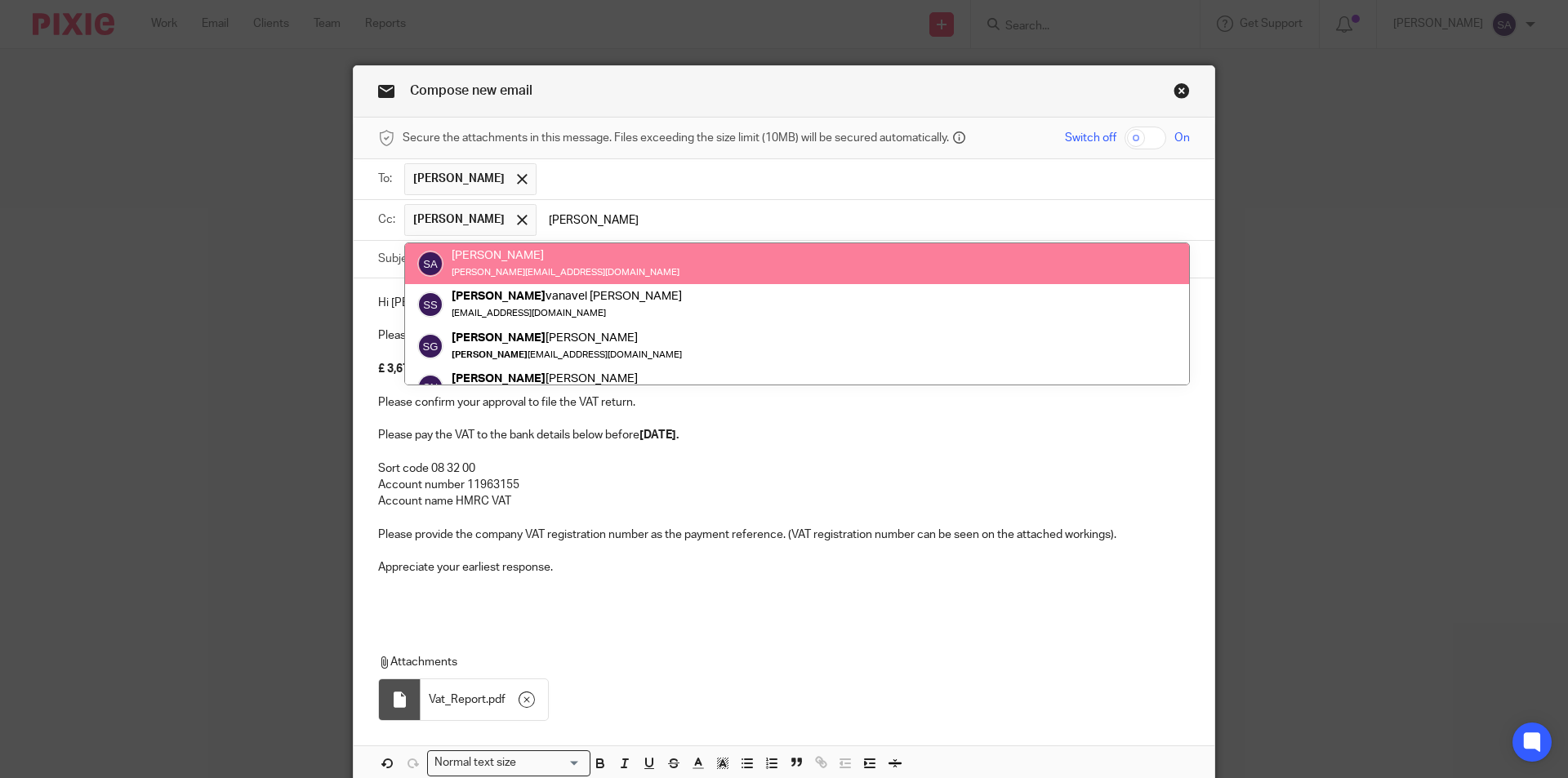
type input "[PERSON_NAME]"
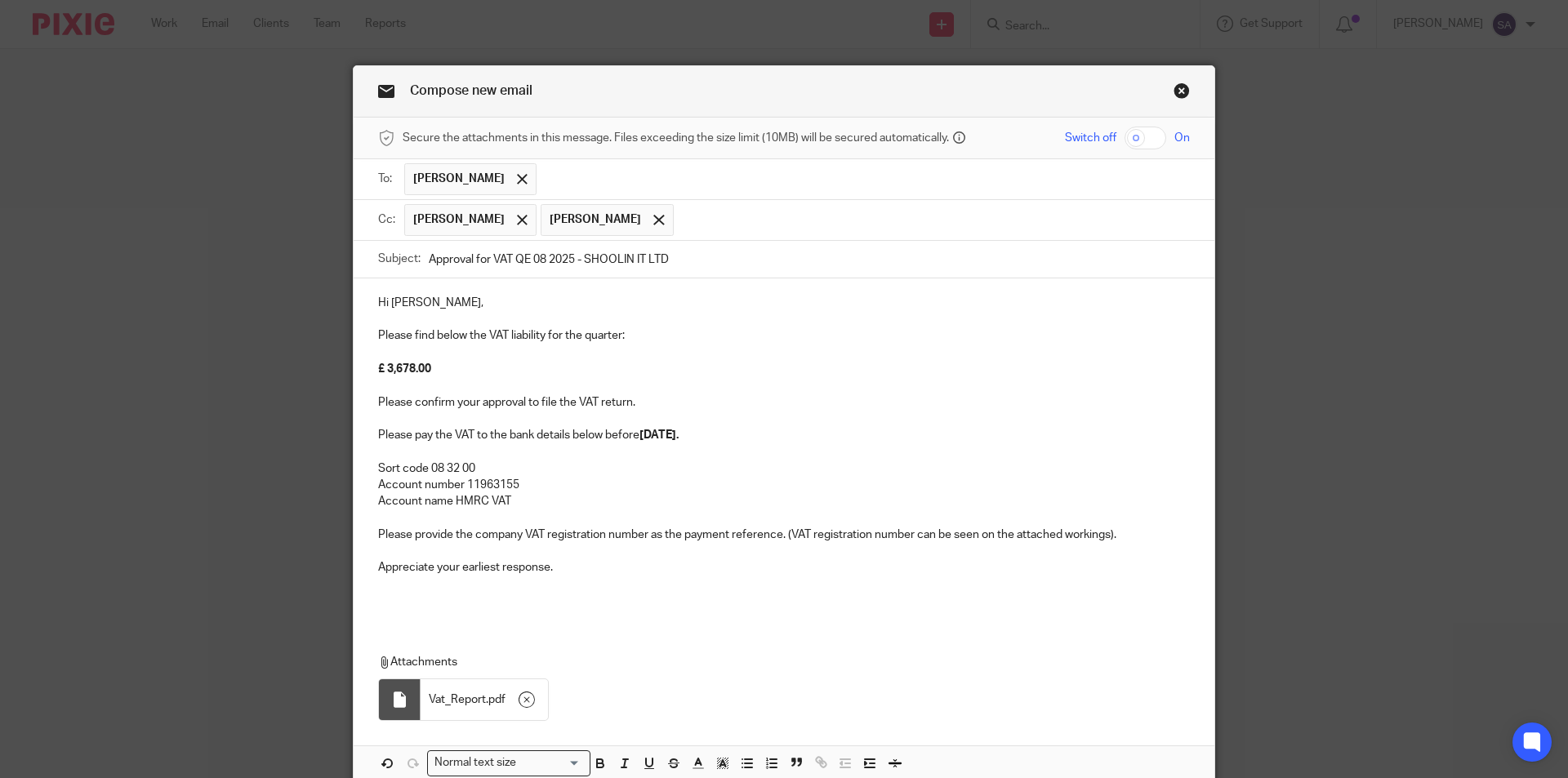
click at [717, 220] on input "text" at bounding box center [931, 220] width 501 height 32
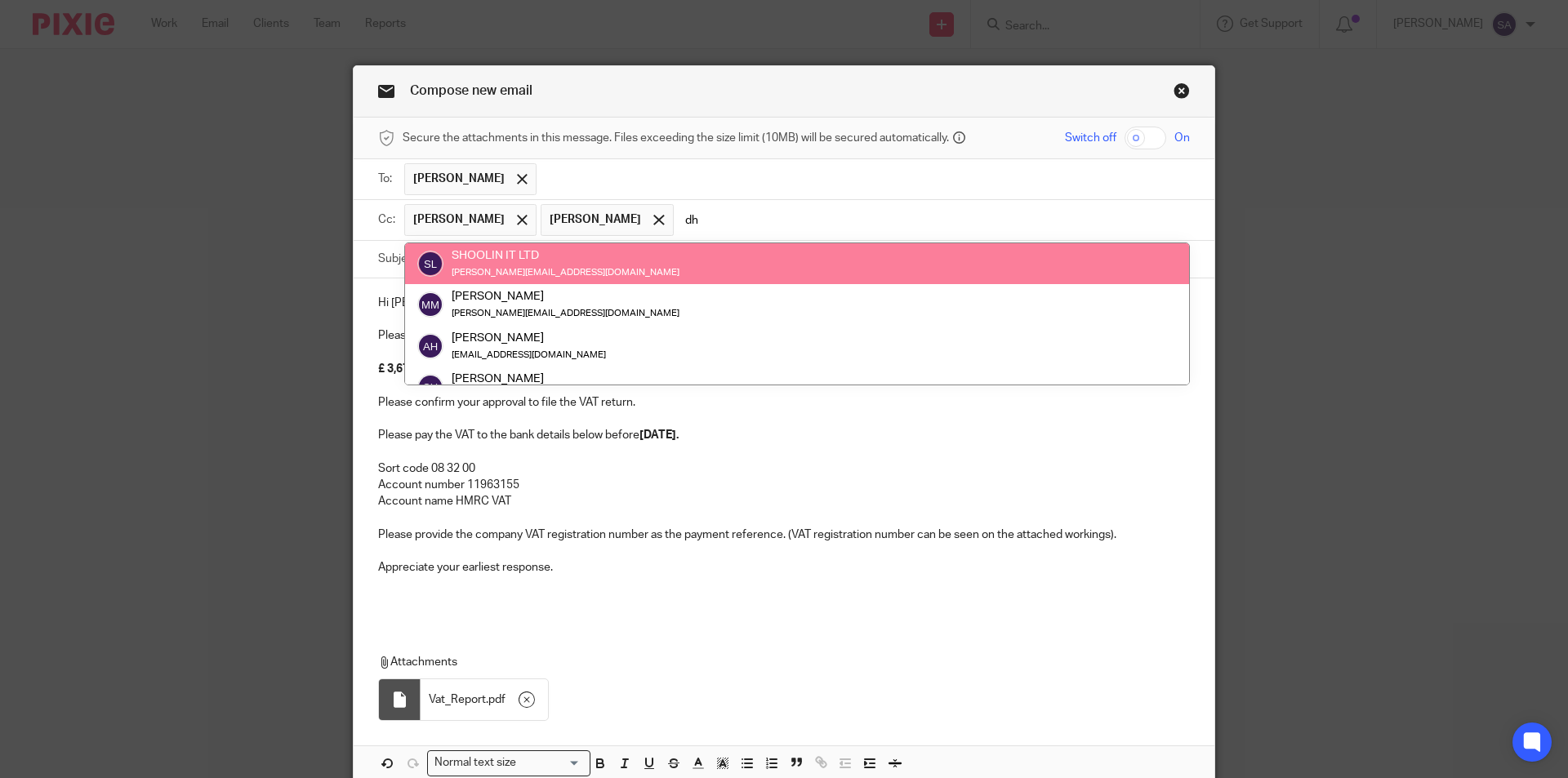
type input "d"
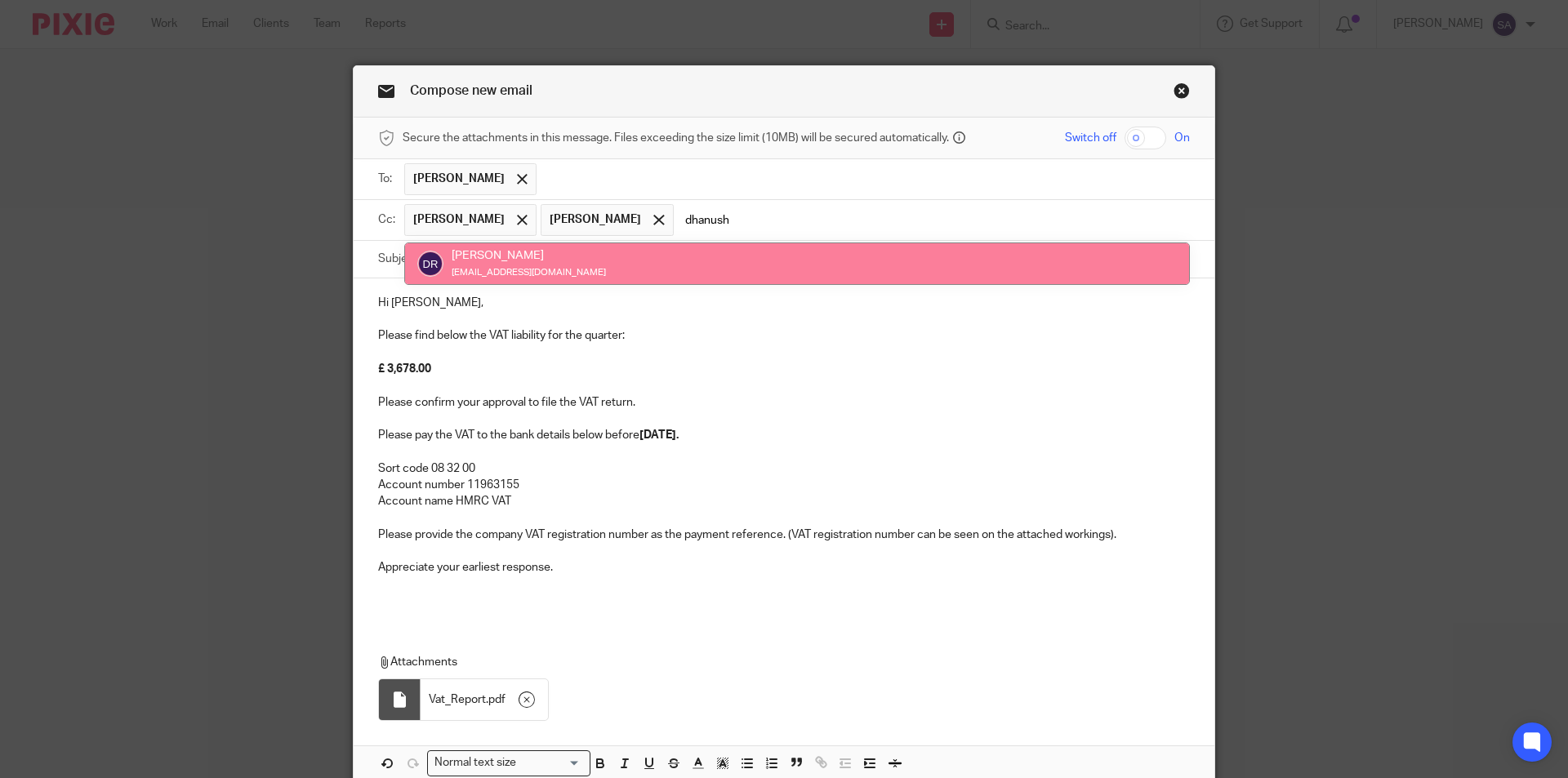
type input "dhanush"
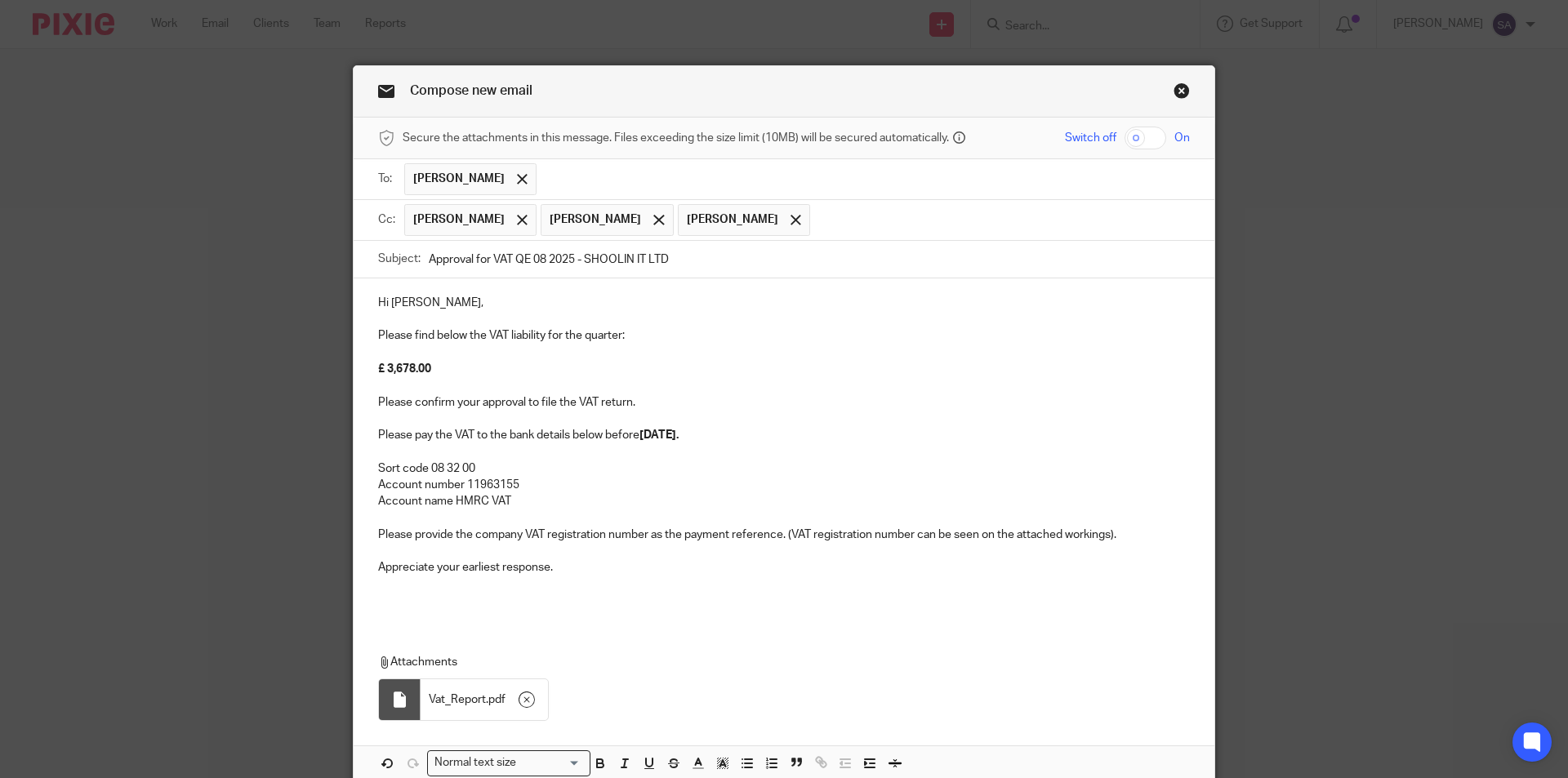
scroll to position [82, 0]
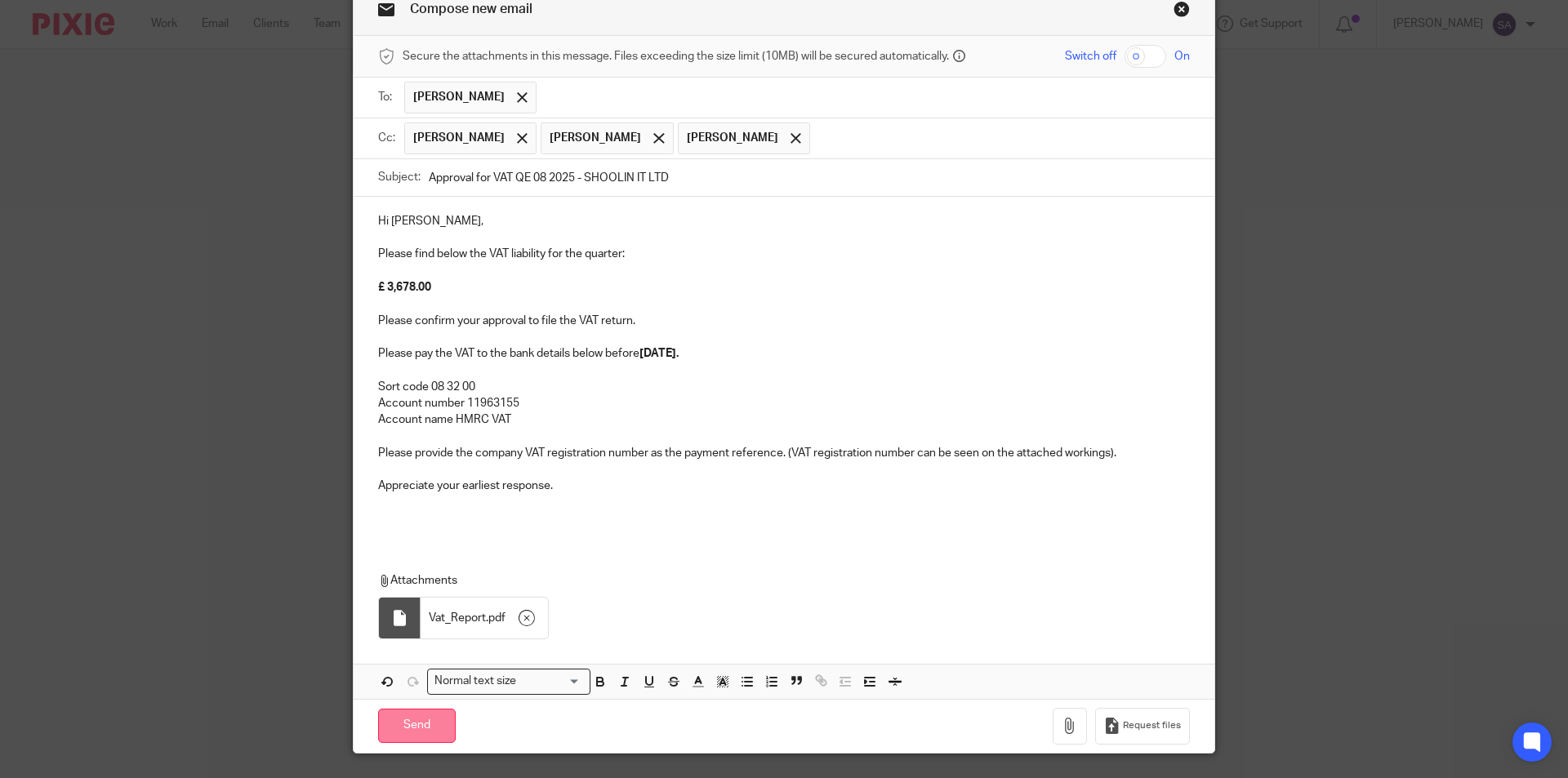
click at [405, 725] on input "Send" at bounding box center [417, 726] width 78 height 35
